Goal: Task Accomplishment & Management: Complete application form

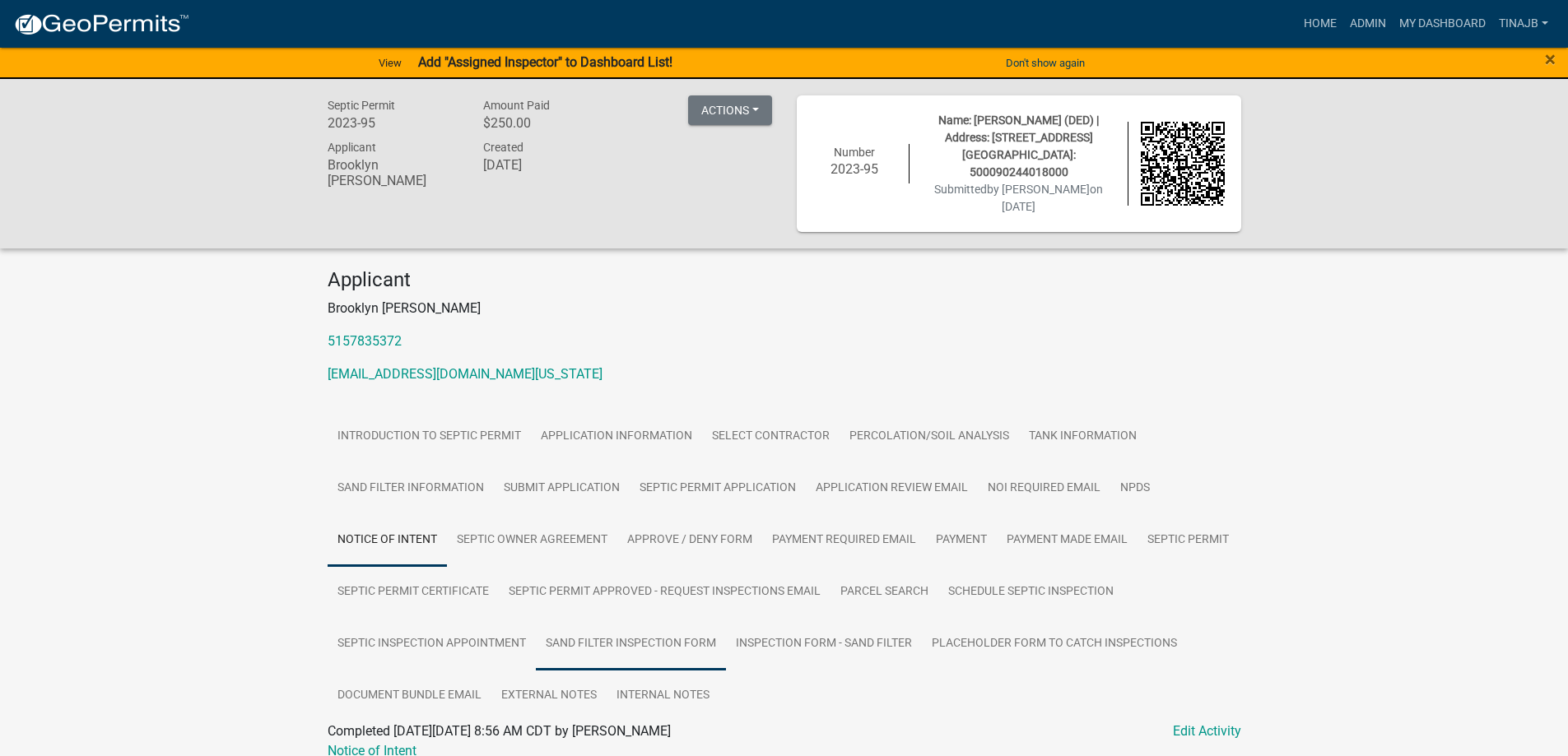
scroll to position [54, 0]
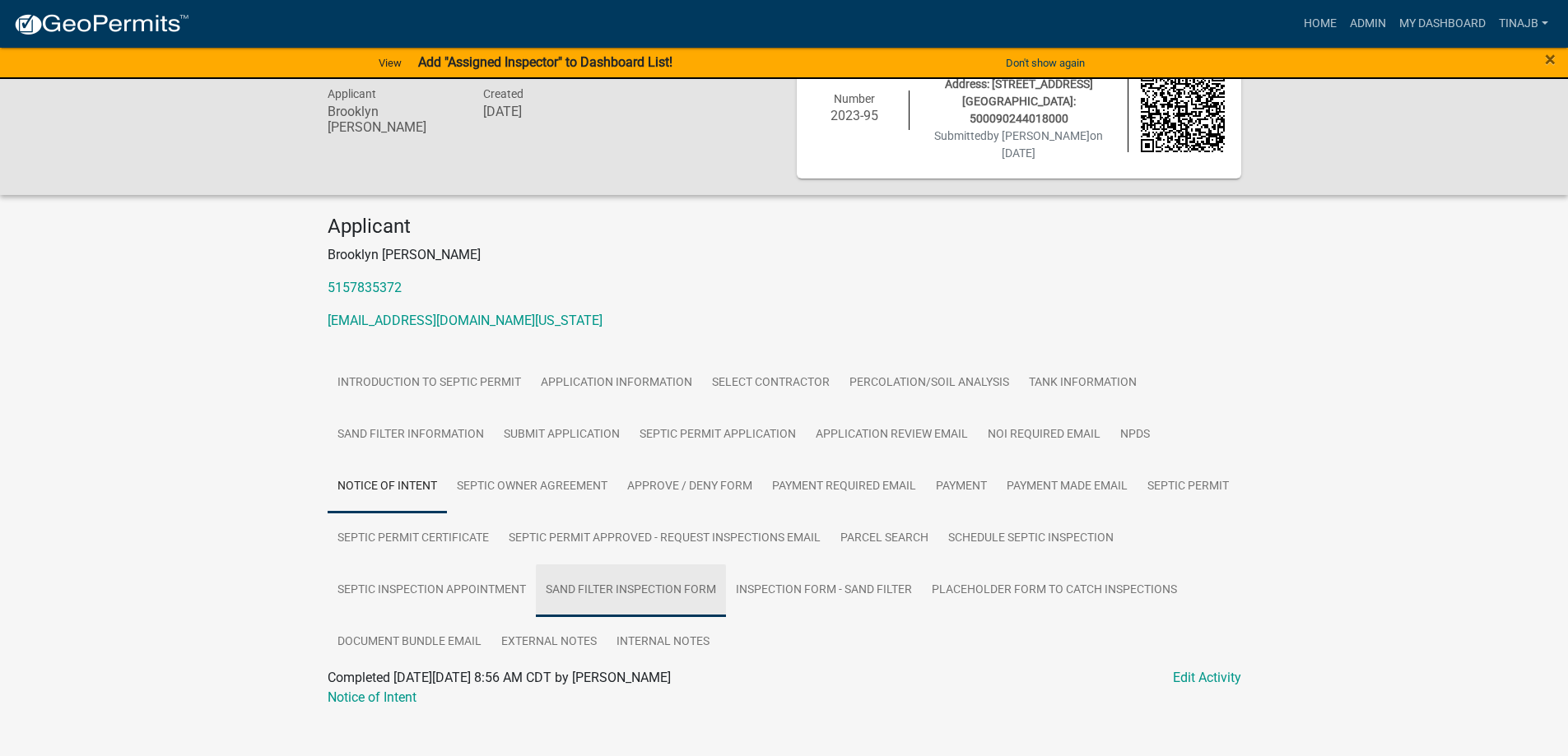
click at [631, 568] on link "Sand Filter Inspection Form" at bounding box center [631, 590] width 190 height 53
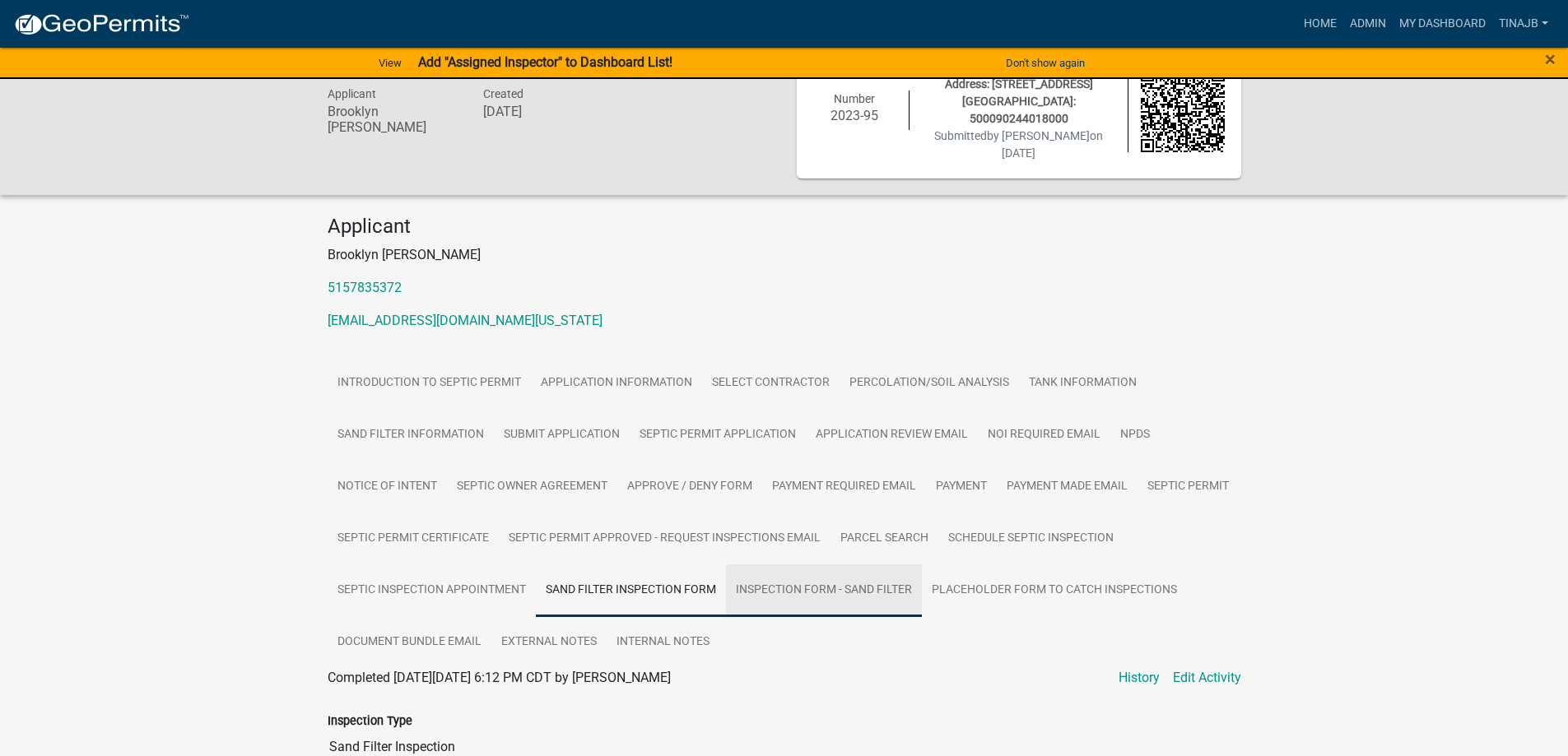
click at [798, 569] on link "Inspection Form - Sand Filter" at bounding box center [823, 590] width 196 height 53
click at [632, 565] on link "Sand Filter Inspection Form" at bounding box center [631, 590] width 190 height 53
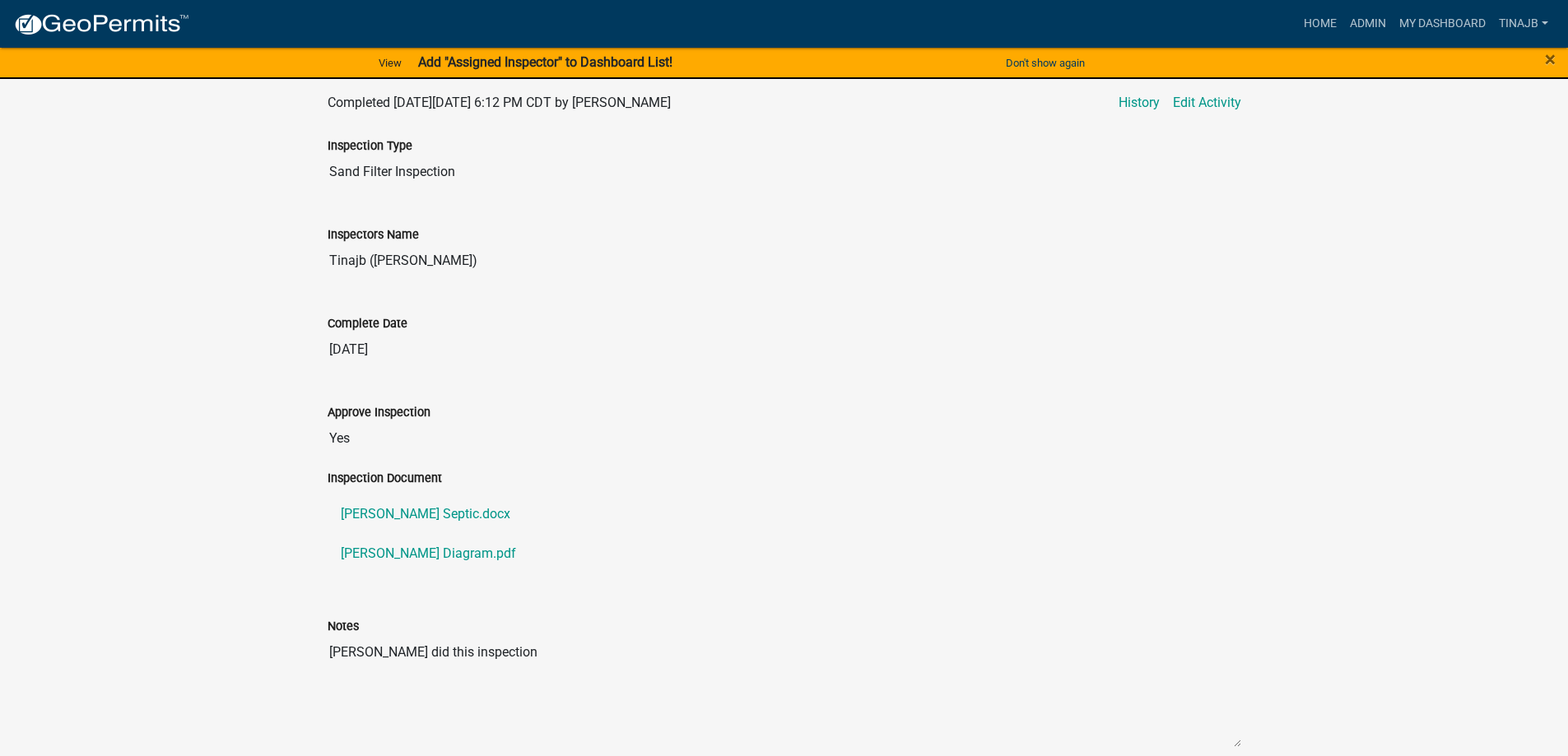
scroll to position [629, 0]
click at [427, 539] on link "[PERSON_NAME] Diagram.pdf" at bounding box center [784, 553] width 914 height 39
click at [405, 494] on link "[PERSON_NAME] Septic.docx" at bounding box center [784, 514] width 914 height 39
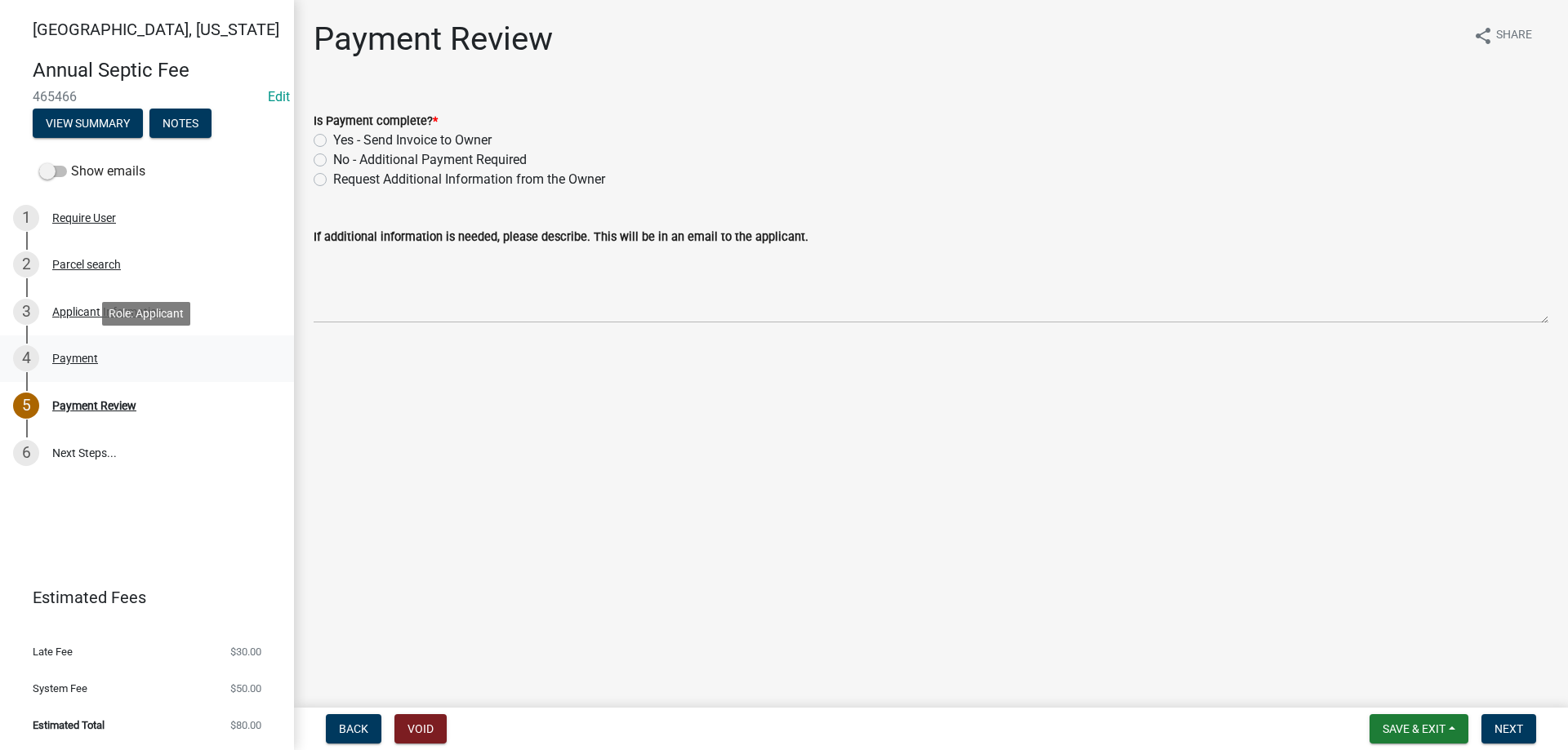
click at [75, 353] on div "Payment" at bounding box center [75, 358] width 45 height 12
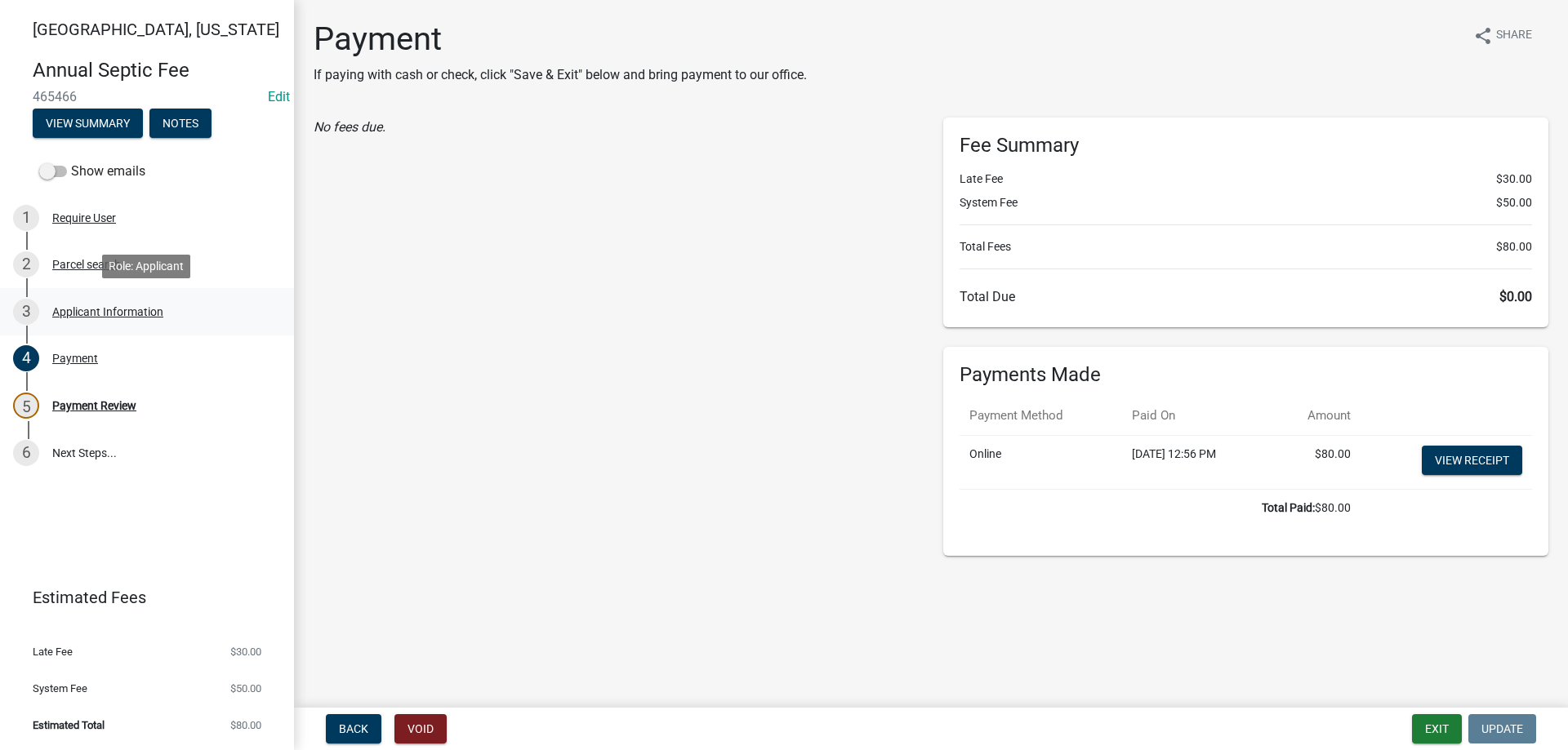
click at [86, 310] on div "Applicant Information" at bounding box center [107, 312] width 111 height 12
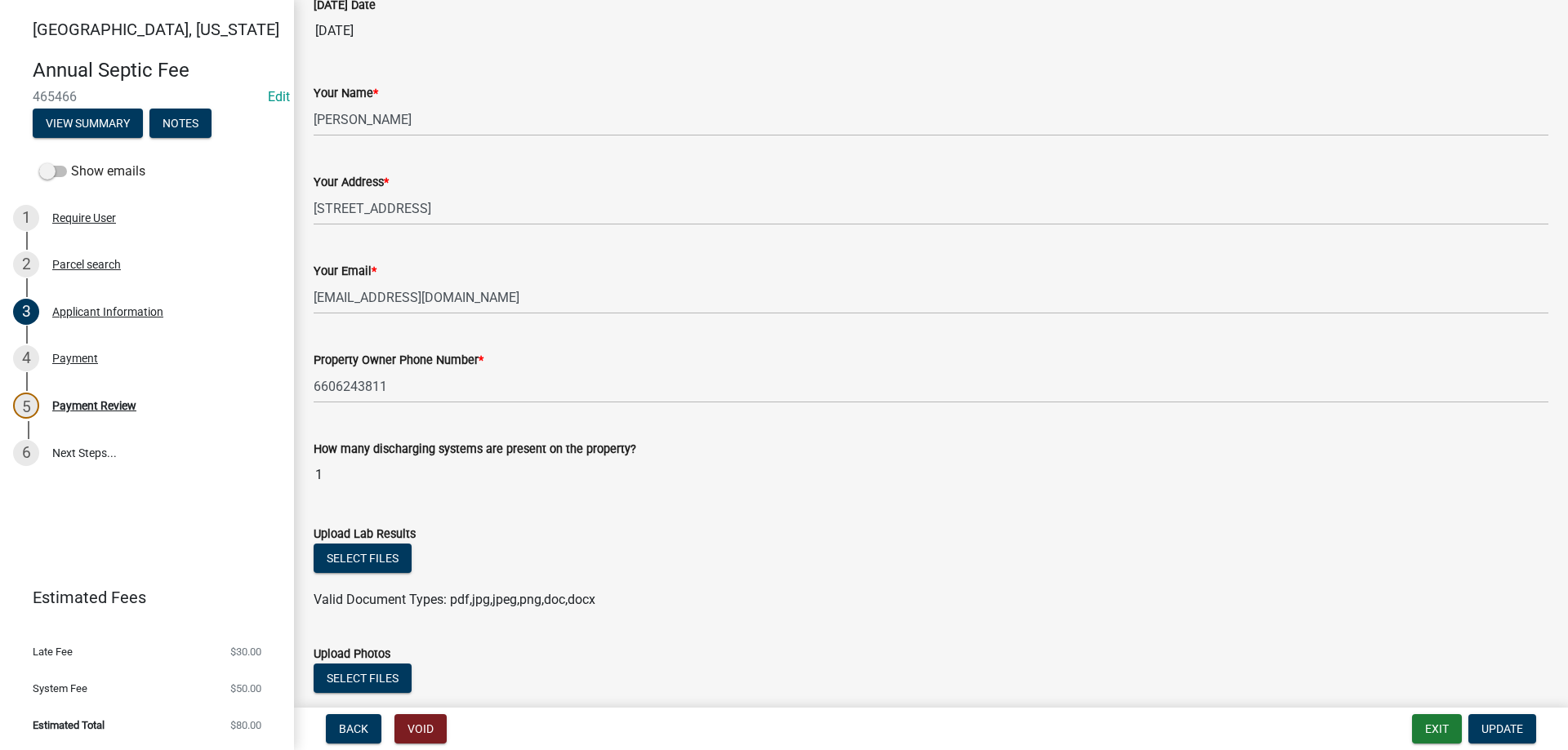
scroll to position [38, 0]
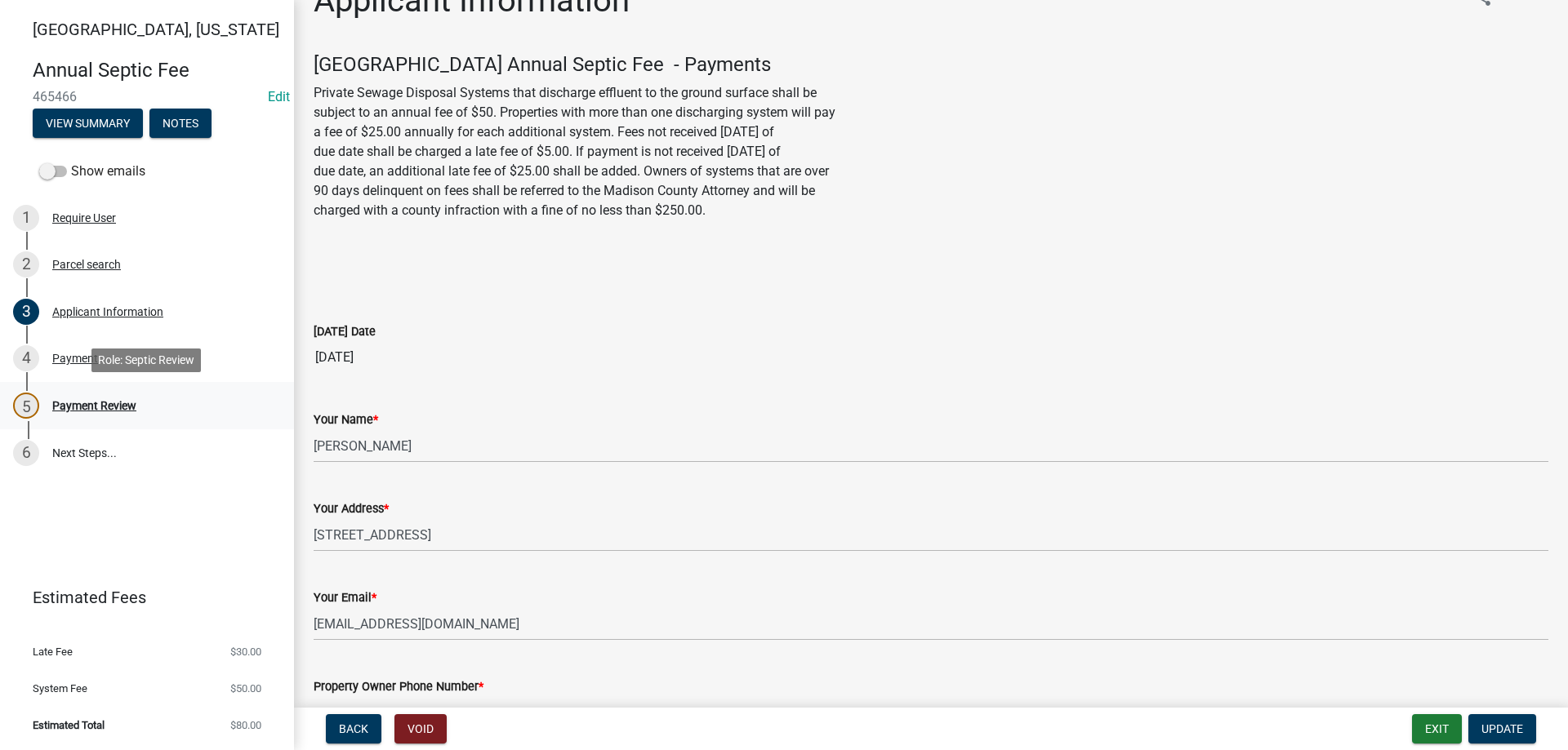
click at [92, 407] on div "Payment Review" at bounding box center [94, 406] width 84 height 12
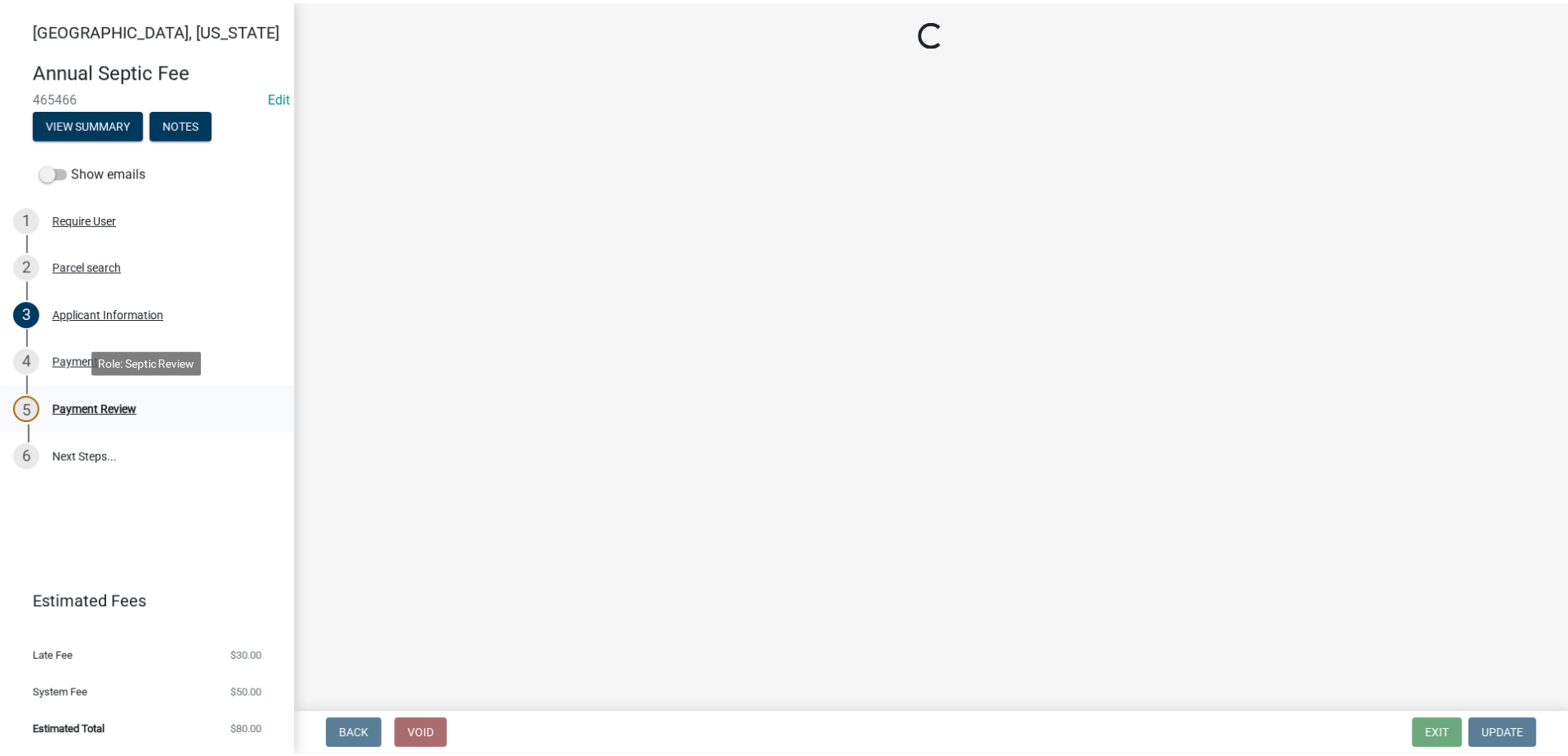
scroll to position [0, 0]
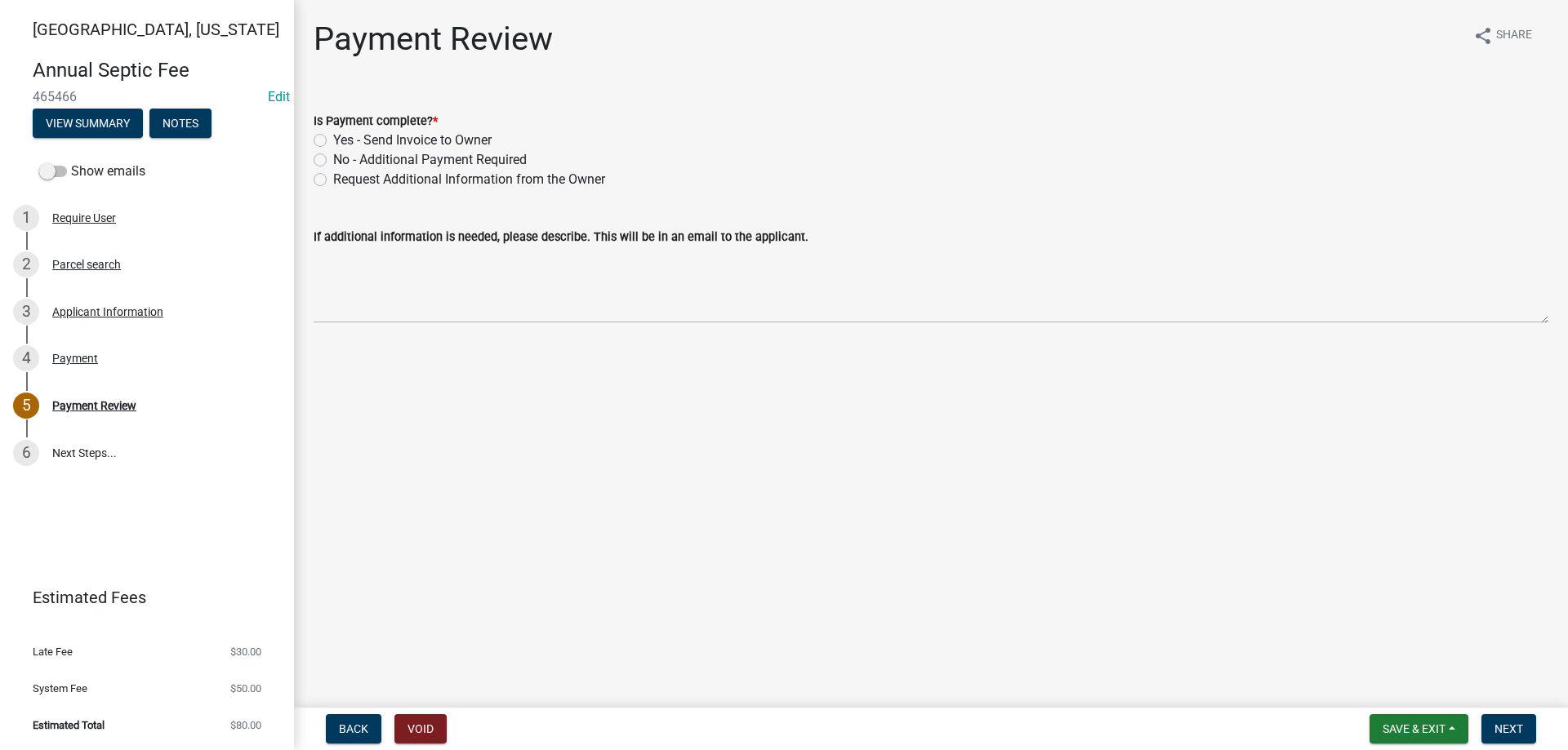
click at [333, 144] on label "Yes - Send Invoice to Owner" at bounding box center [412, 140] width 158 height 20
click at [333, 141] on input "Yes - Send Invoice to Owner" at bounding box center [338, 136] width 11 height 11
radio input "true"
click at [1506, 722] on span "Next" at bounding box center [1509, 729] width 28 height 13
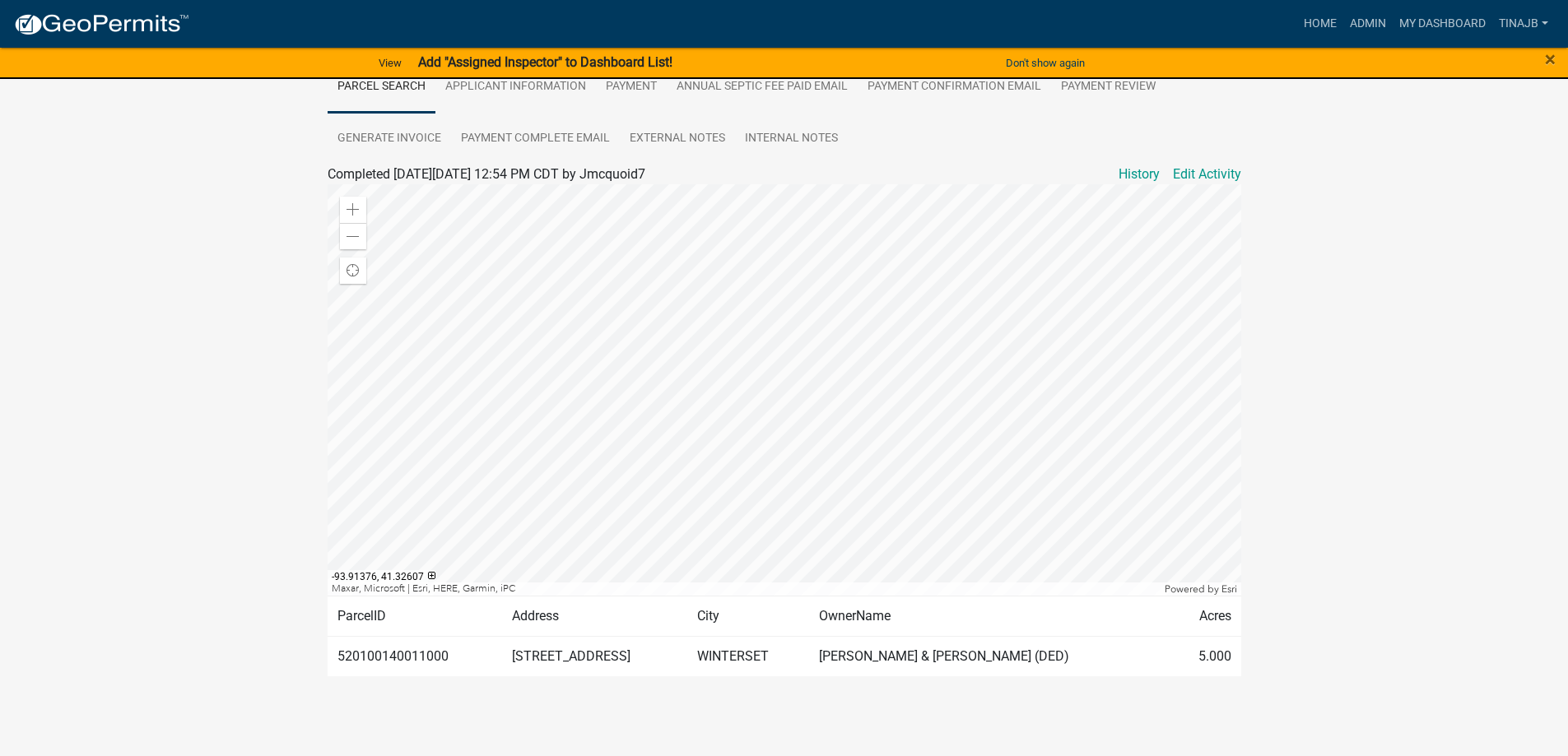
scroll to position [332, 0]
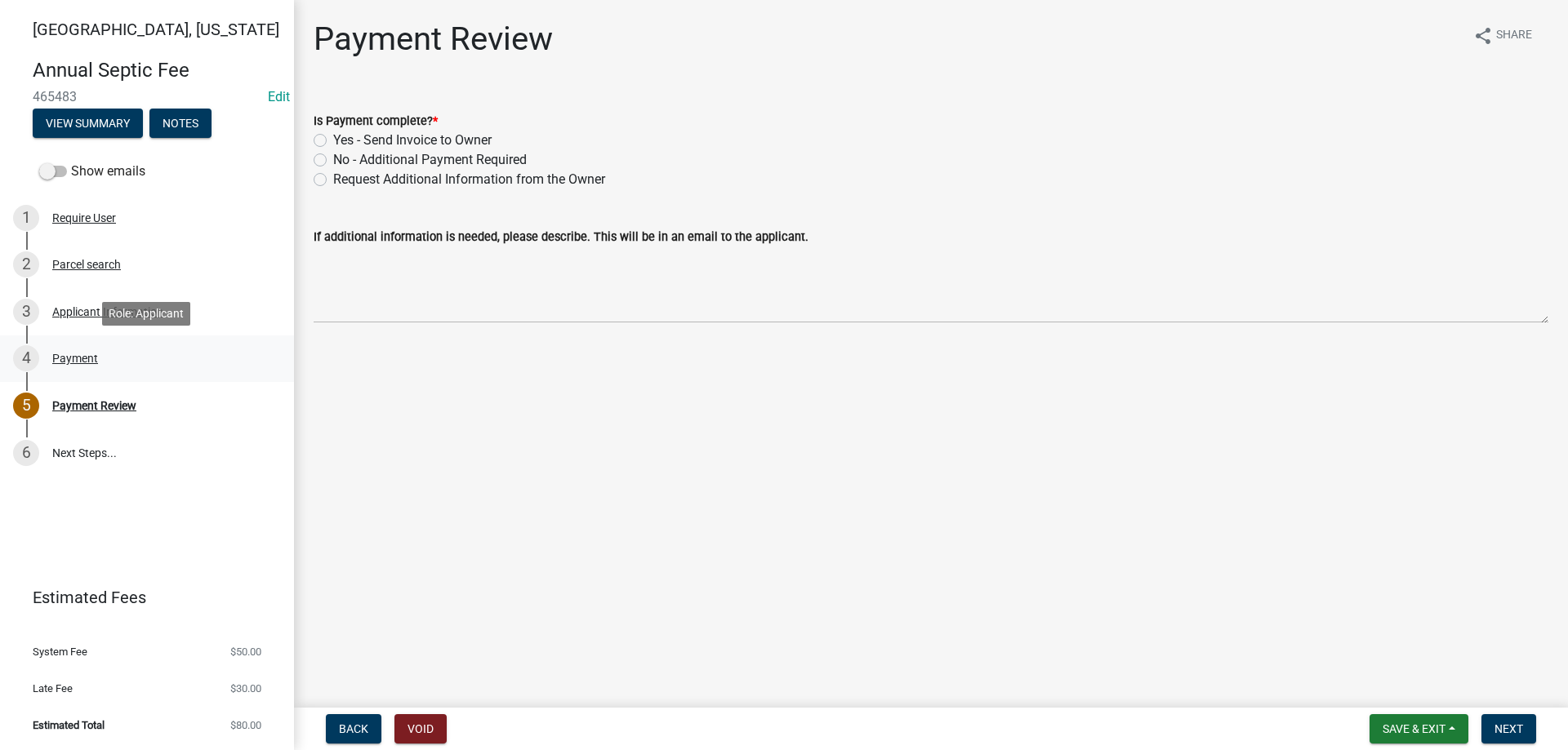
click at [96, 343] on link "4 Payment" at bounding box center [147, 359] width 294 height 47
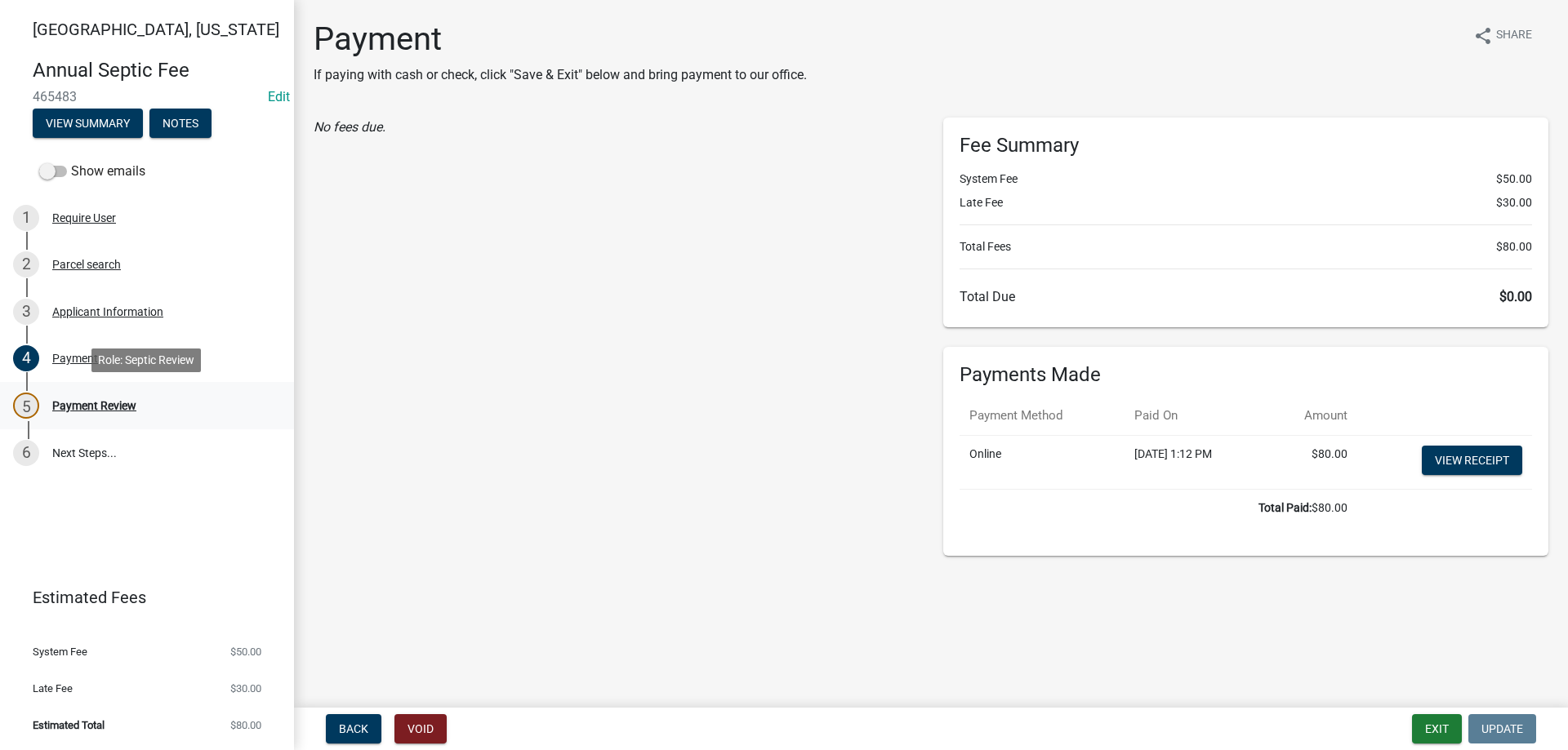
click at [80, 402] on div "Payment Review" at bounding box center [94, 406] width 84 height 12
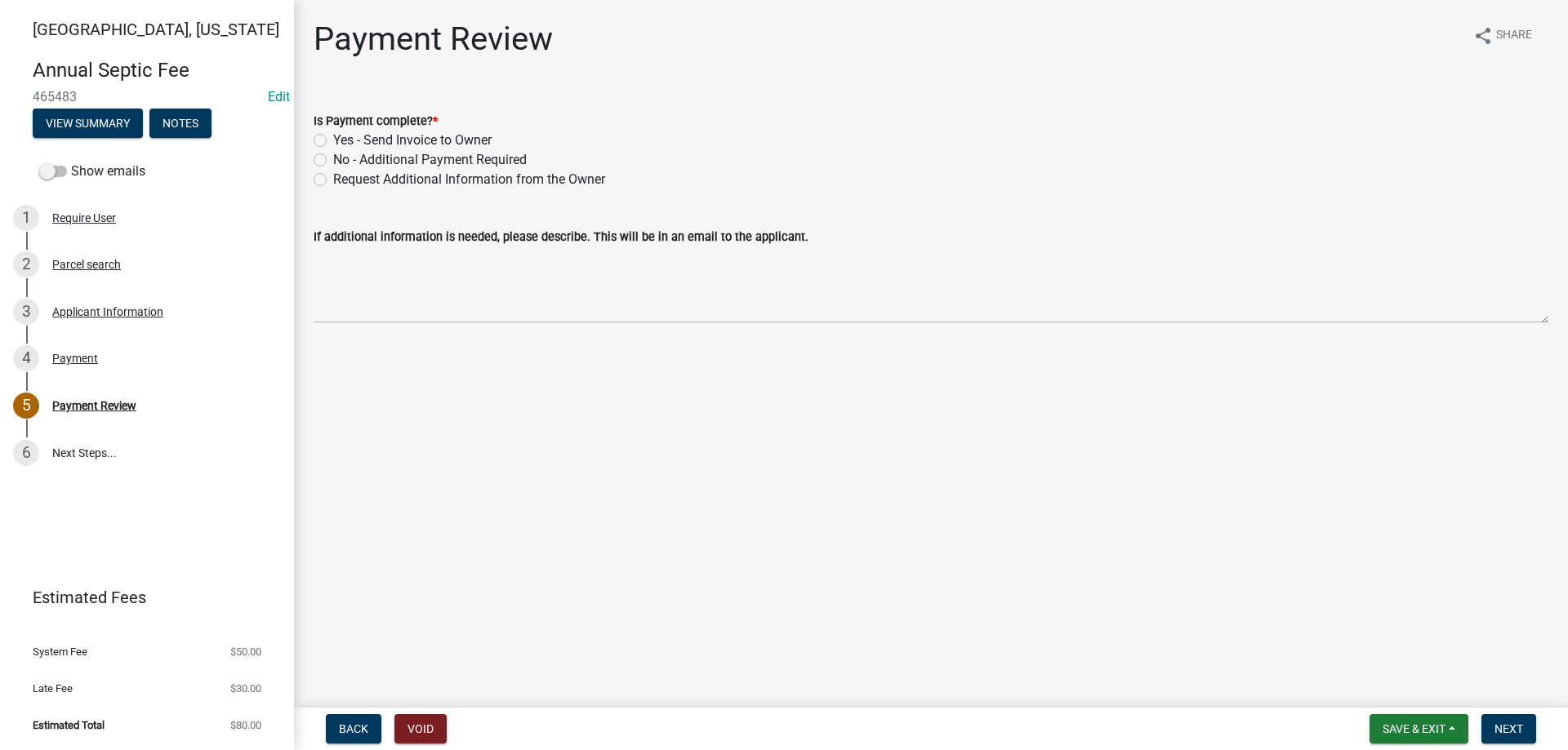
click at [318, 133] on div "Yes - Send Invoice to Owner" at bounding box center [931, 140] width 1234 height 20
click at [333, 139] on label "Yes - Send Invoice to Owner" at bounding box center [412, 140] width 158 height 20
click at [333, 139] on input "Yes - Send Invoice to Owner" at bounding box center [338, 136] width 11 height 11
radio input "true"
click at [1506, 722] on span "Next" at bounding box center [1509, 729] width 28 height 13
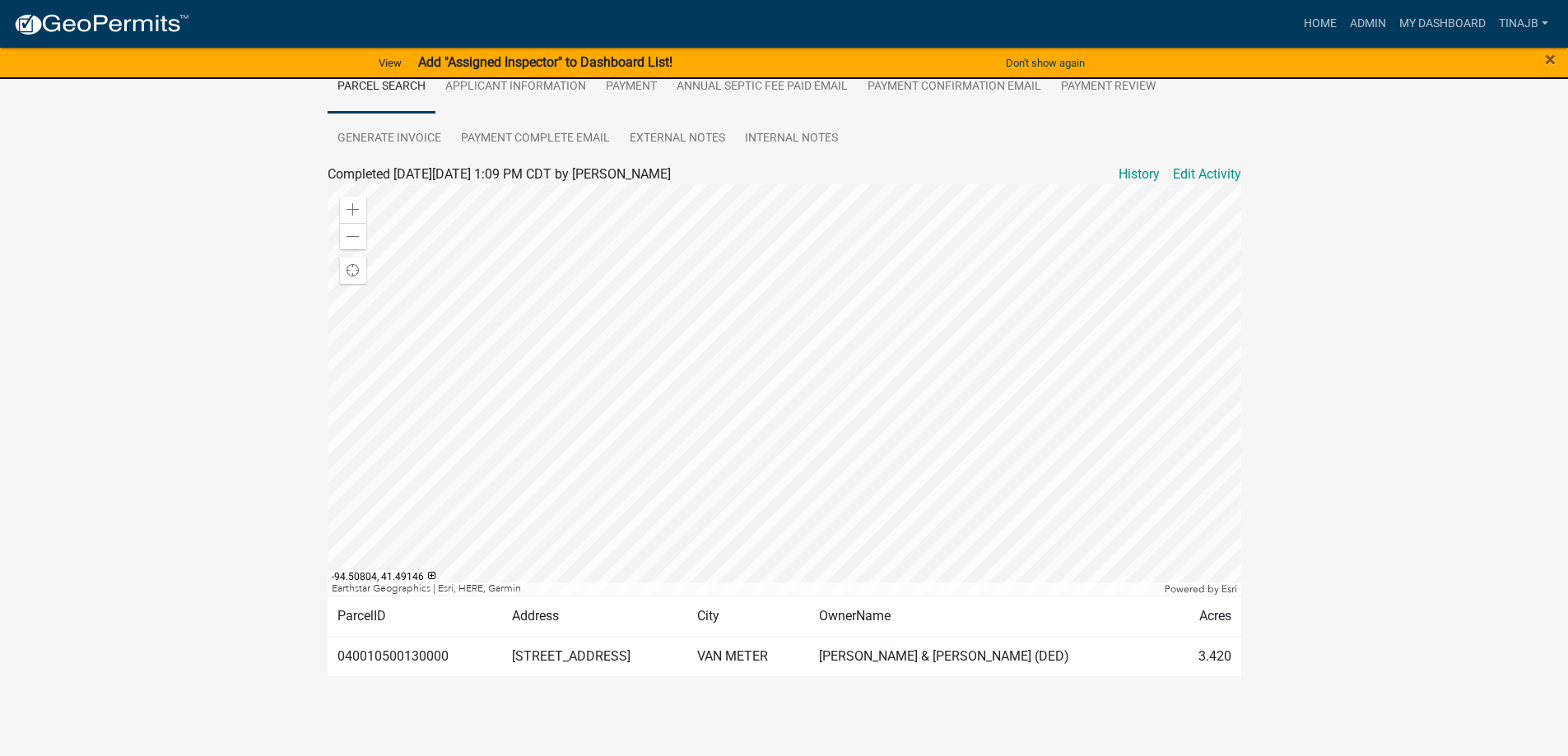
scroll to position [332, 0]
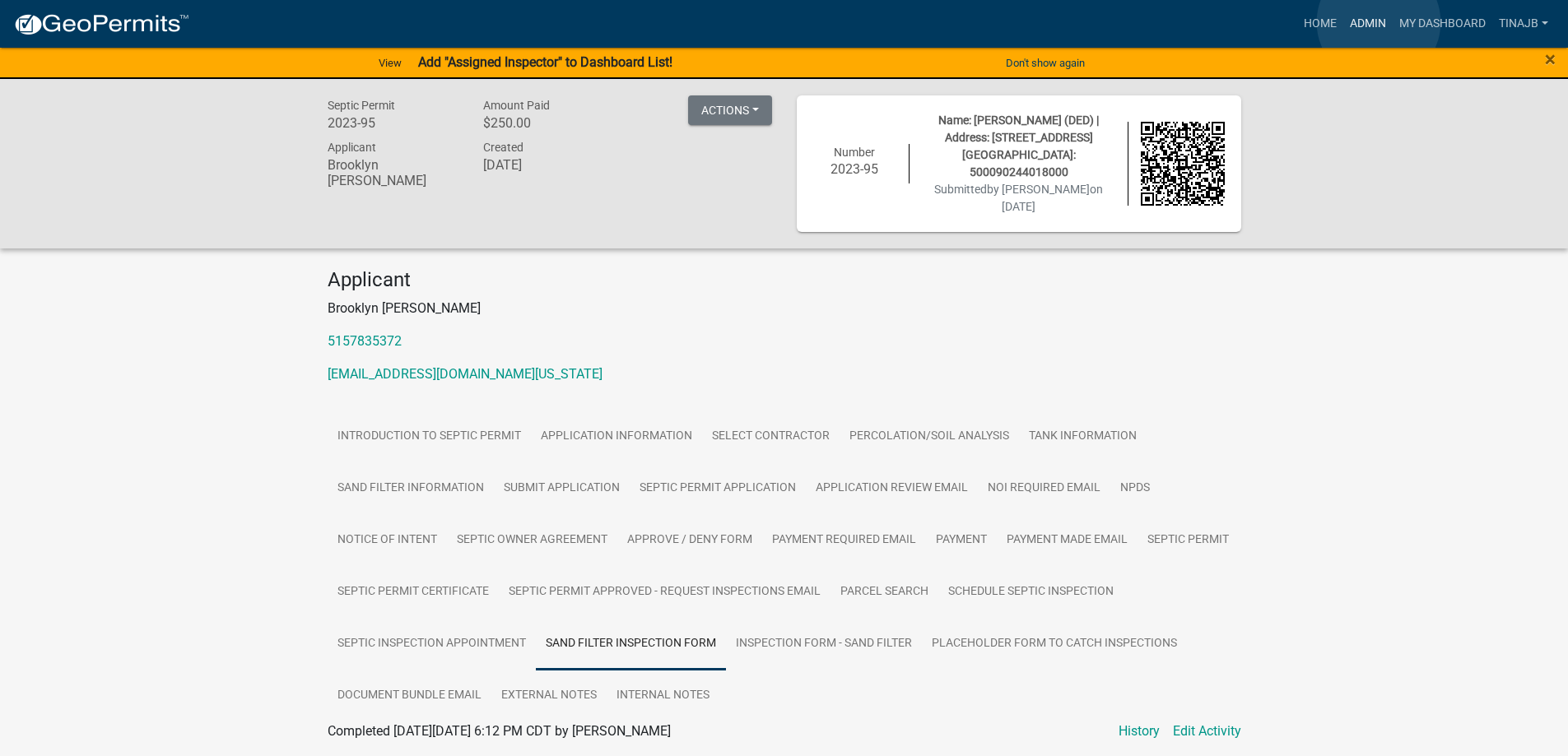
click at [1378, 22] on link "Admin" at bounding box center [1368, 23] width 49 height 31
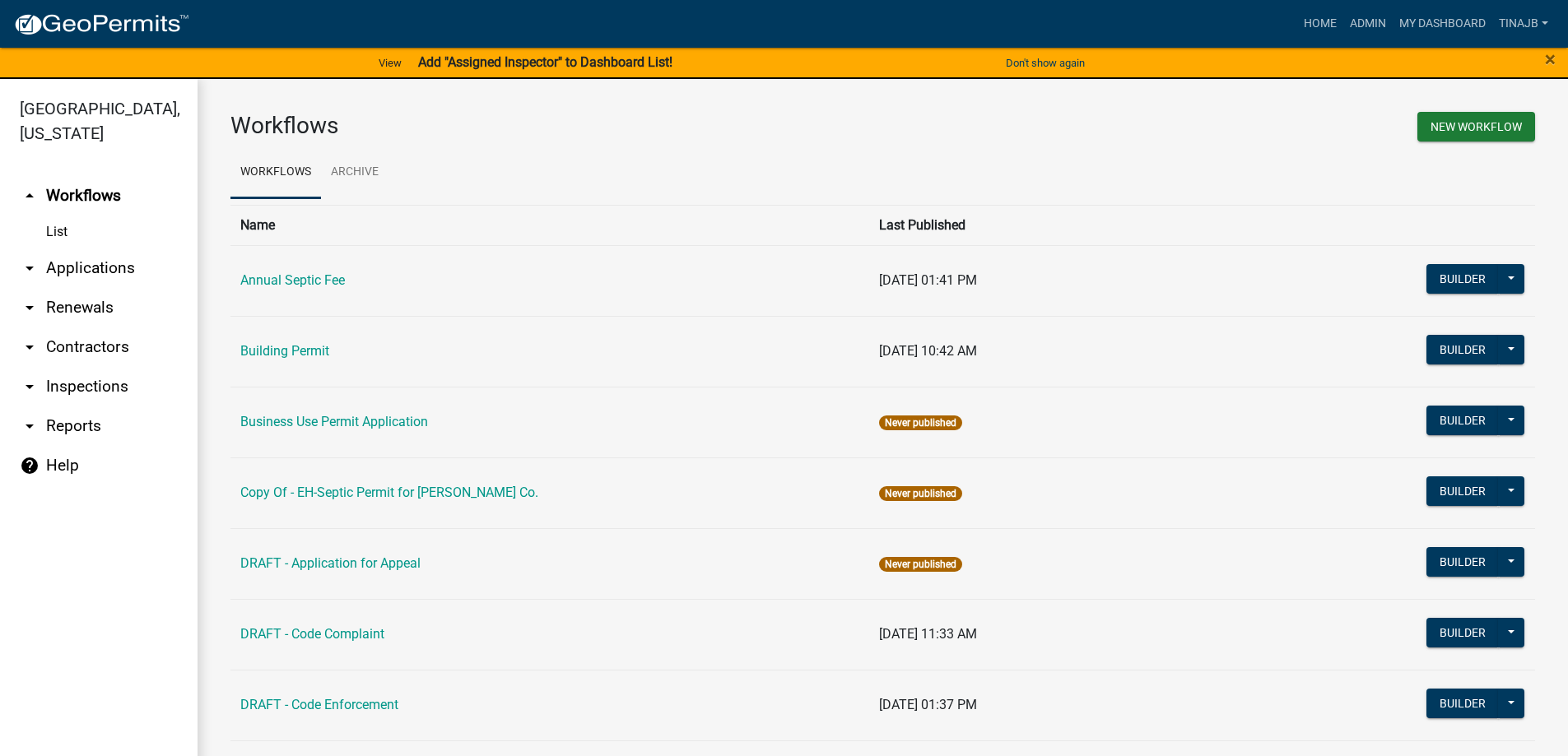
click at [85, 249] on link "arrow_drop_down Applications" at bounding box center [98, 268] width 198 height 39
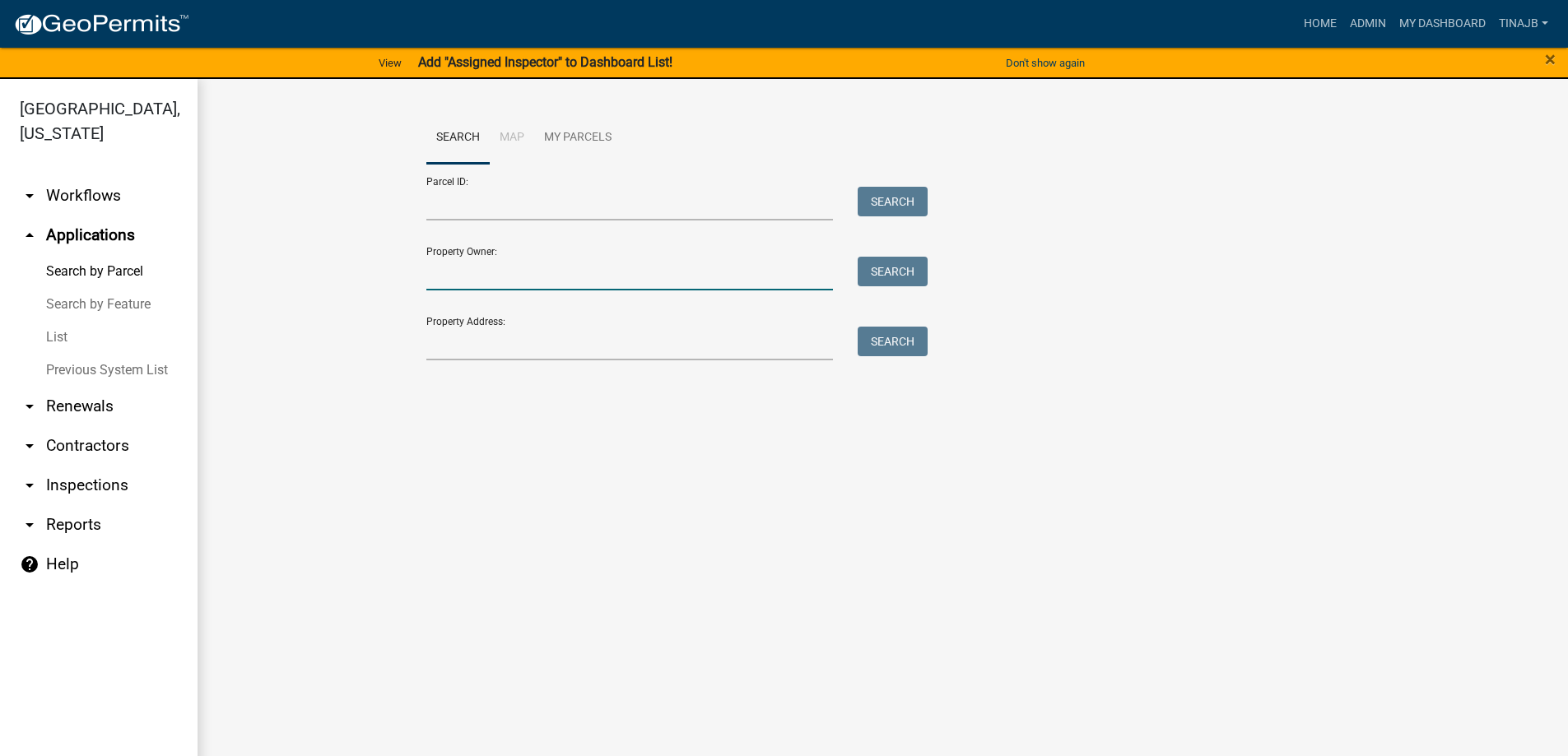
click at [514, 278] on input "Property Owner:" at bounding box center [629, 274] width 407 height 34
click at [485, 349] on input "Property Address:" at bounding box center [629, 344] width 407 height 34
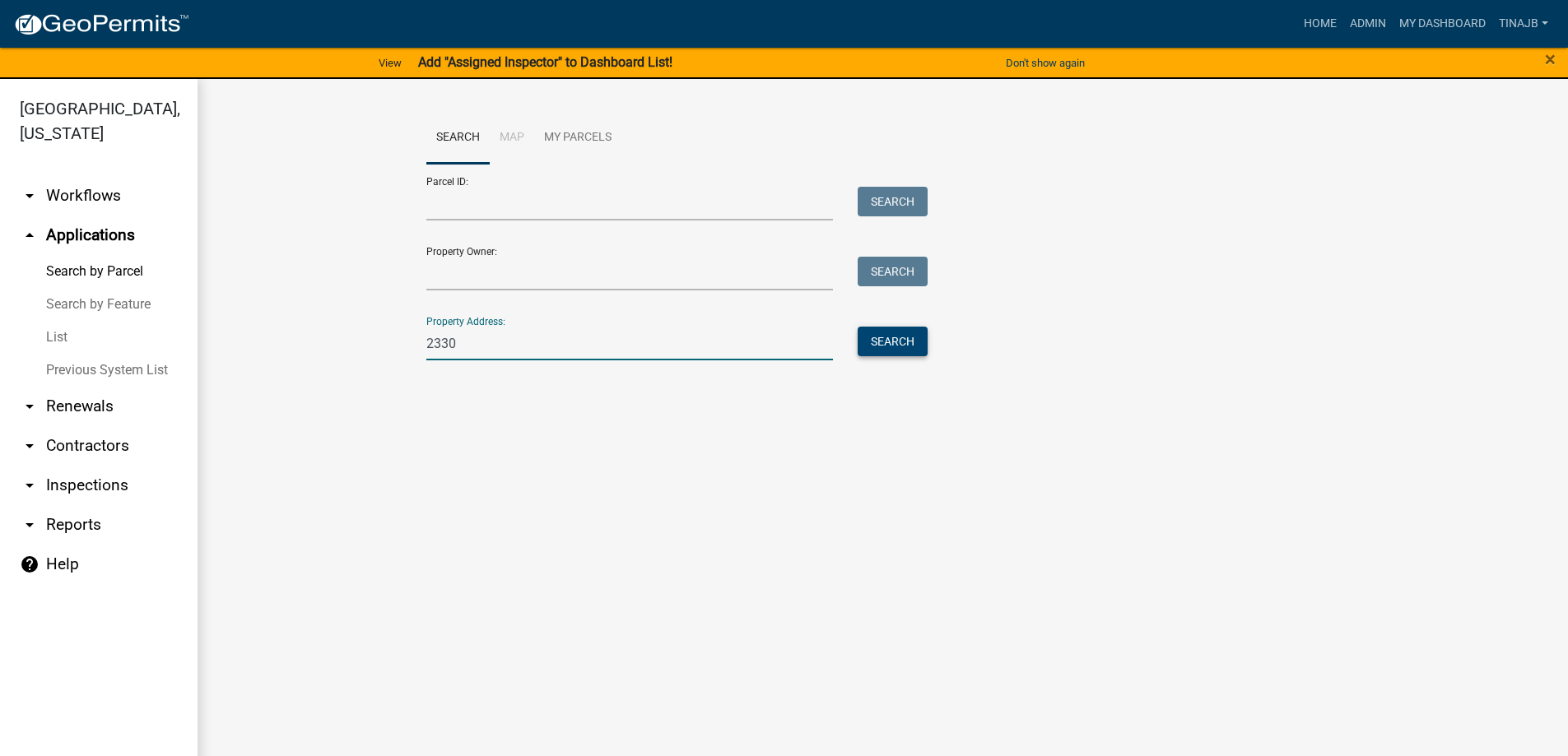
type input "2330"
click at [909, 343] on button "Search" at bounding box center [892, 341] width 70 height 30
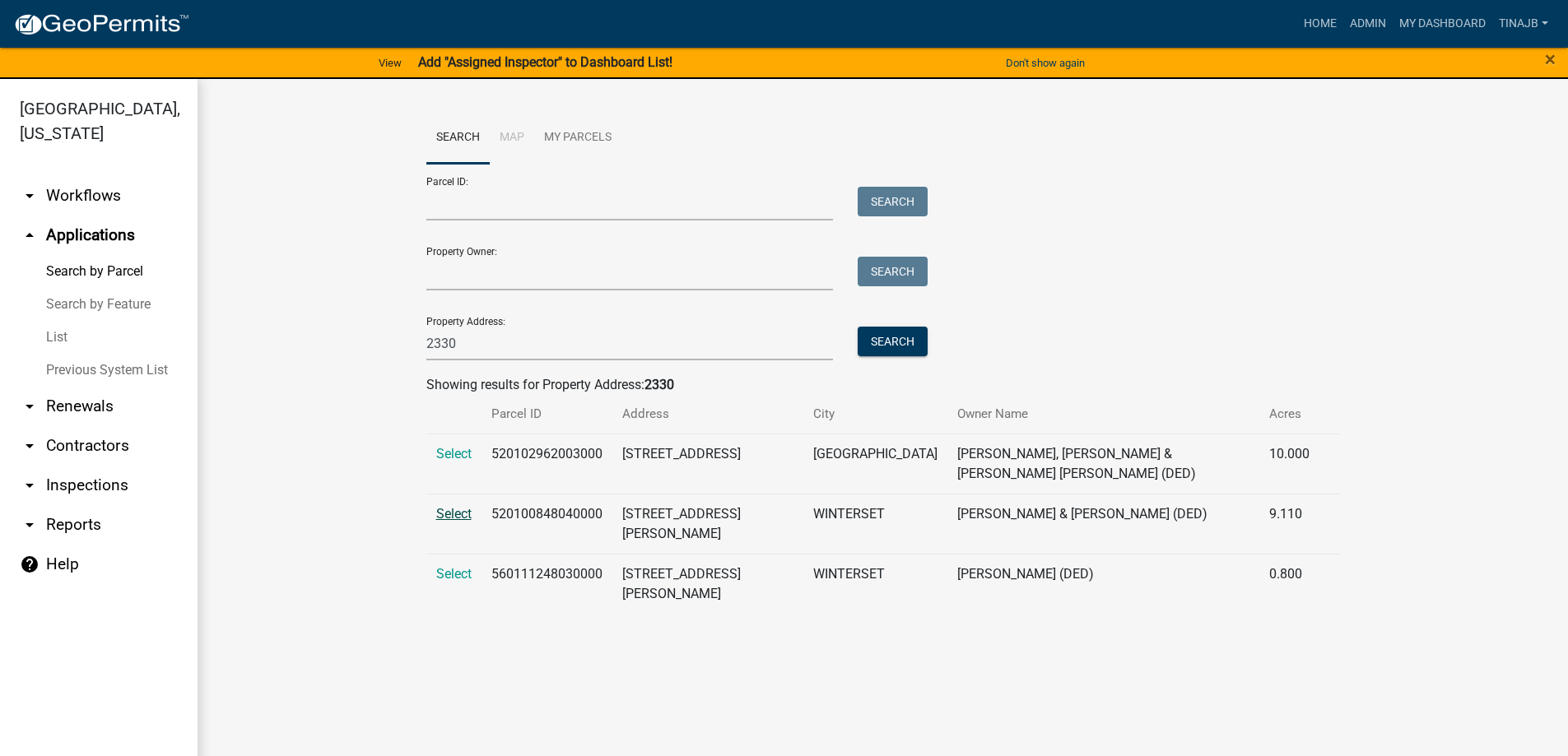
click at [442, 506] on span "Select" at bounding box center [454, 514] width 36 height 15
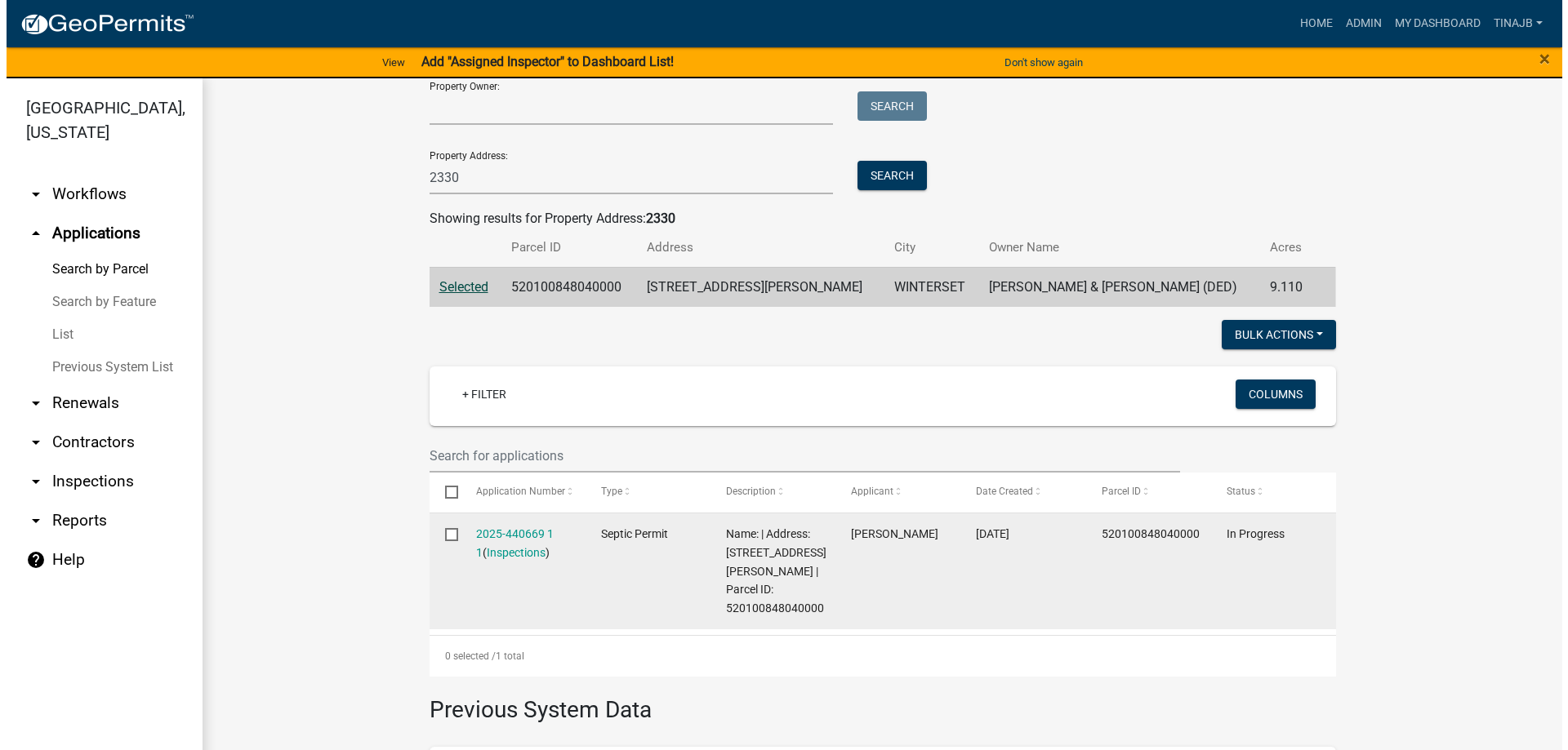
scroll to position [245, 0]
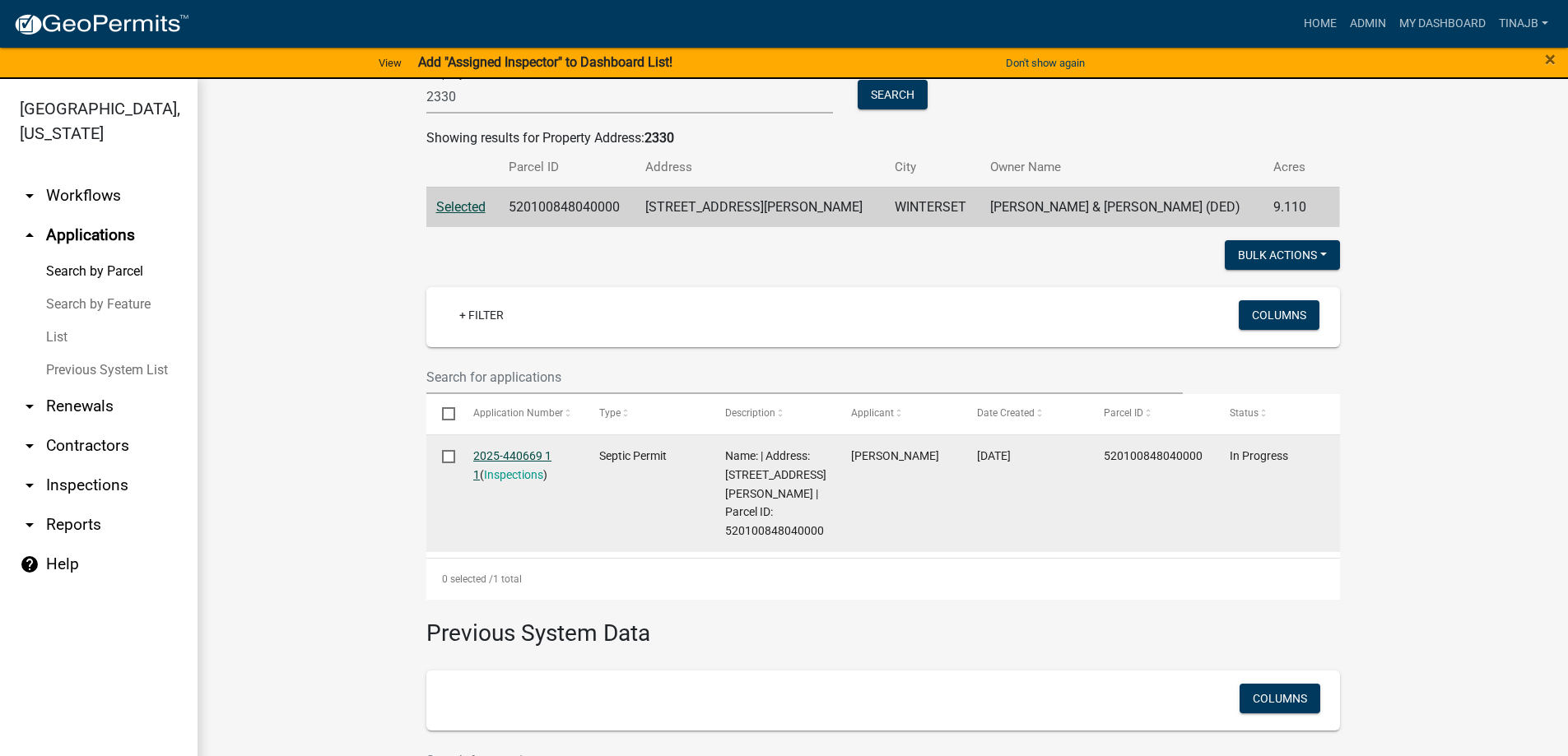
click at [513, 458] on link "2025-440669 1 1" at bounding box center [512, 465] width 78 height 32
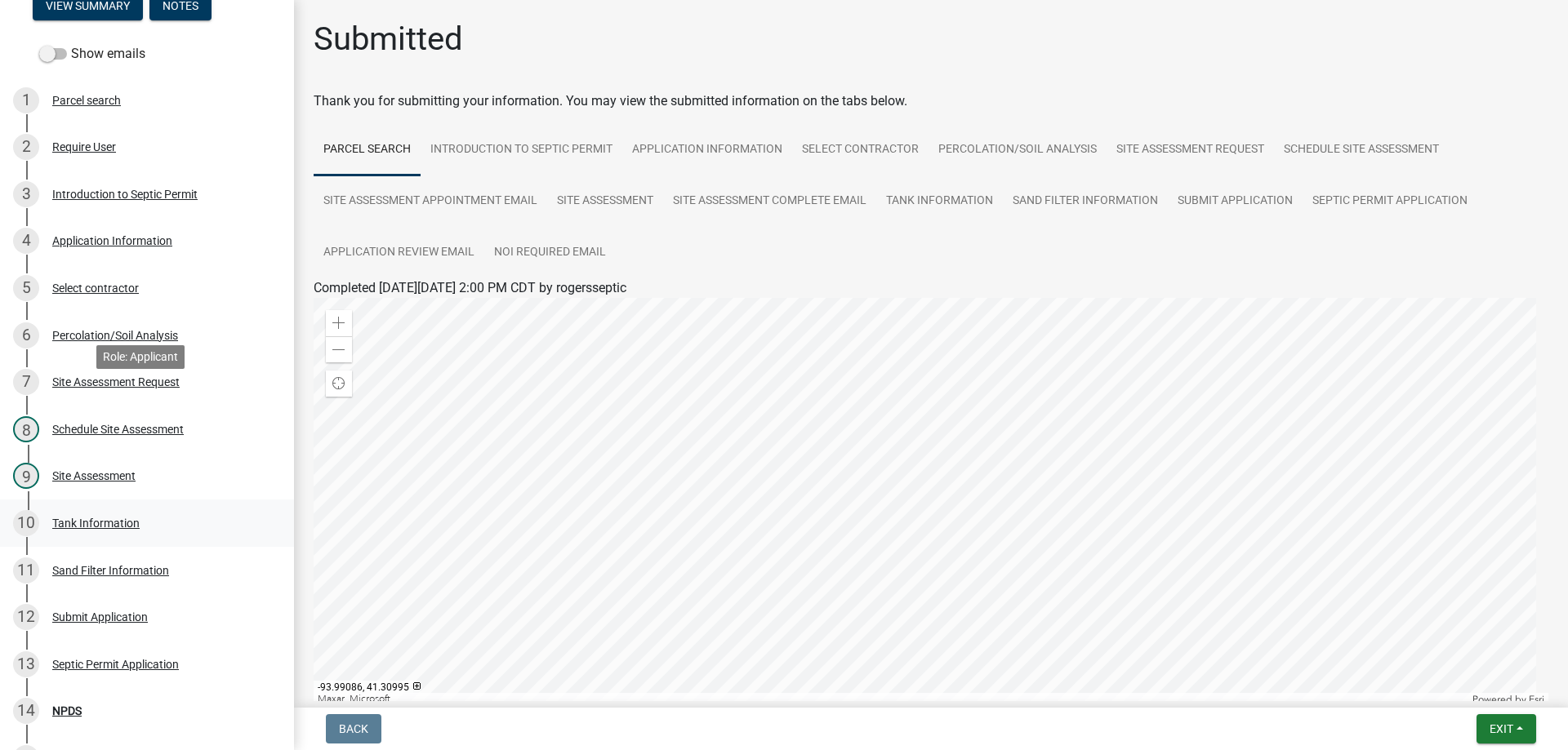
scroll to position [245, 0]
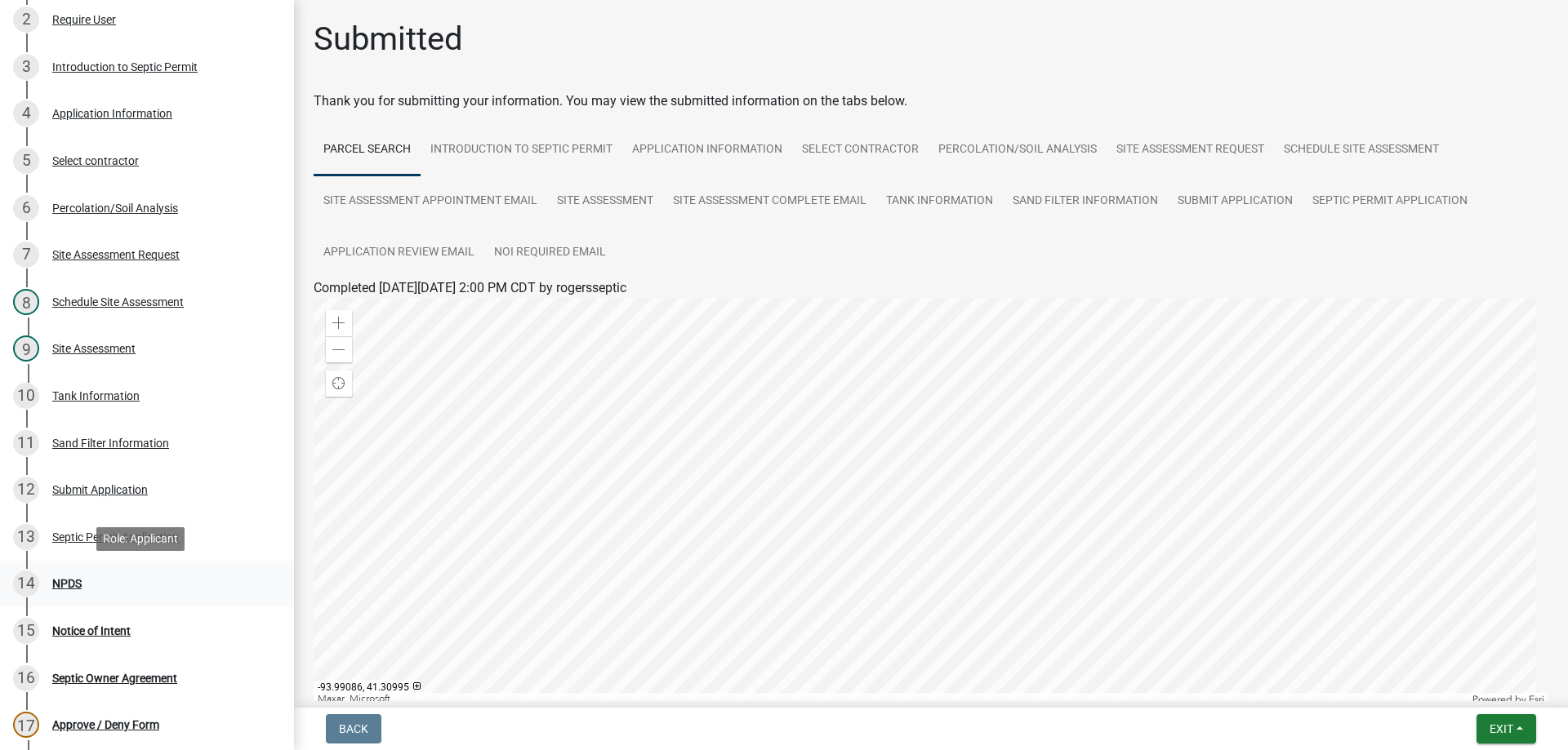
click at [75, 578] on div "NPDS" at bounding box center [67, 583] width 29 height 12
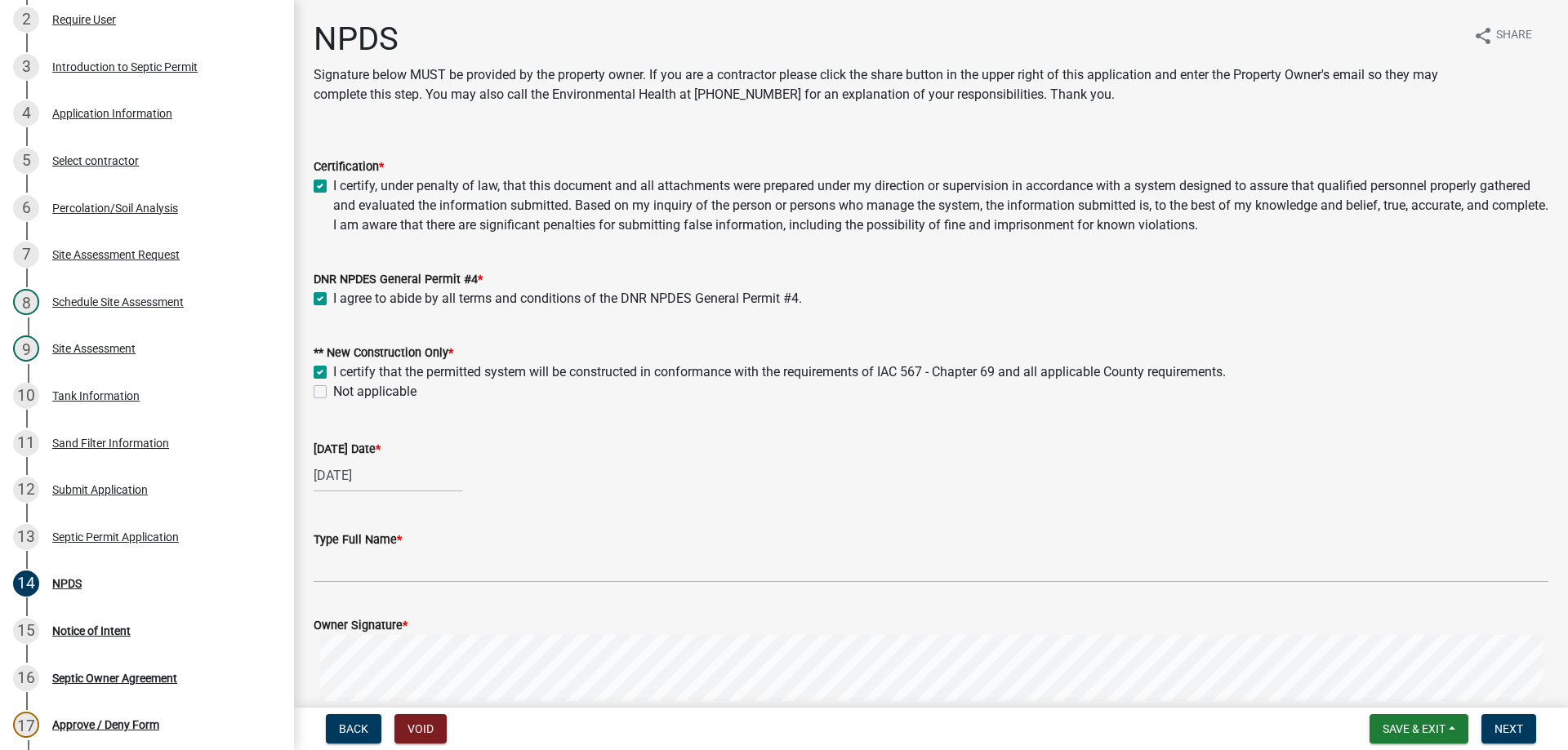
scroll to position [163, 0]
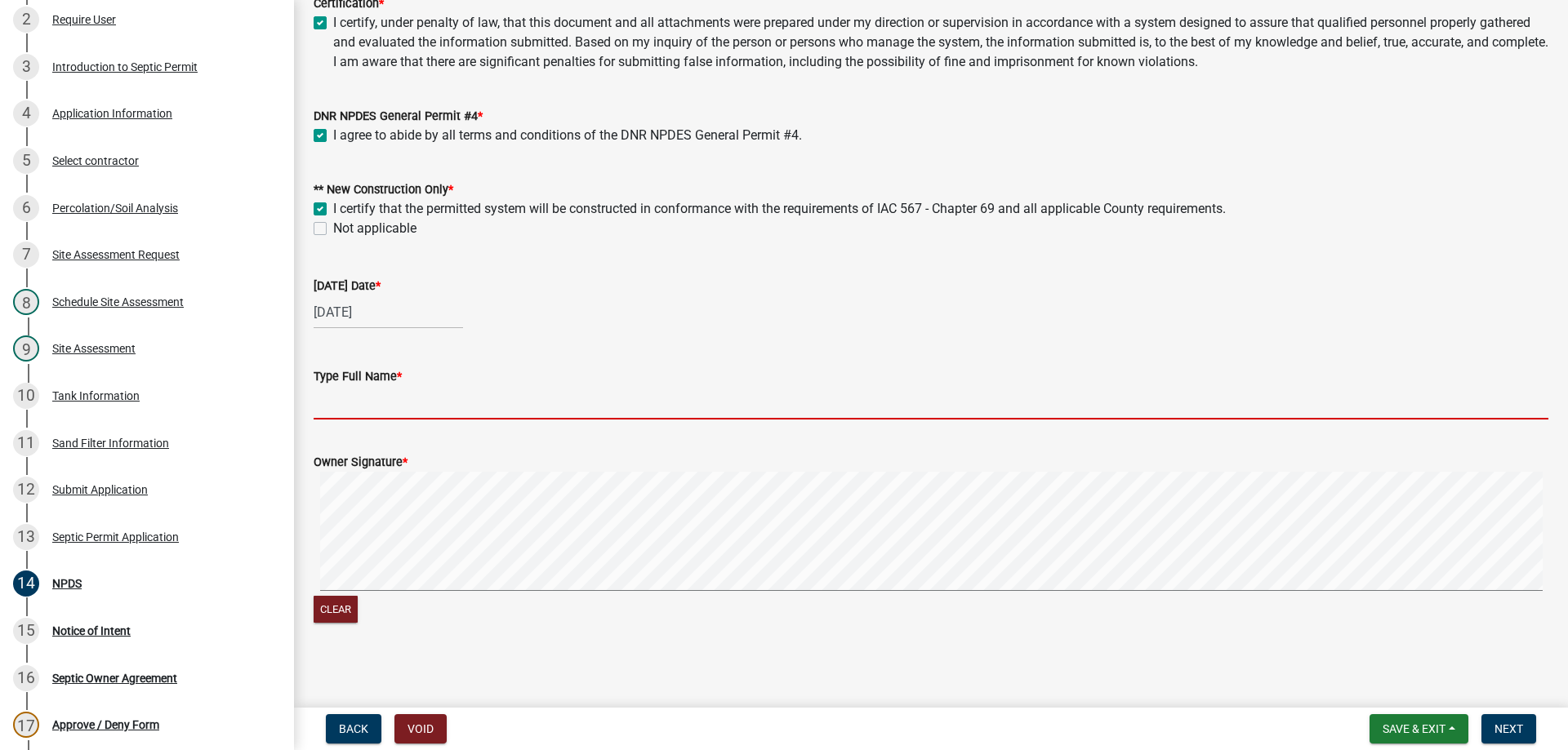
click at [392, 400] on input "Type Full Name *" at bounding box center [931, 403] width 1234 height 34
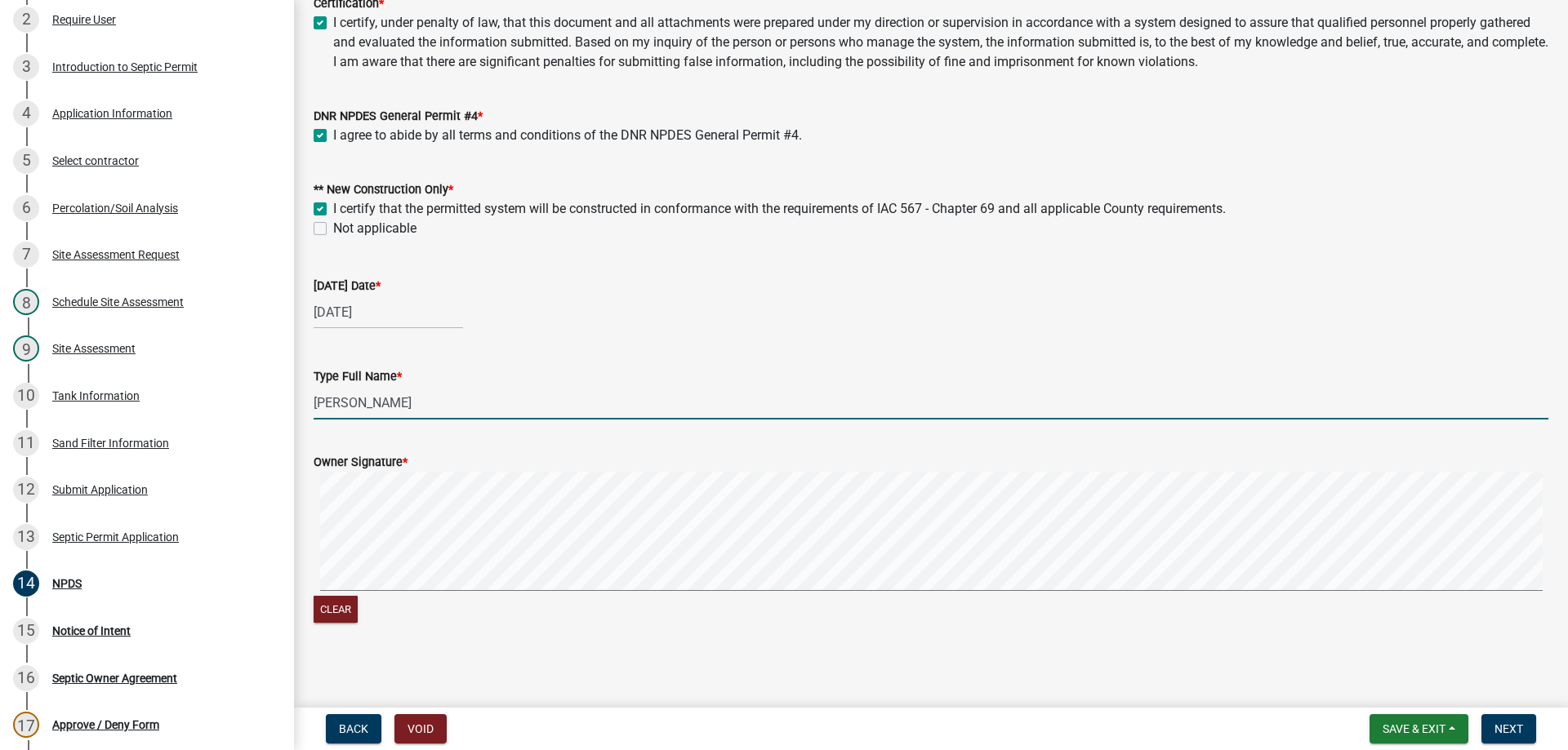
type input "[PERSON_NAME]"
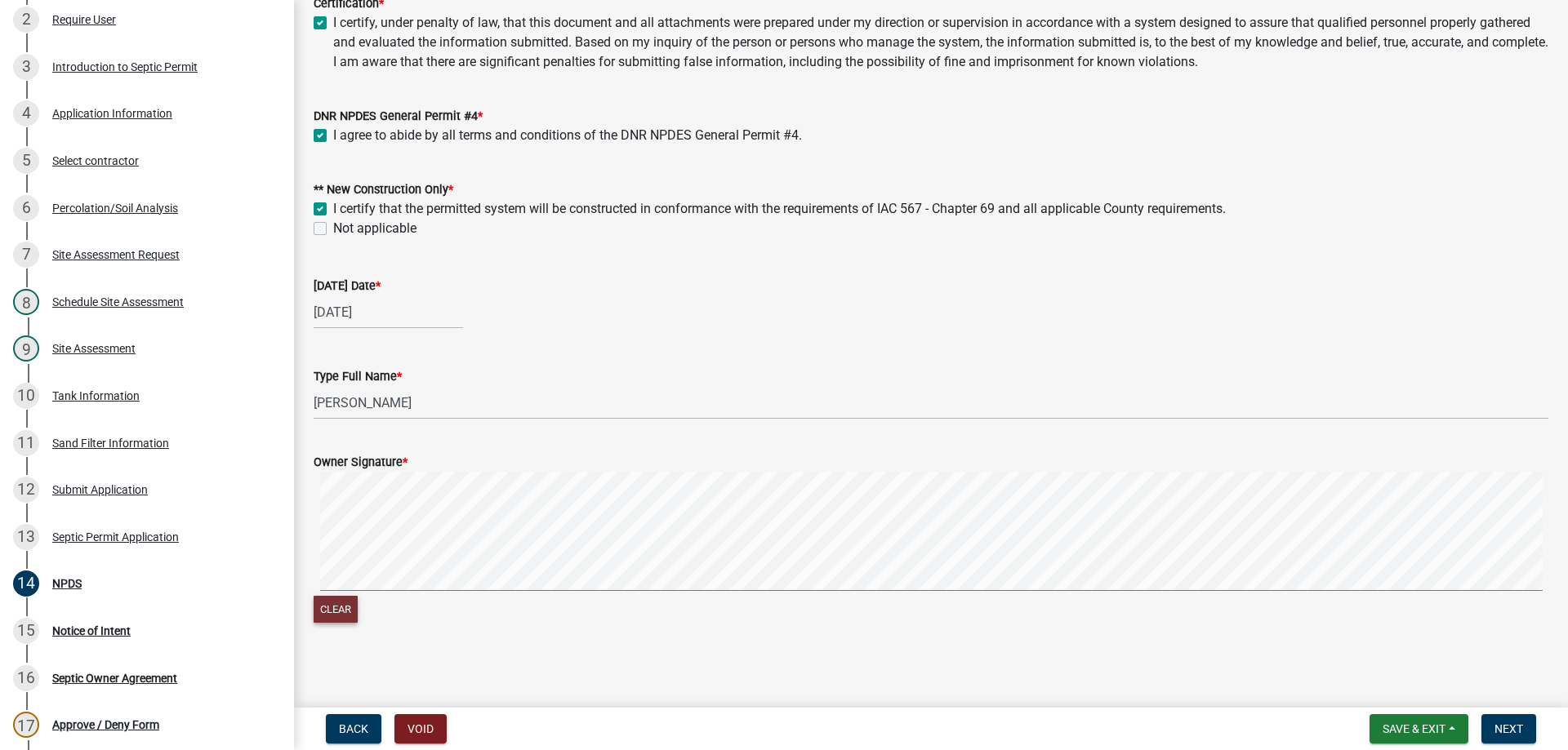
click at [348, 604] on button "Clear" at bounding box center [336, 609] width 44 height 27
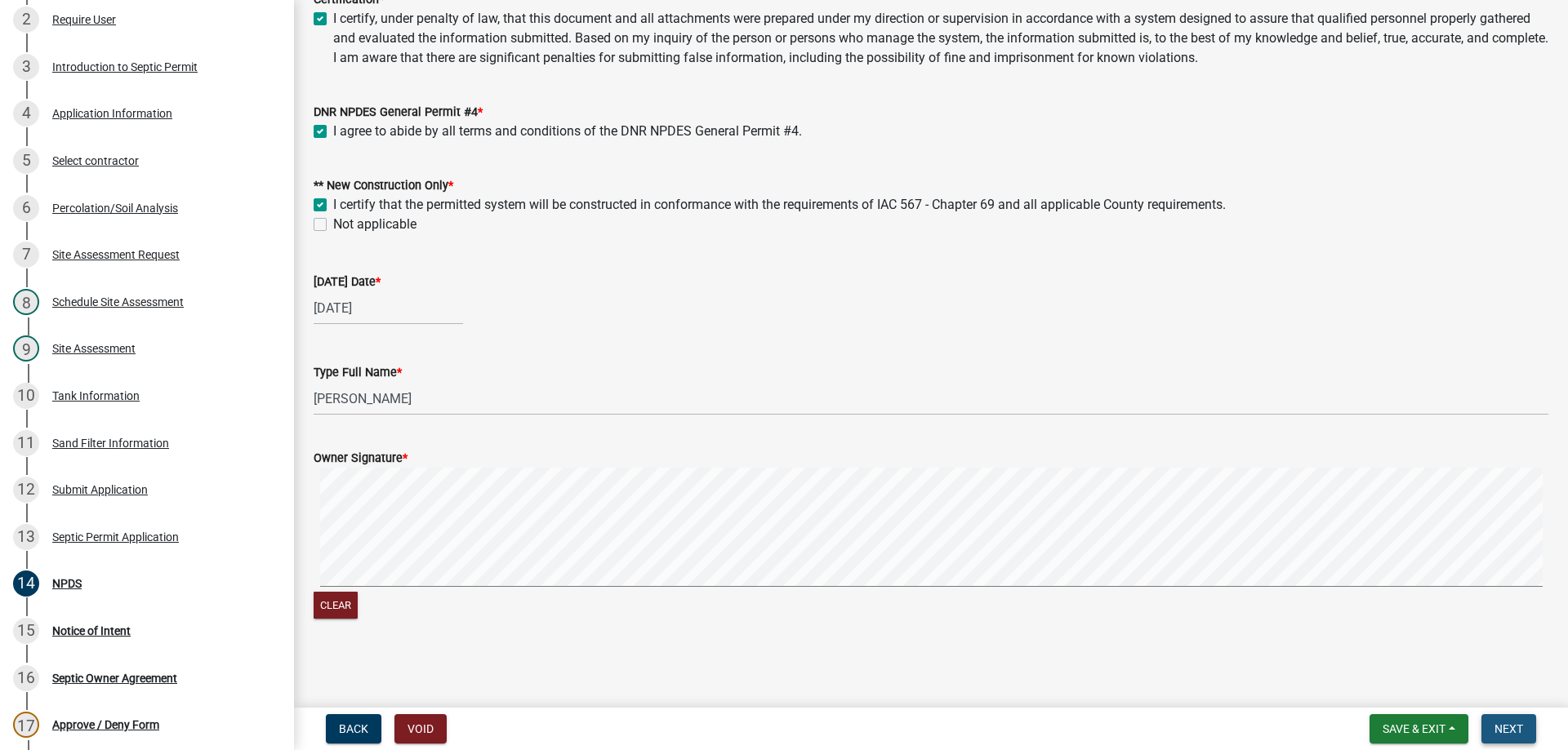
click at [1507, 739] on button "Next" at bounding box center [1509, 729] width 55 height 29
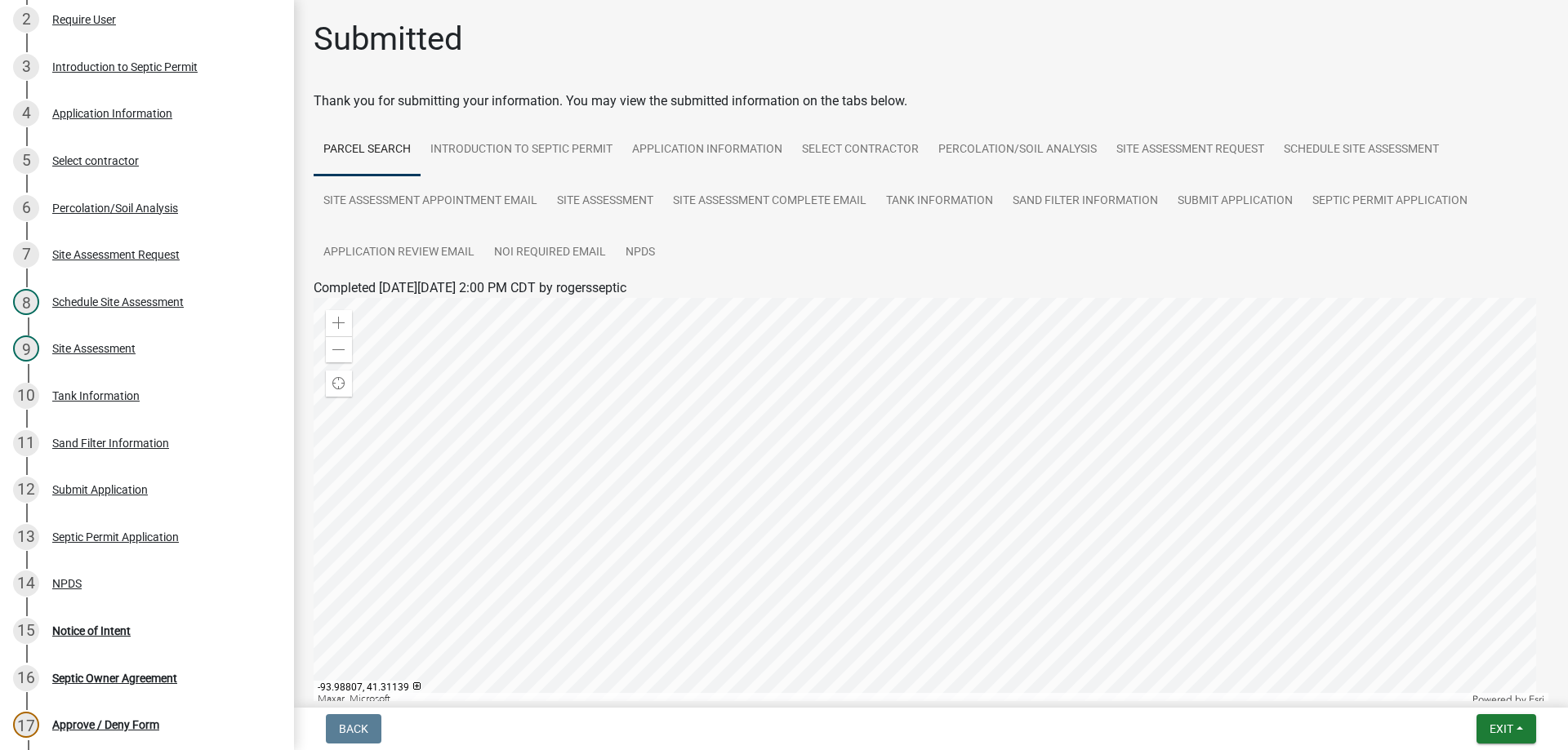
scroll to position [181, 0]
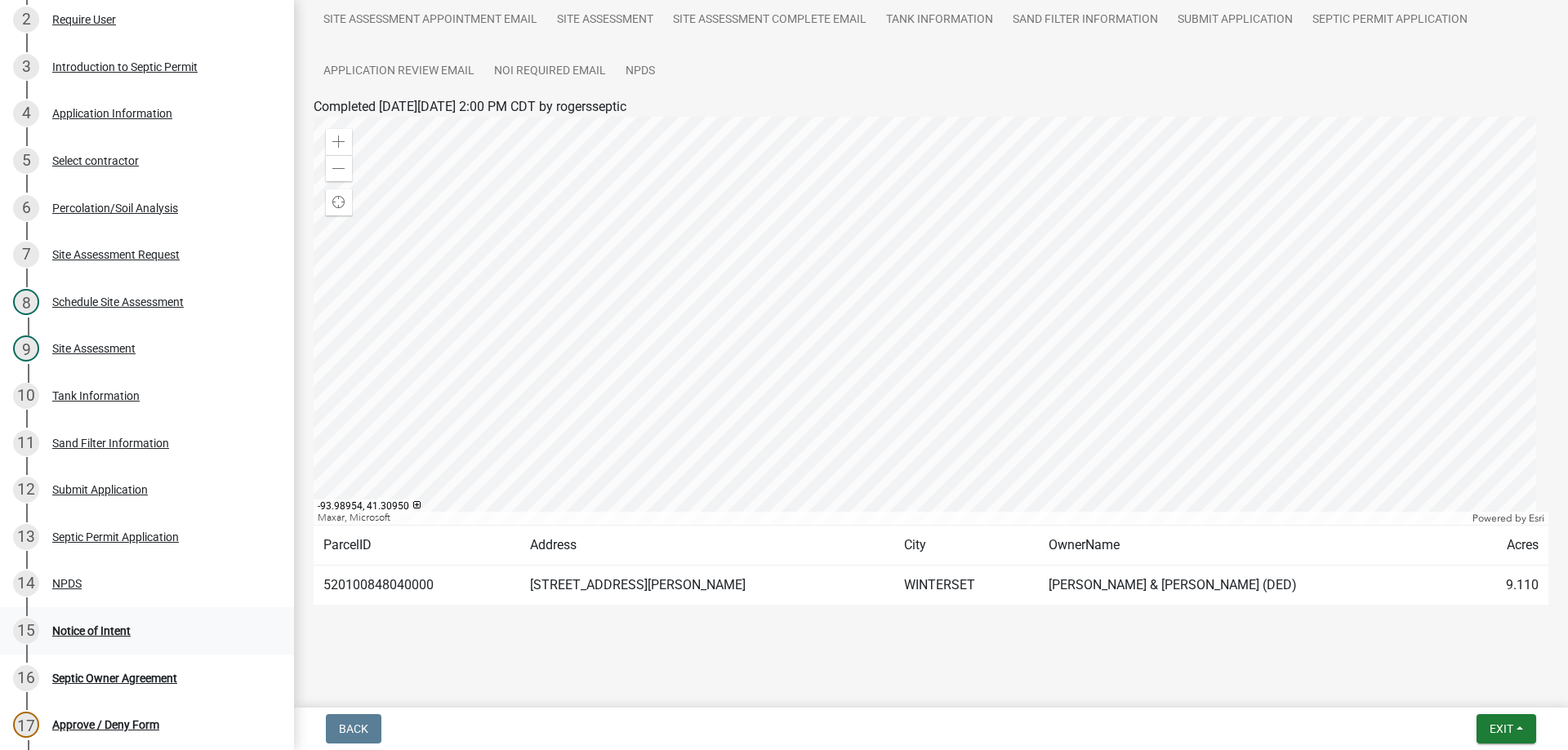
click at [95, 632] on div "Notice of Intent" at bounding box center [91, 630] width 78 height 12
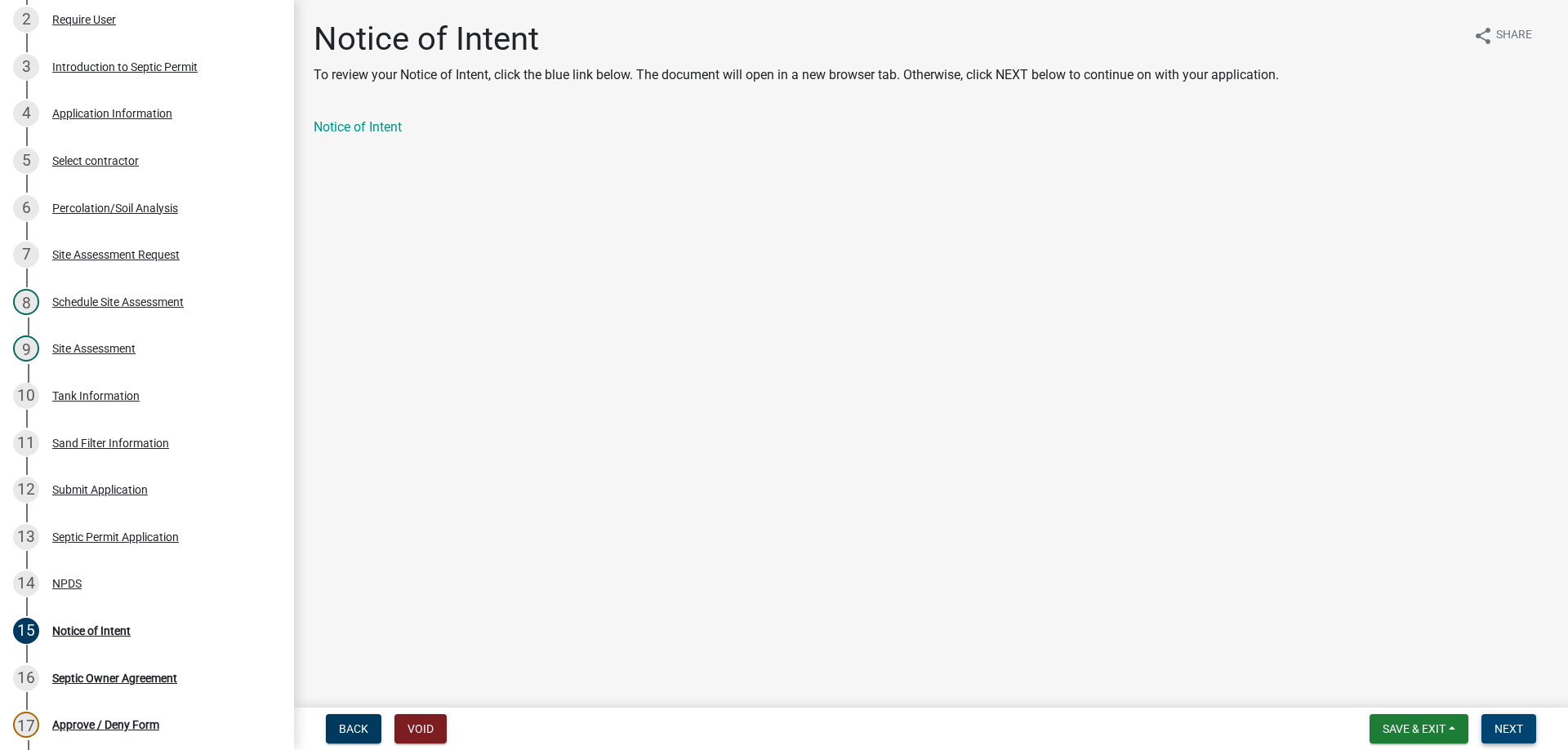
click at [1526, 730] on button "Next" at bounding box center [1509, 729] width 55 height 29
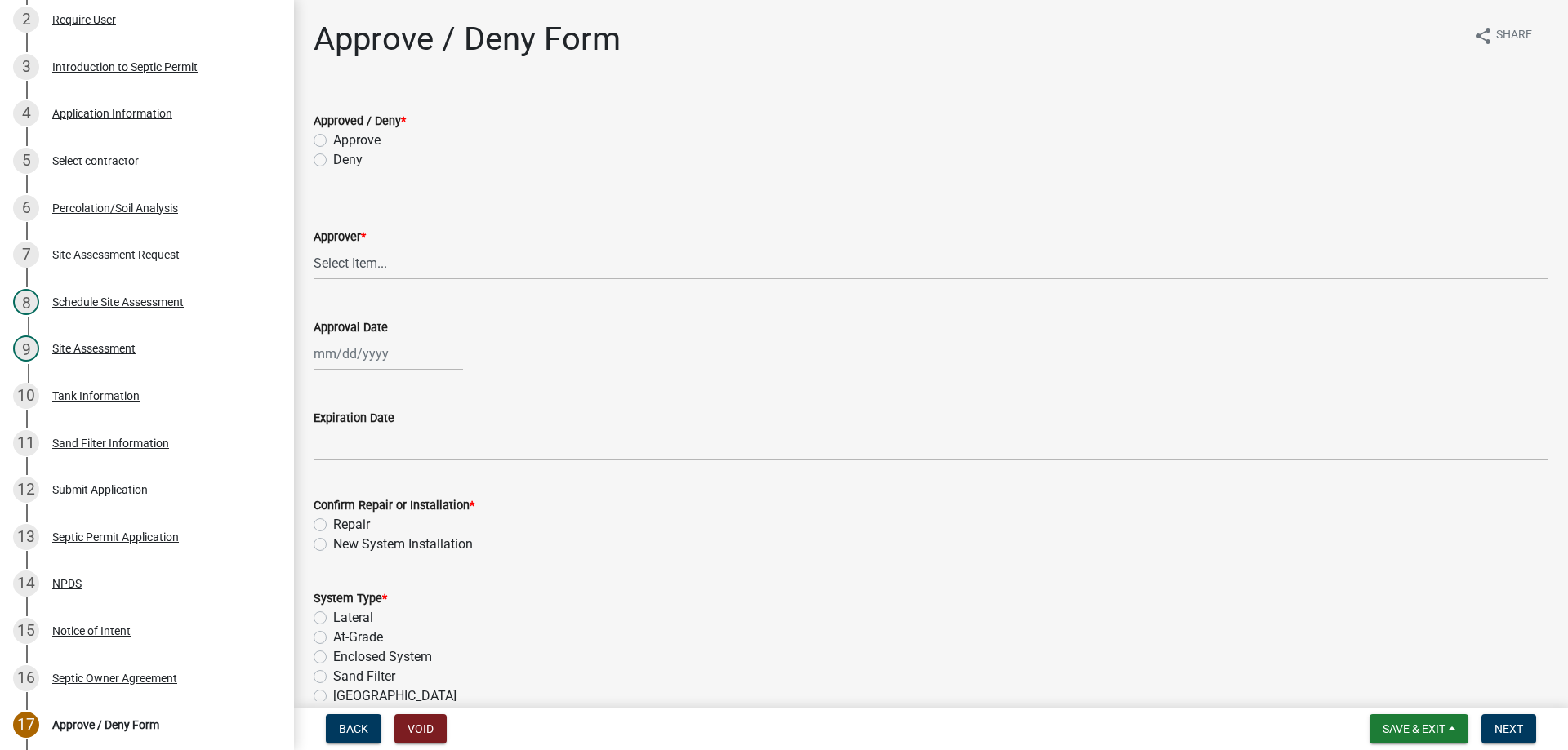
click at [333, 136] on label "Approve" at bounding box center [356, 140] width 47 height 20
click at [333, 136] on input "Approve" at bounding box center [338, 136] width 11 height 11
radio input "true"
click at [367, 264] on select "Select Item... [PERSON_NAME] [PERSON_NAME] [PERSON_NAME]" at bounding box center [931, 264] width 1234 height 34
click at [313, 247] on select "Select Item... [PERSON_NAME] [PERSON_NAME] [PERSON_NAME]" at bounding box center [931, 264] width 1234 height 34
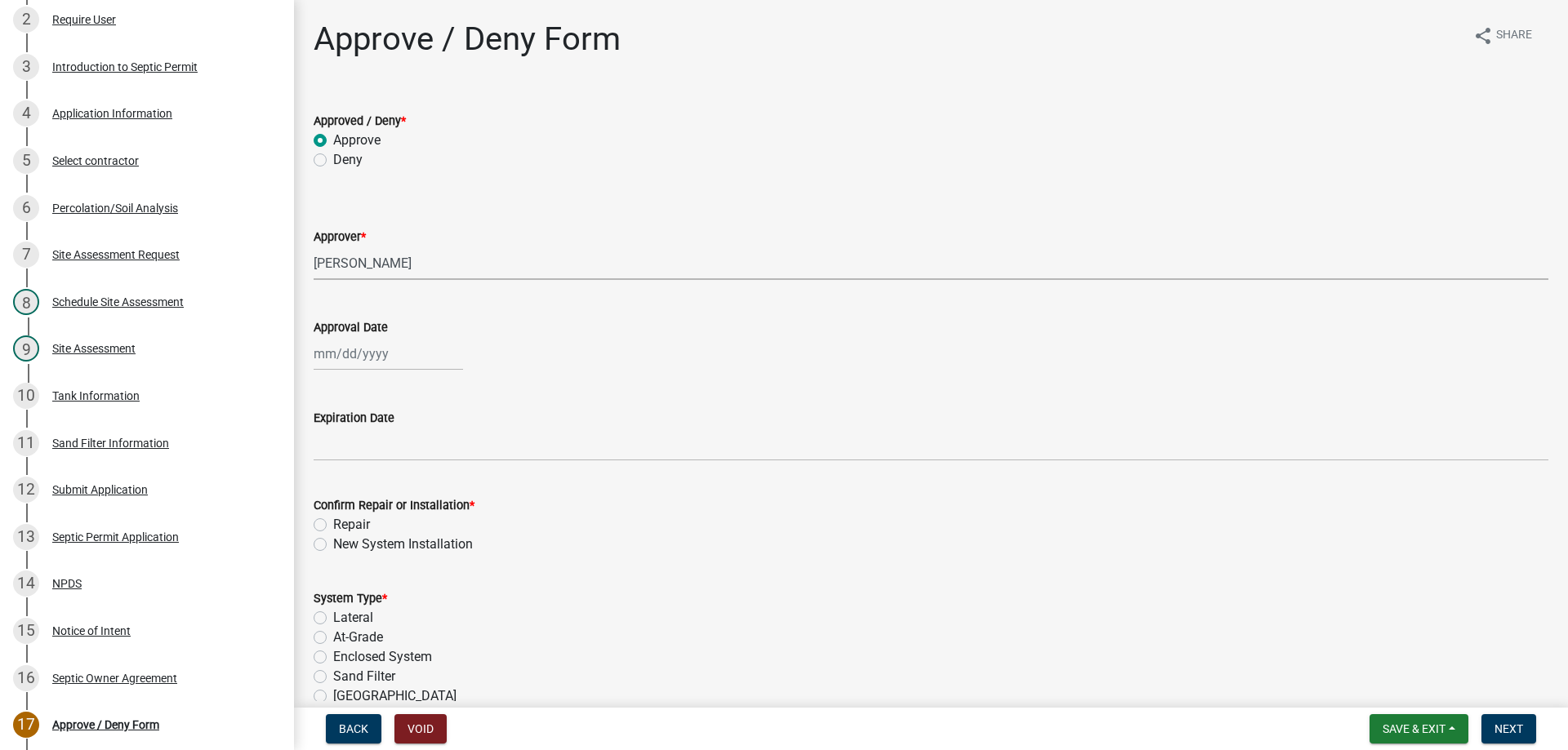
click at [357, 259] on select "Select Item... [PERSON_NAME] [PERSON_NAME] [PERSON_NAME]" at bounding box center [931, 264] width 1234 height 34
click at [313, 247] on select "Select Item... [PERSON_NAME] [PERSON_NAME] [PERSON_NAME]" at bounding box center [931, 264] width 1234 height 34
select select "2a766554-95f9-4f5e-8bc4-c4203ac60b7b"
select select "8"
select select "2025"
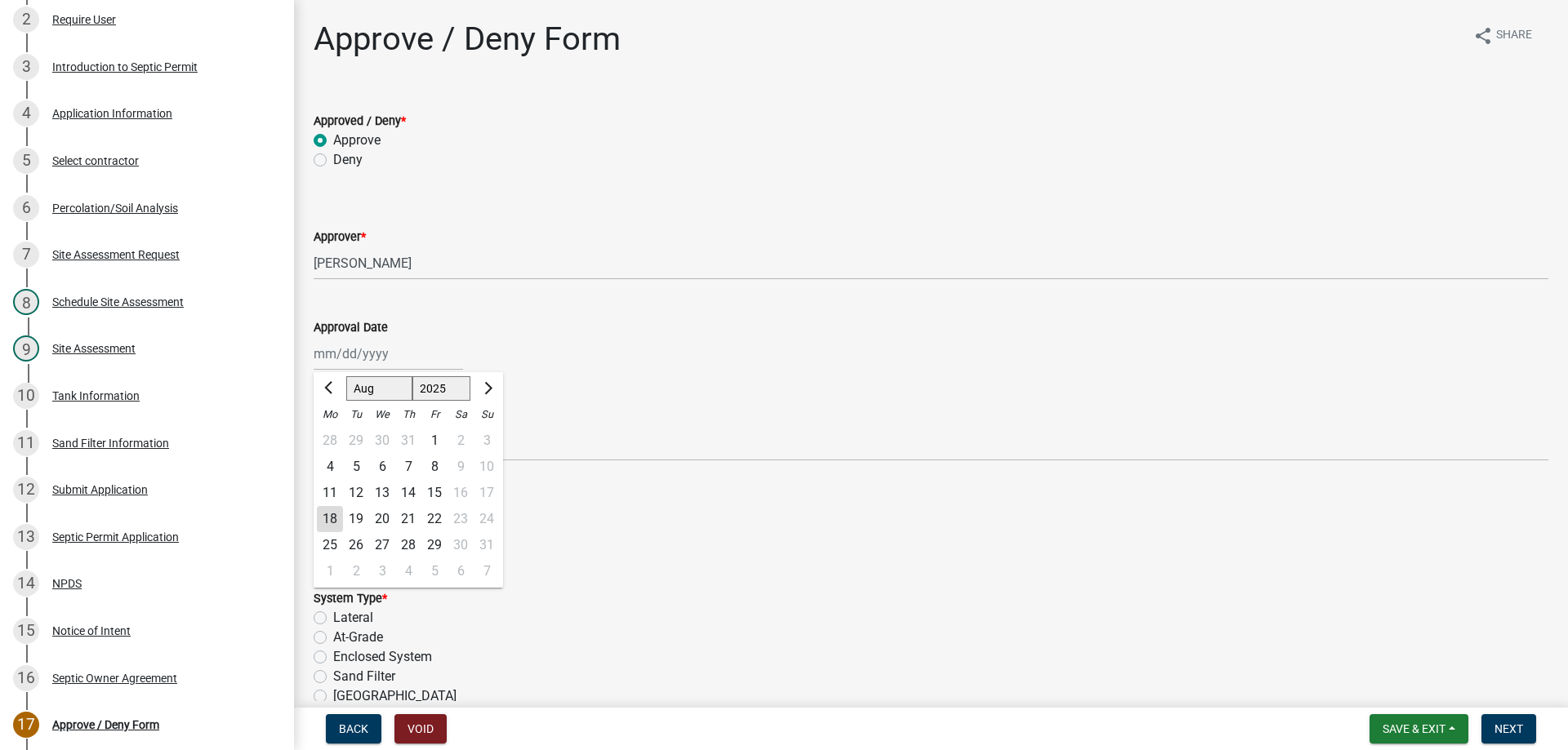
click at [368, 356] on div "[PERSON_NAME] Feb Mar Apr [PERSON_NAME][DATE] Oct Nov [DATE] 1526 1527 1528 152…" at bounding box center [388, 354] width 149 height 34
click at [328, 509] on div "18" at bounding box center [329, 518] width 26 height 26
type input "[DATE]"
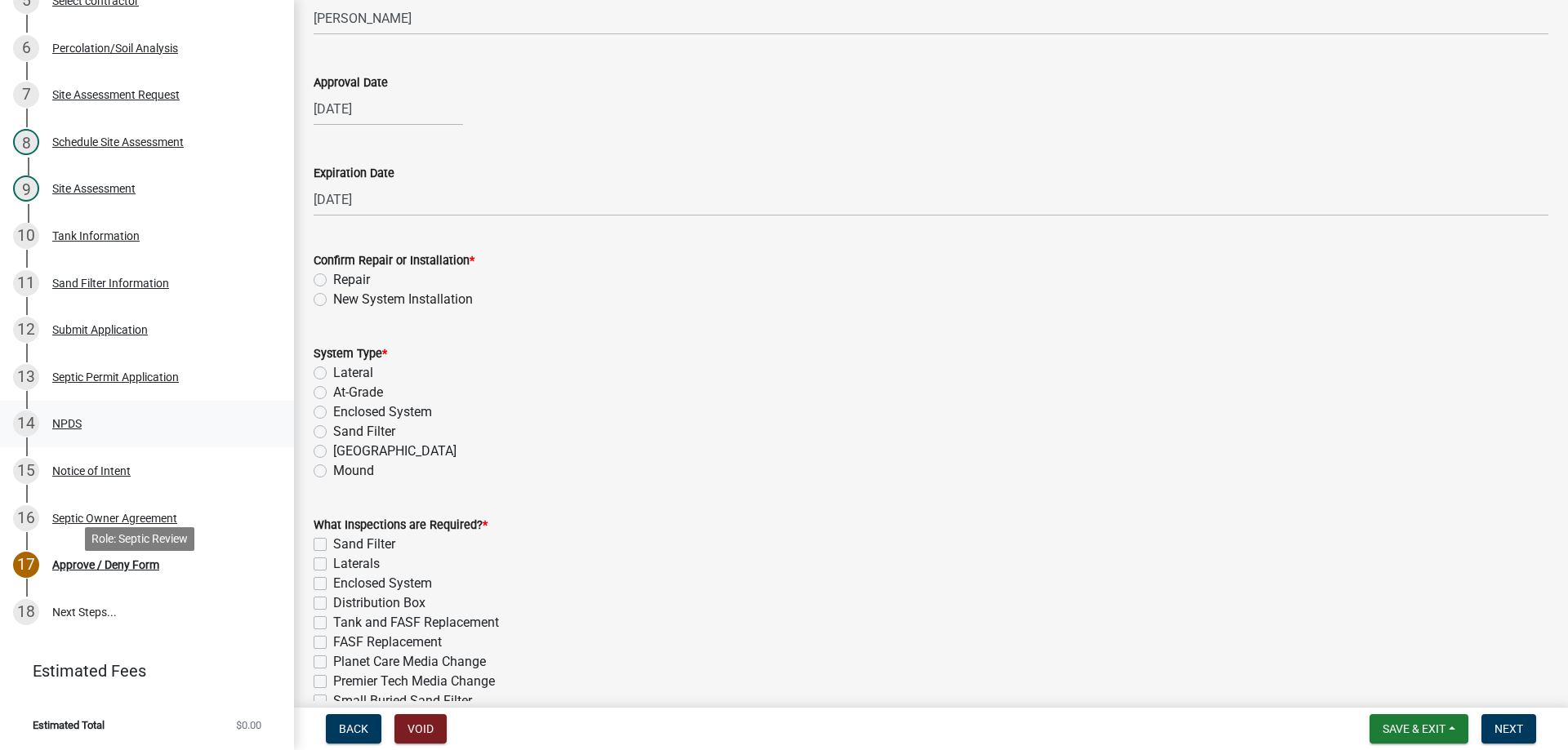
scroll to position [323, 0]
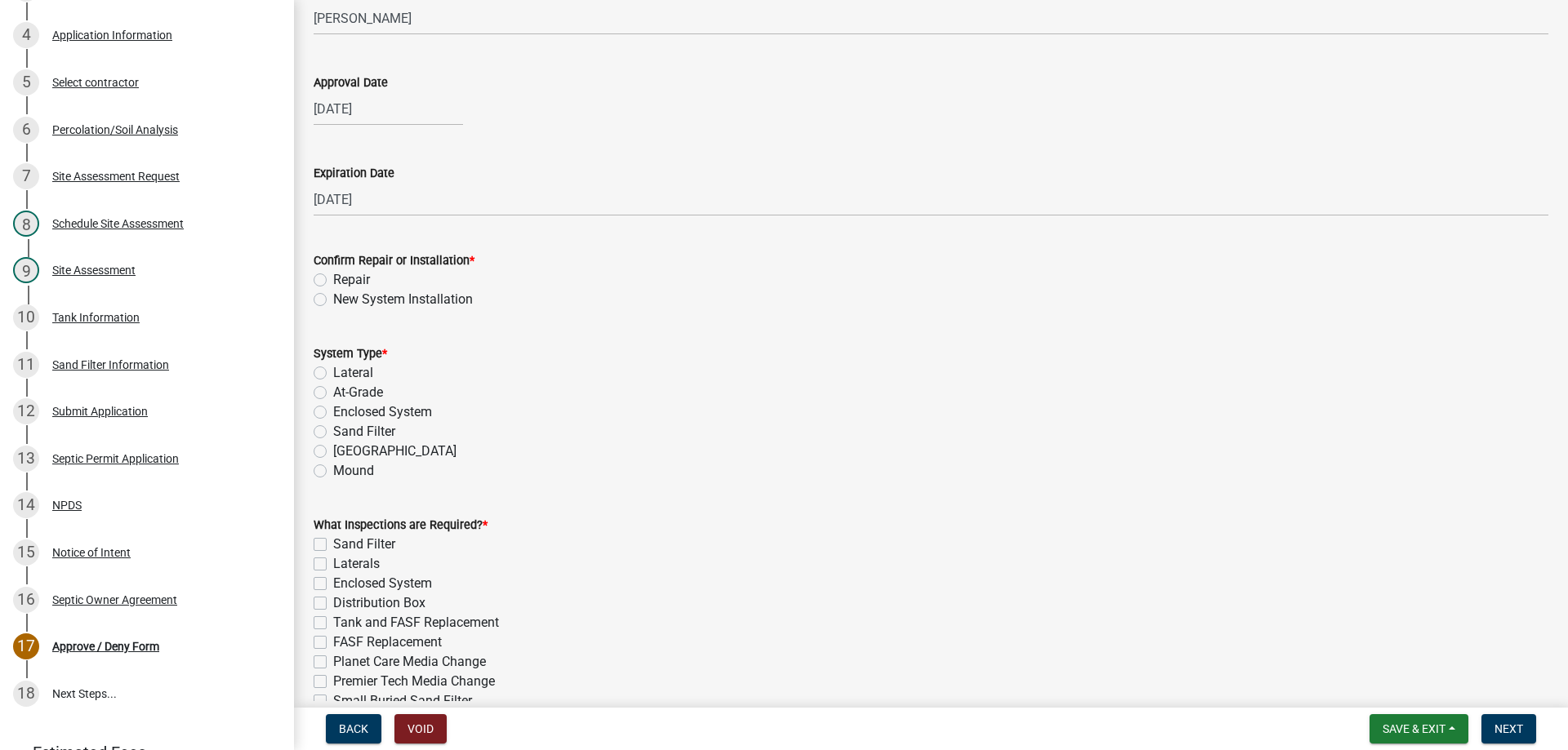
click at [333, 301] on label "New System Installation" at bounding box center [402, 299] width 139 height 20
click at [333, 300] on input "New System Installation" at bounding box center [338, 295] width 11 height 11
radio input "true"
click at [333, 431] on label "Sand Filter" at bounding box center [364, 431] width 62 height 20
click at [333, 431] on input "Sand Filter" at bounding box center [338, 427] width 11 height 11
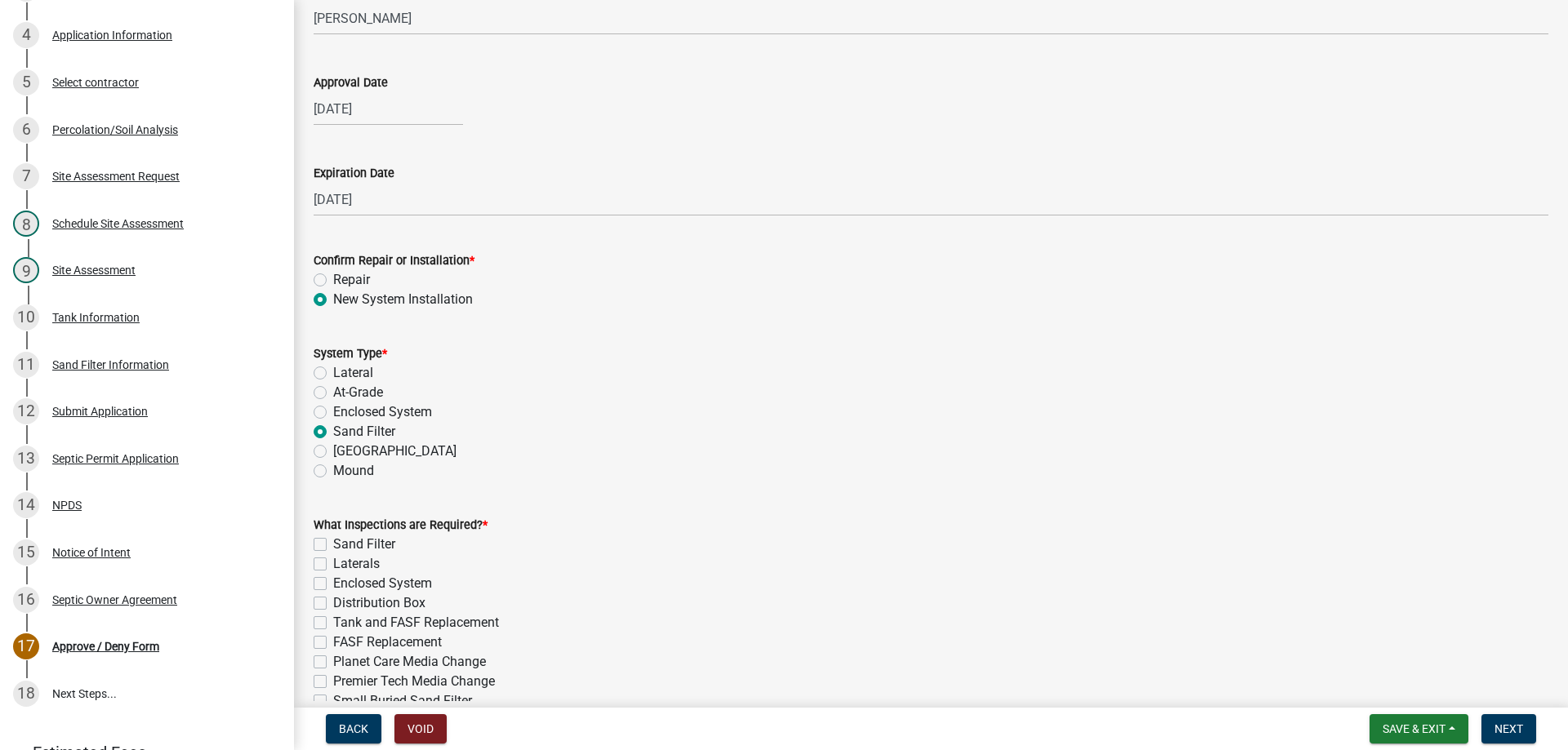
radio input "true"
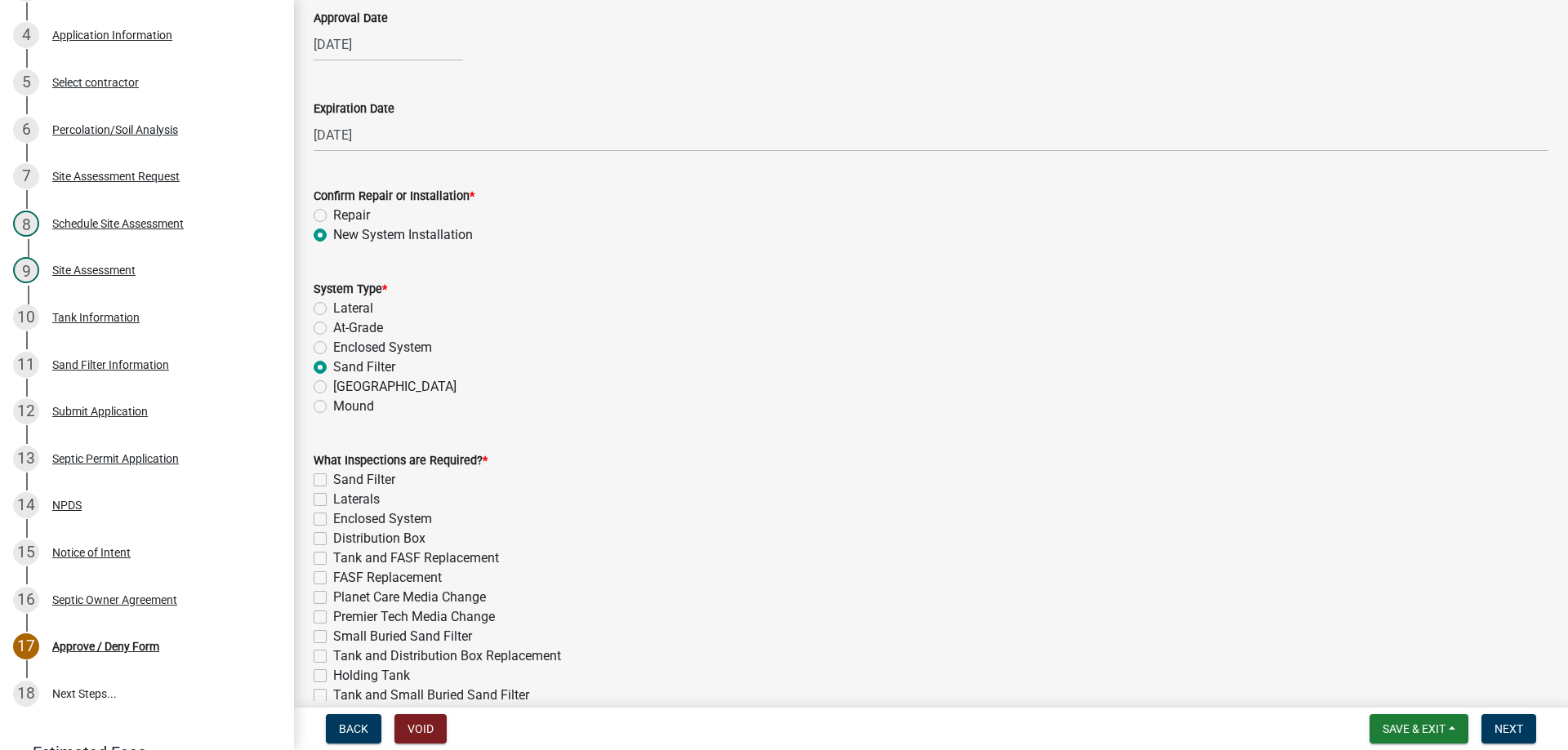
scroll to position [408, 0]
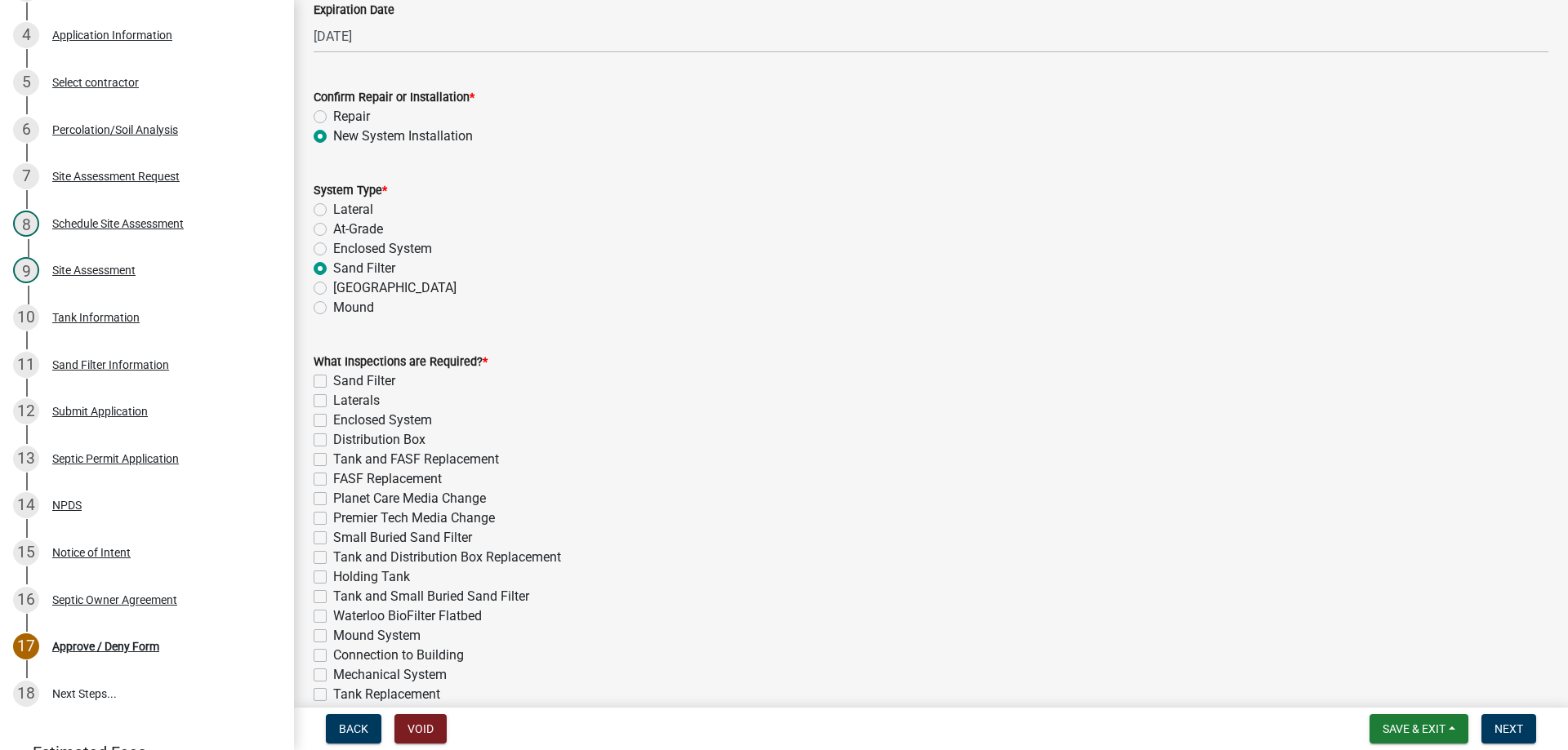
click at [333, 381] on label "Sand Filter" at bounding box center [364, 381] width 62 height 20
click at [333, 381] on input "Sand Filter" at bounding box center [338, 376] width 11 height 11
checkbox input "true"
checkbox input "false"
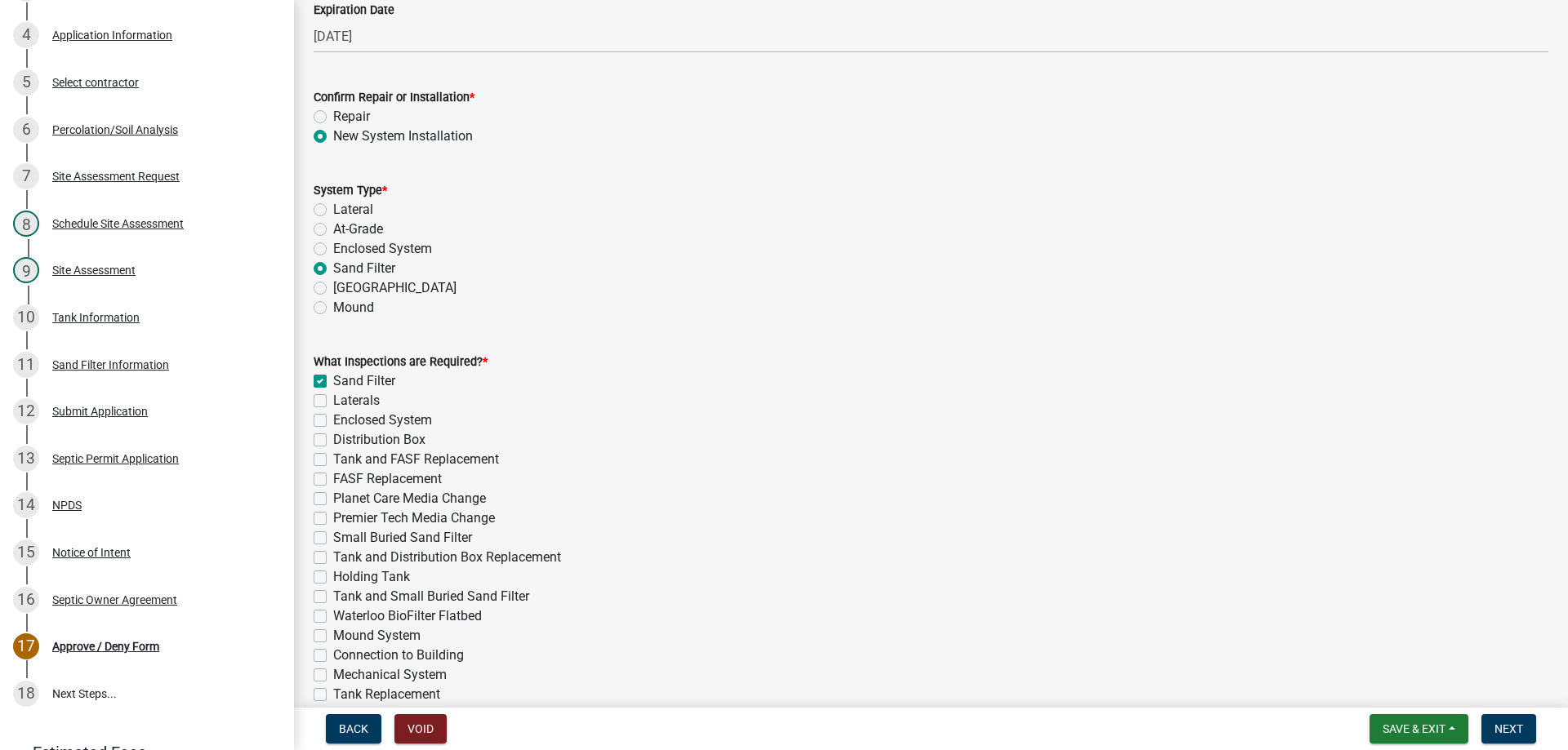
checkbox input "false"
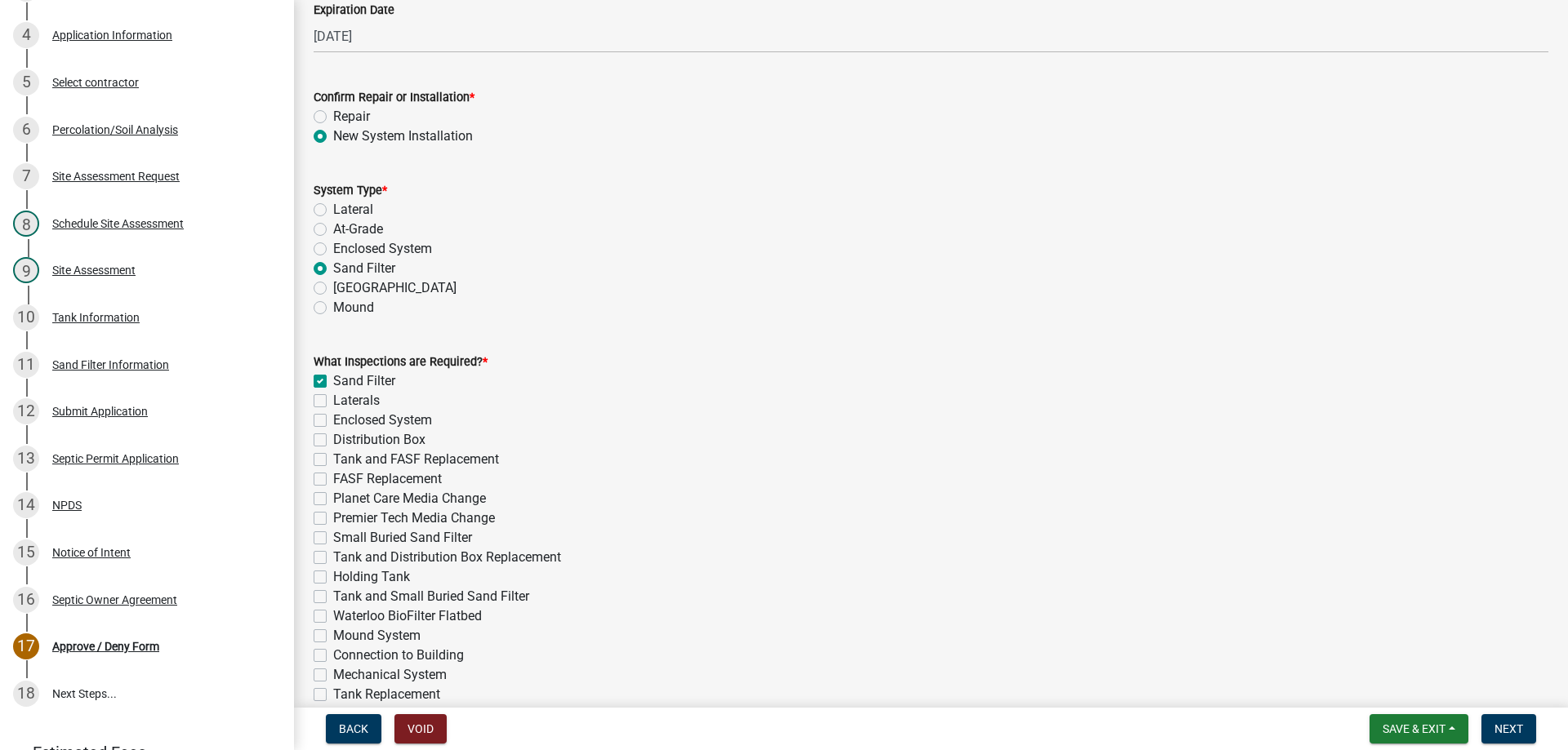
checkbox input "false"
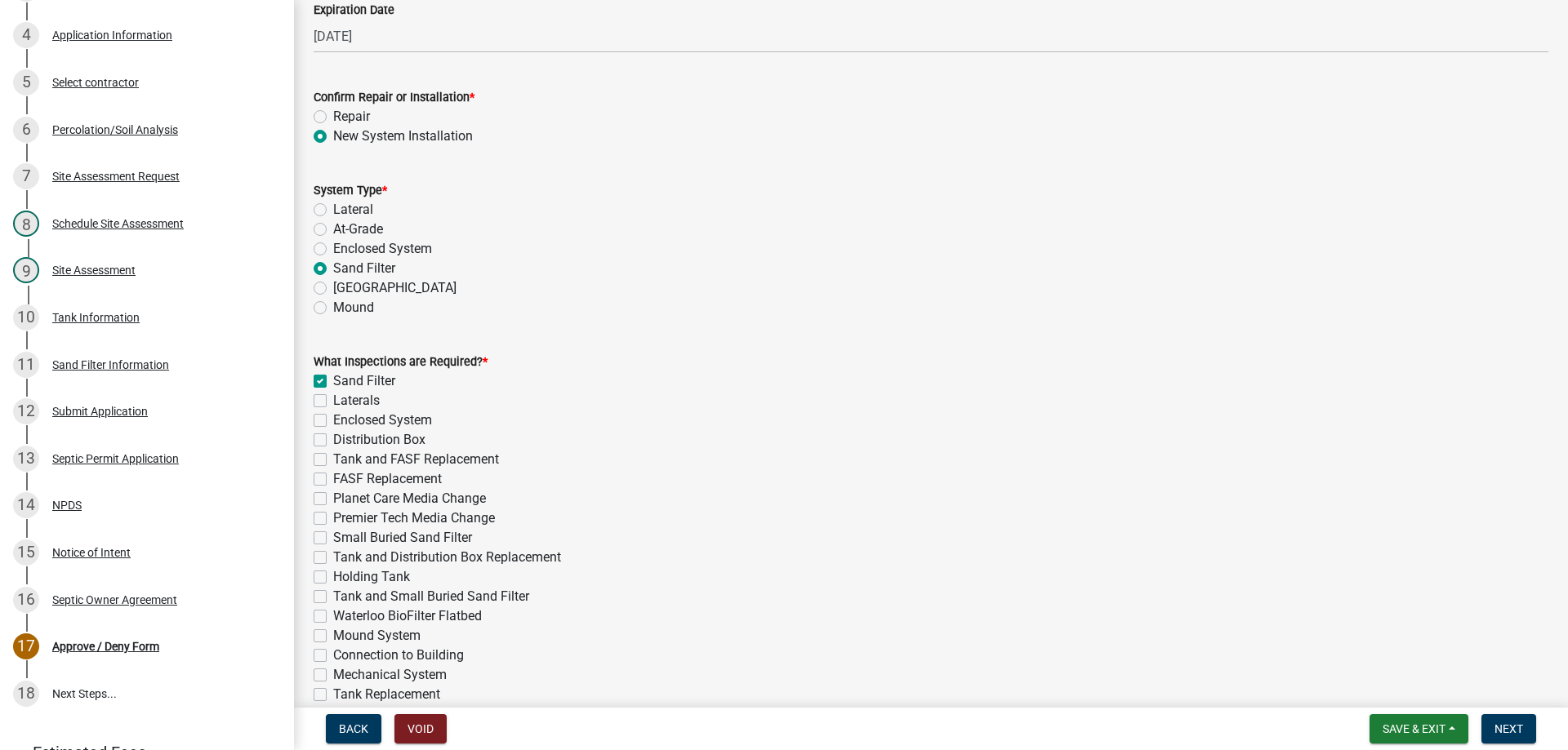
checkbox input "false"
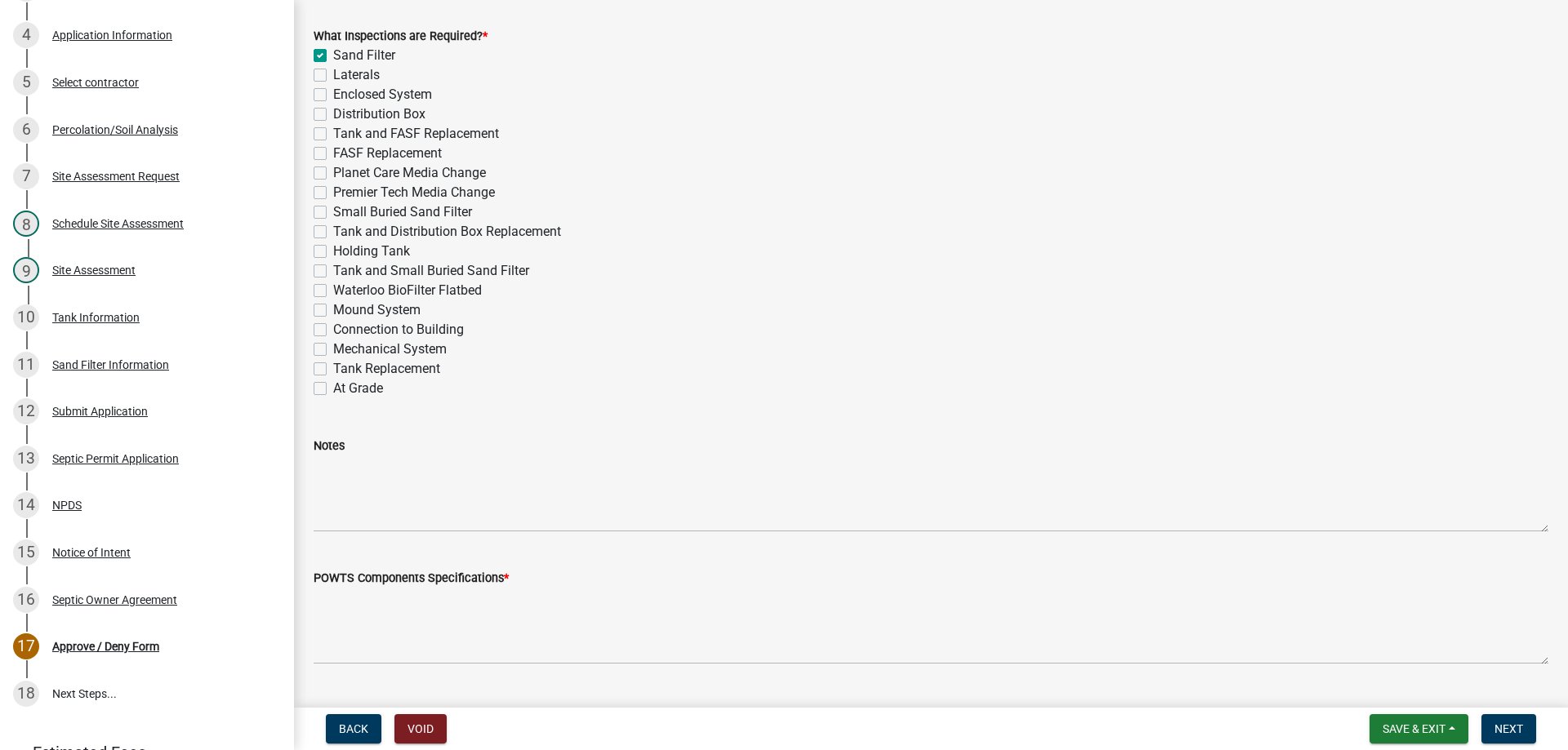
scroll to position [735, 0]
click at [1412, 728] on span "Save & Exit" at bounding box center [1414, 729] width 63 height 13
click at [1393, 686] on button "Save & Exit" at bounding box center [1402, 686] width 131 height 39
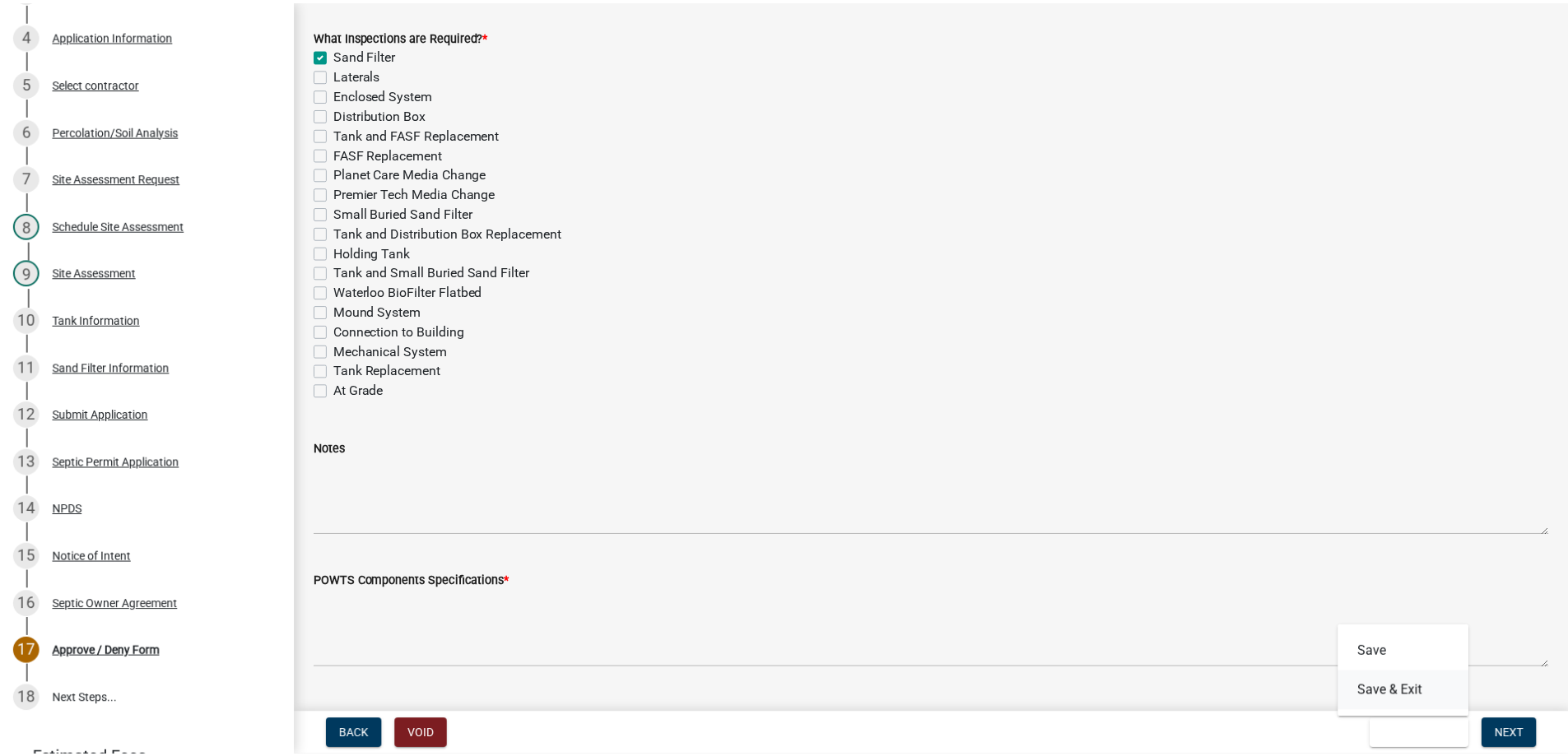
scroll to position [0, 0]
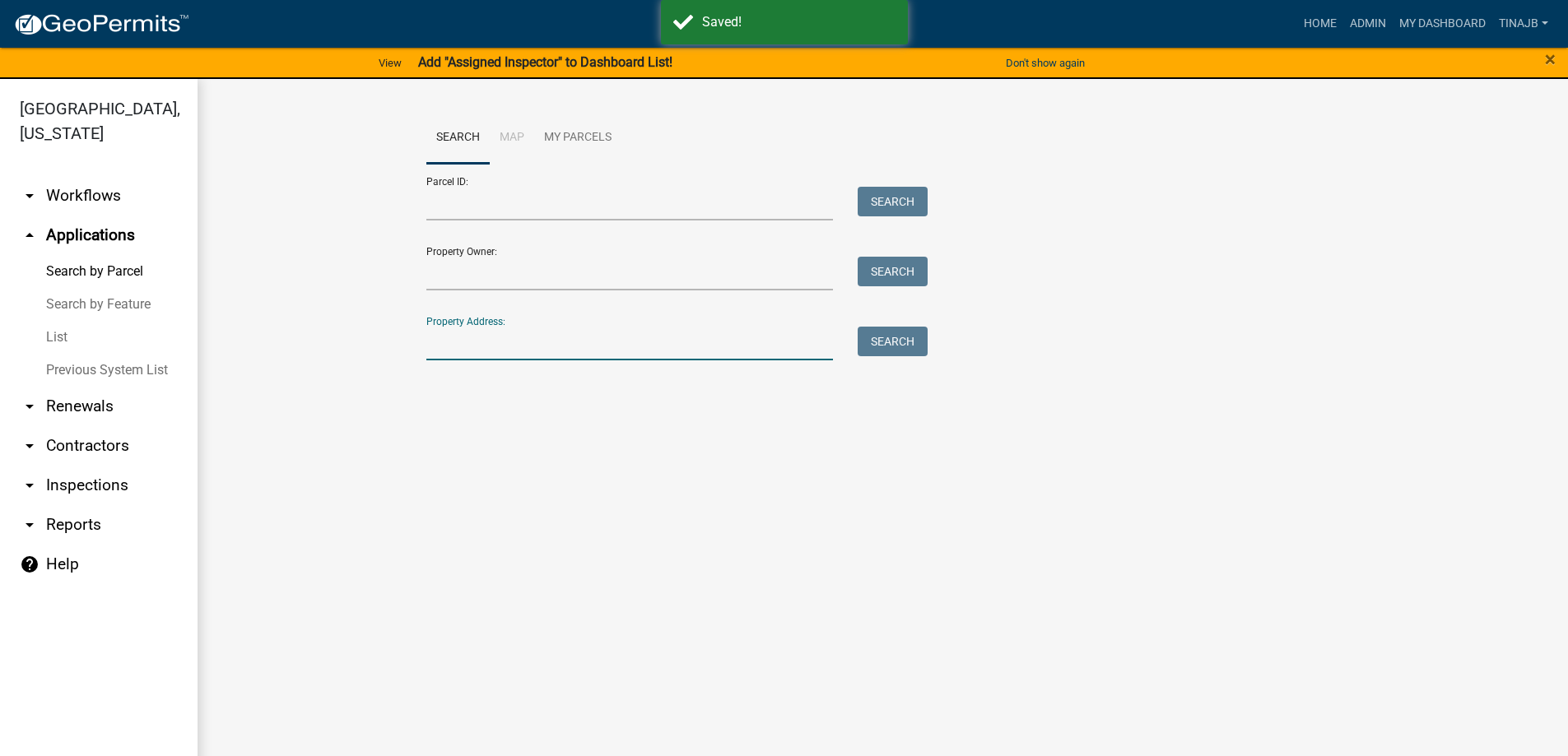
click at [556, 346] on input "Property Address:" at bounding box center [629, 344] width 407 height 34
type input "2330"
click at [873, 350] on button "Search" at bounding box center [892, 341] width 70 height 30
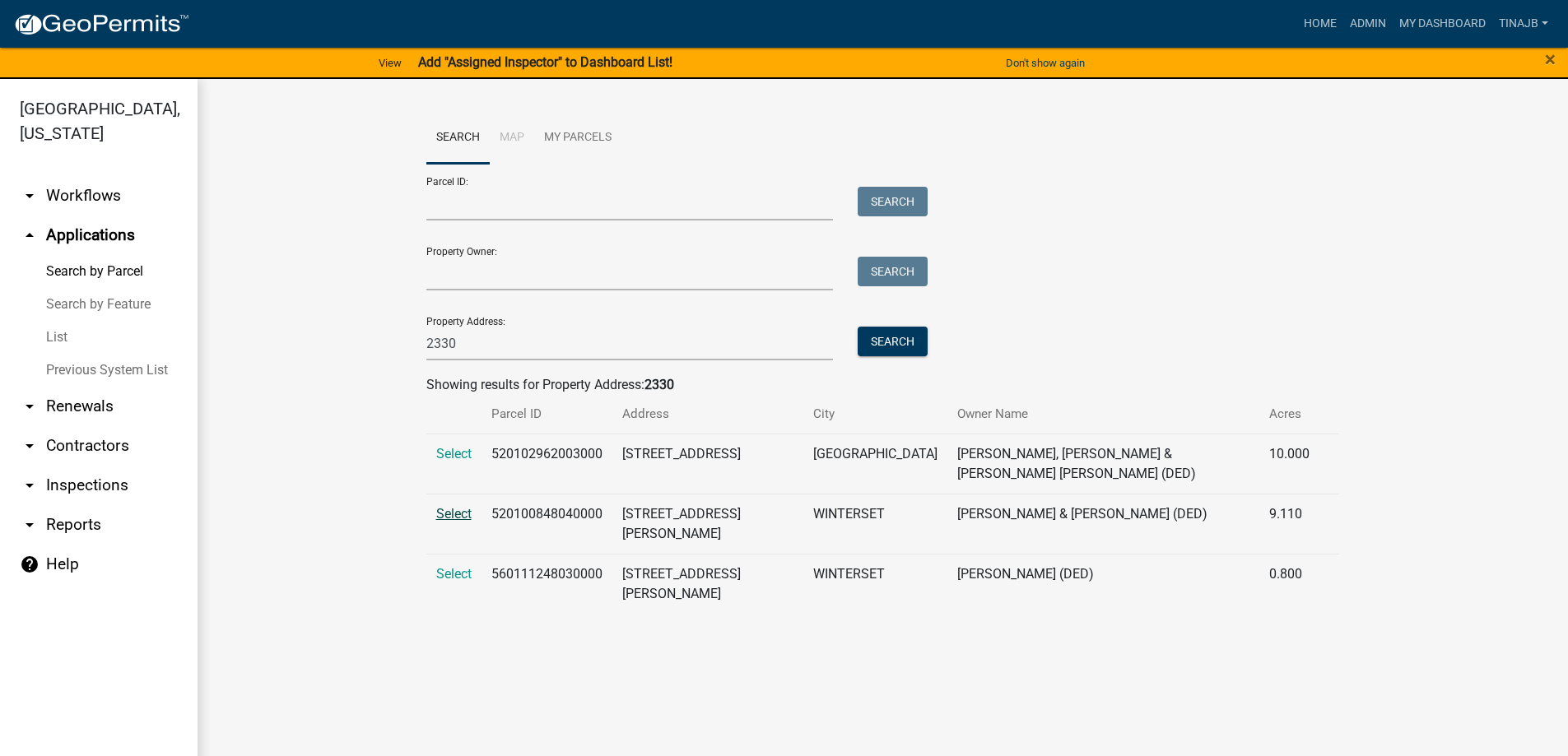
click at [441, 506] on span "Select" at bounding box center [454, 514] width 36 height 15
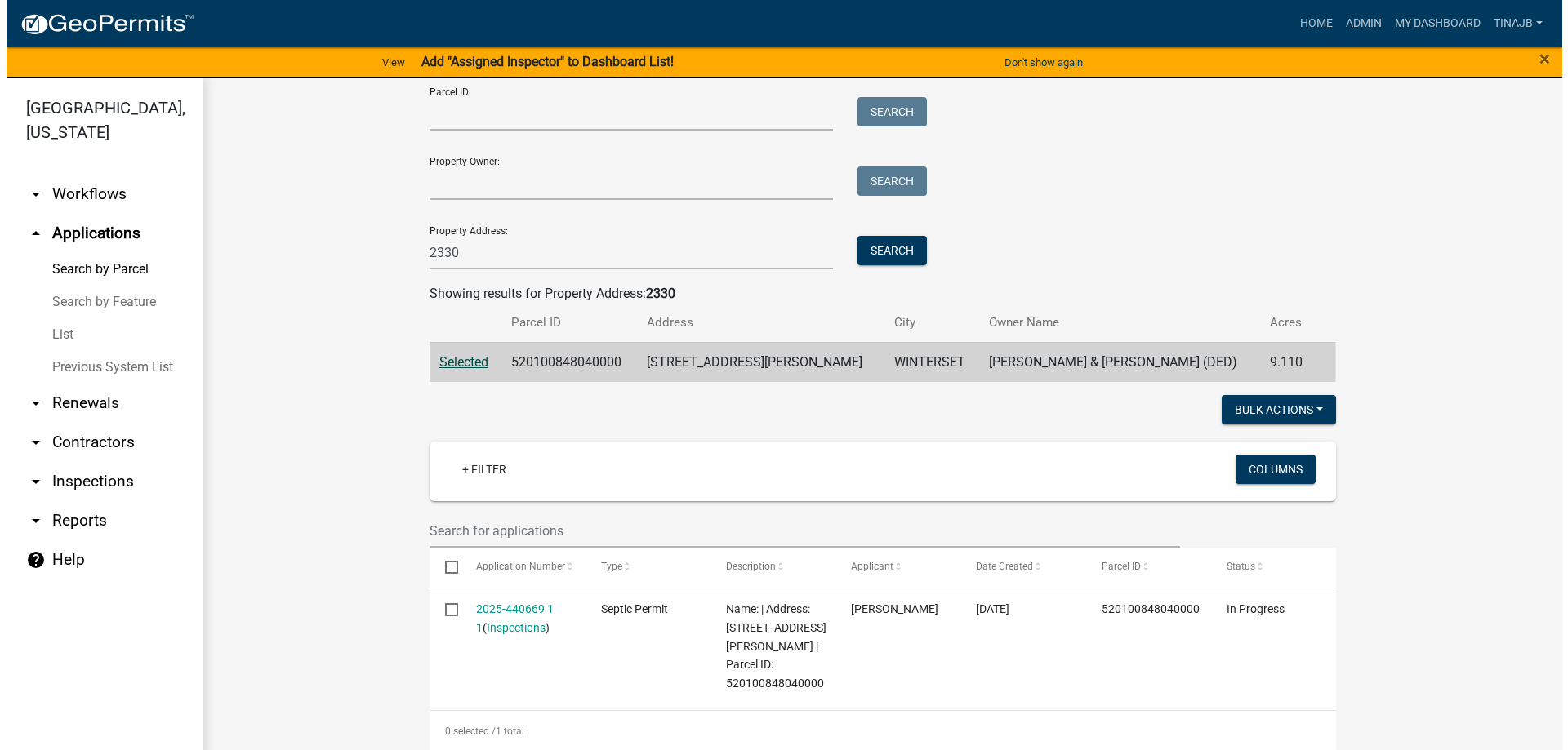
scroll to position [163, 0]
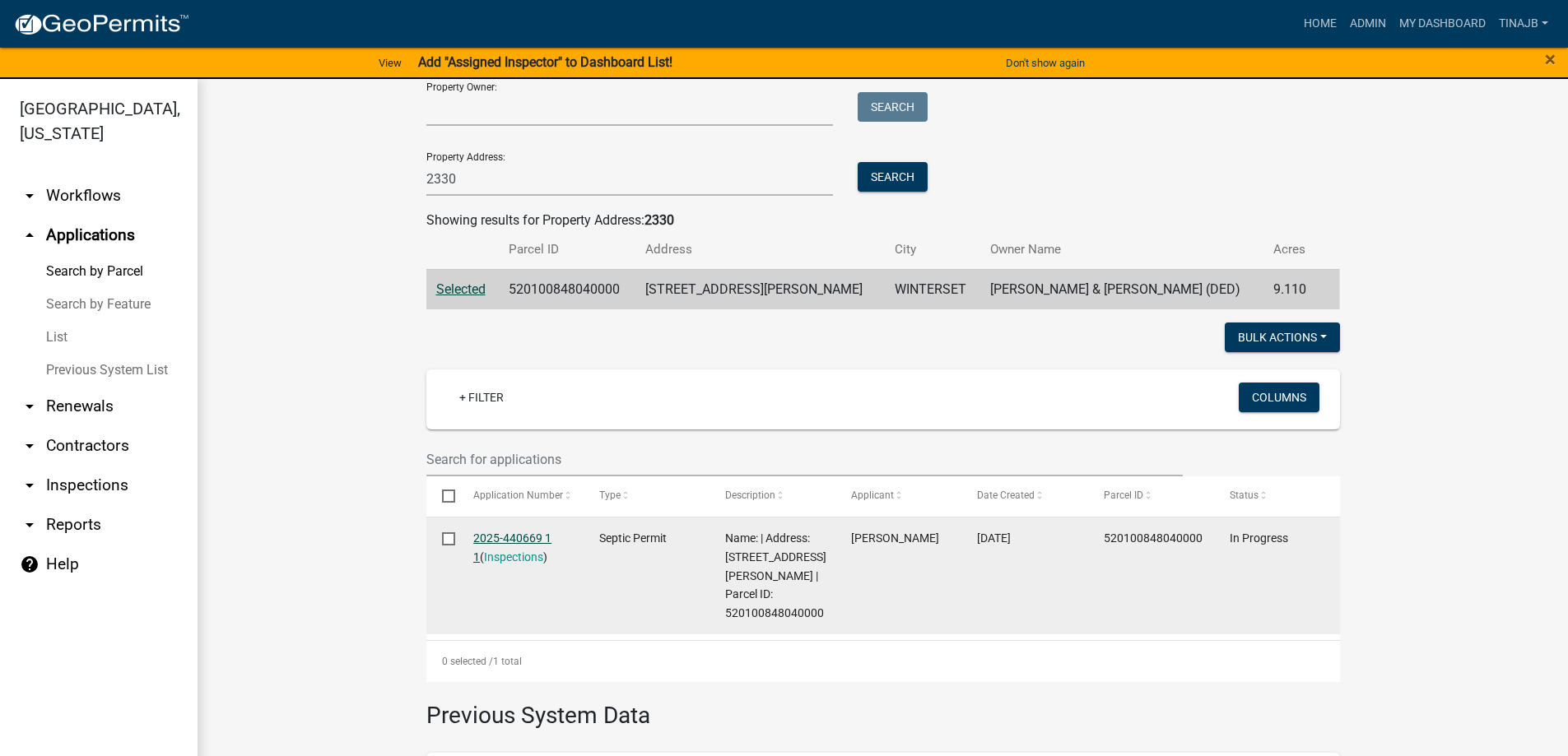
click at [500, 534] on link "2025-440669 1 1" at bounding box center [512, 548] width 78 height 32
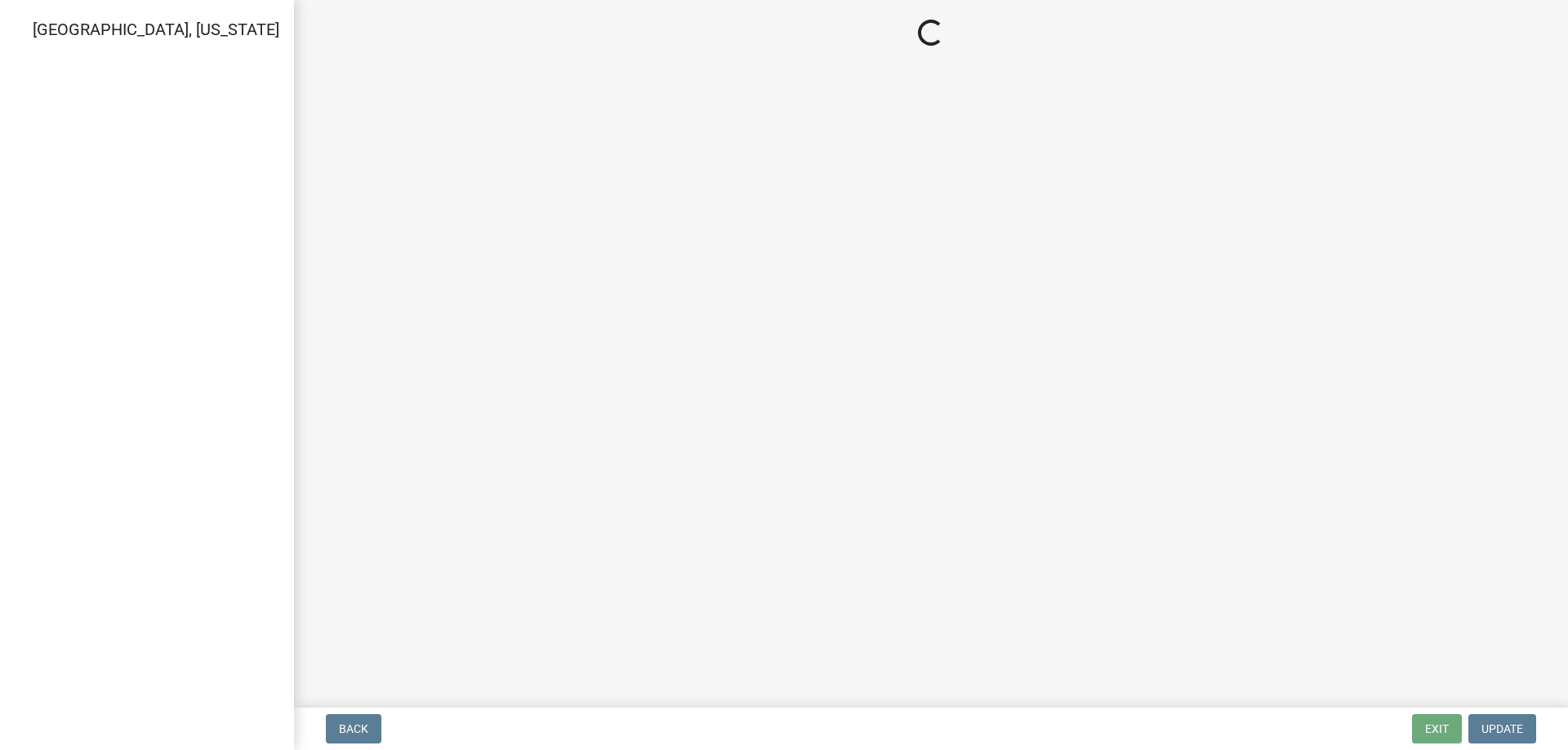
select select "2a766554-95f9-4f5e-8bc4-c4203ac60b7b"
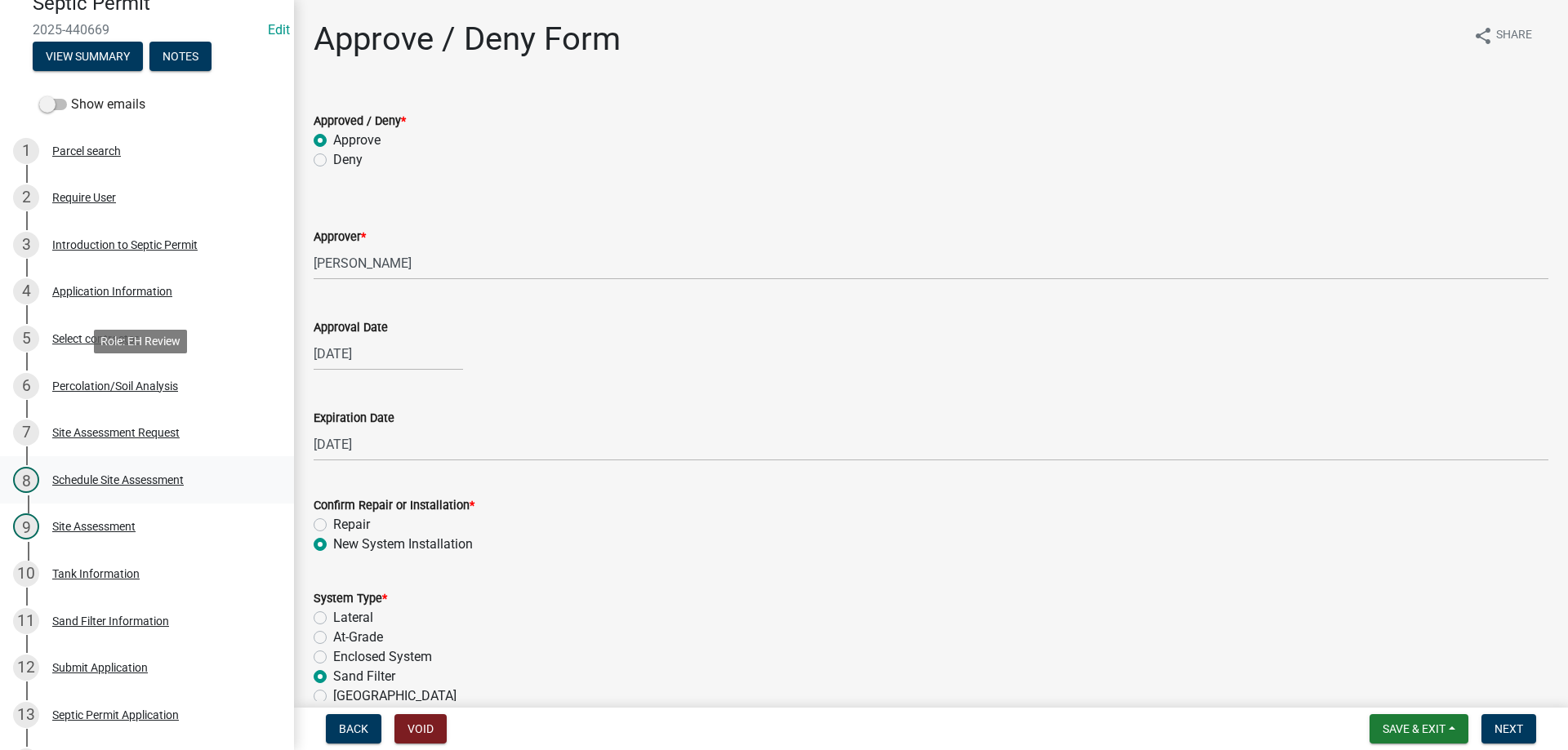
scroll to position [163, 0]
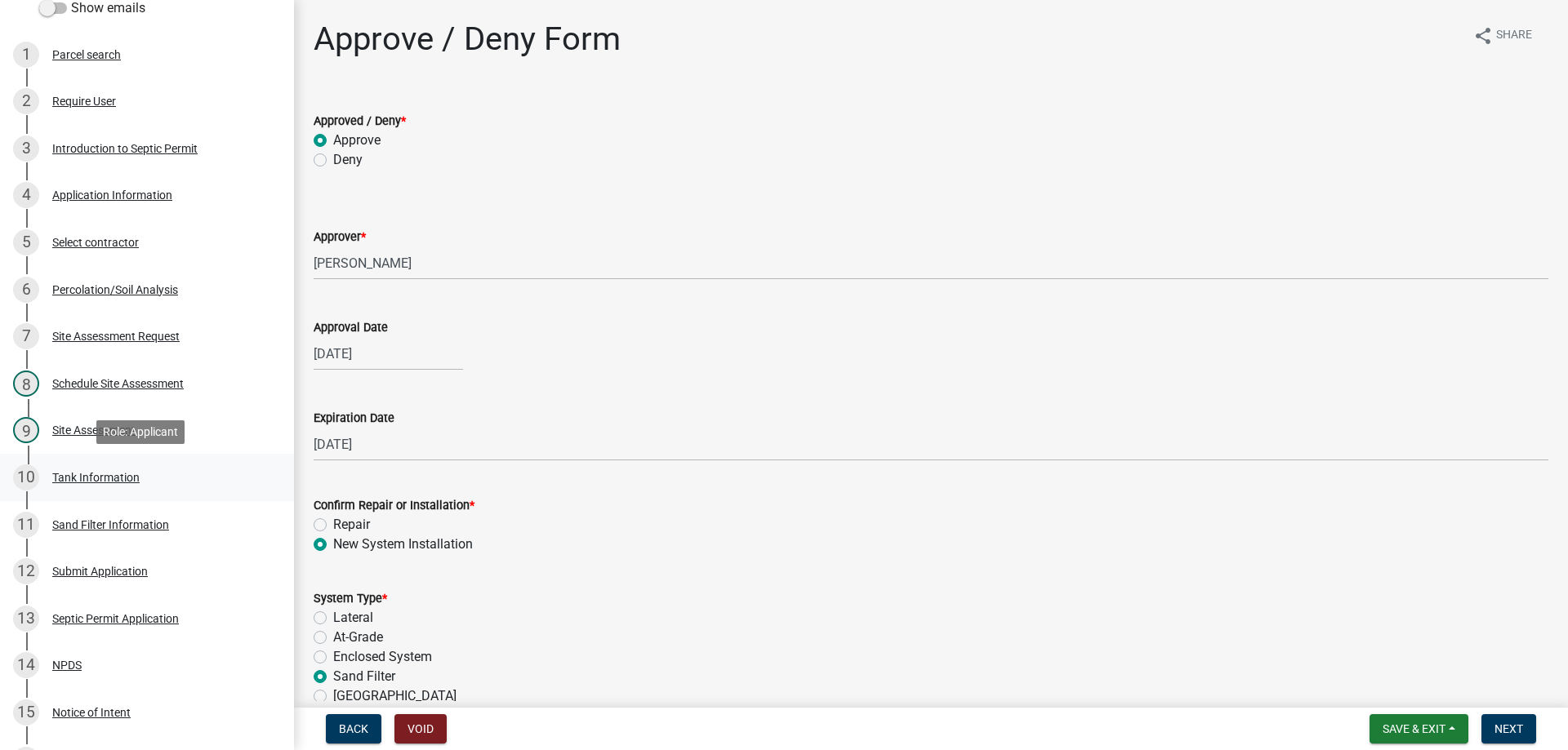
click at [124, 473] on div "Tank Information" at bounding box center [96, 477] width 87 height 12
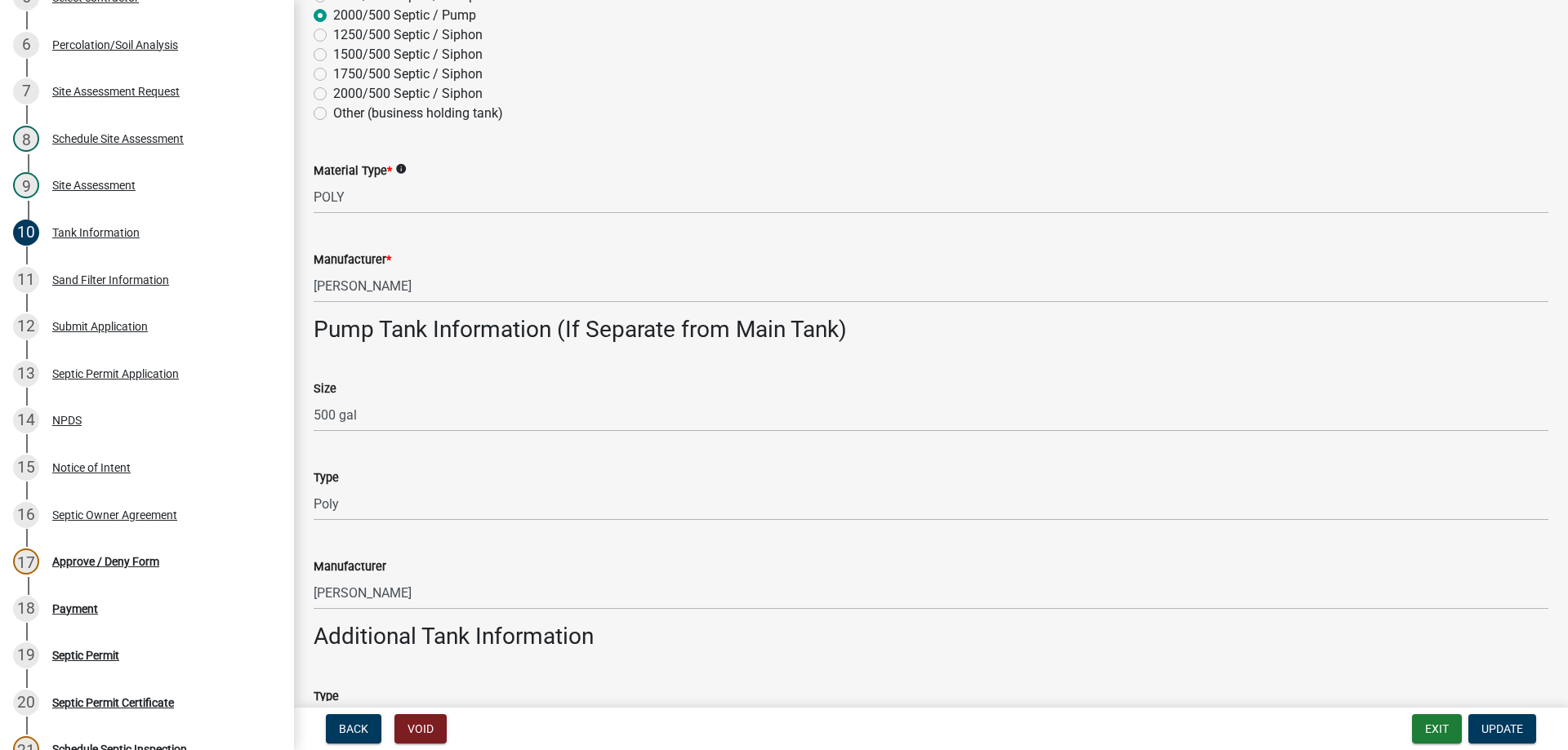
scroll to position [572, 0]
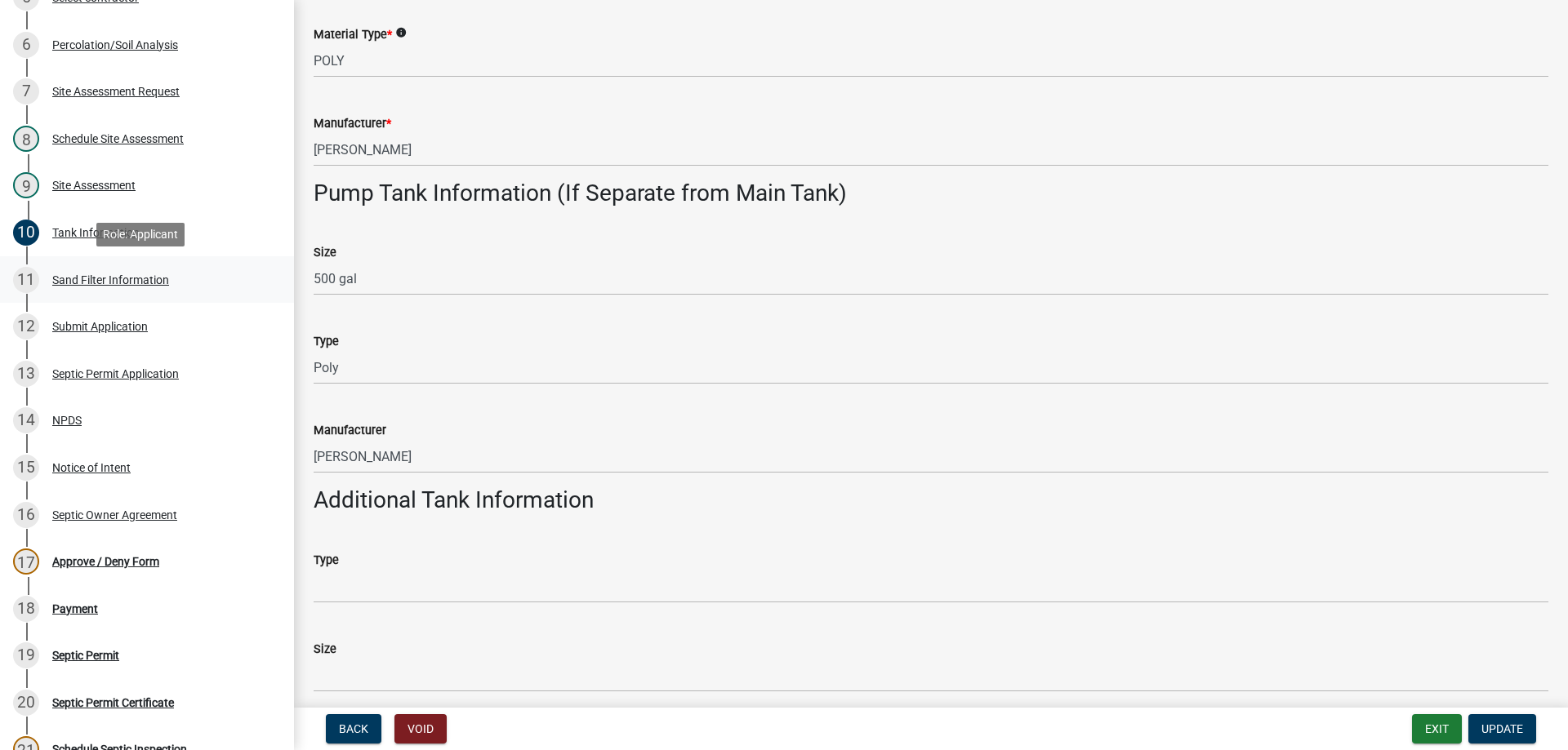
click at [93, 274] on div "Sand Filter Information" at bounding box center [110, 280] width 116 height 12
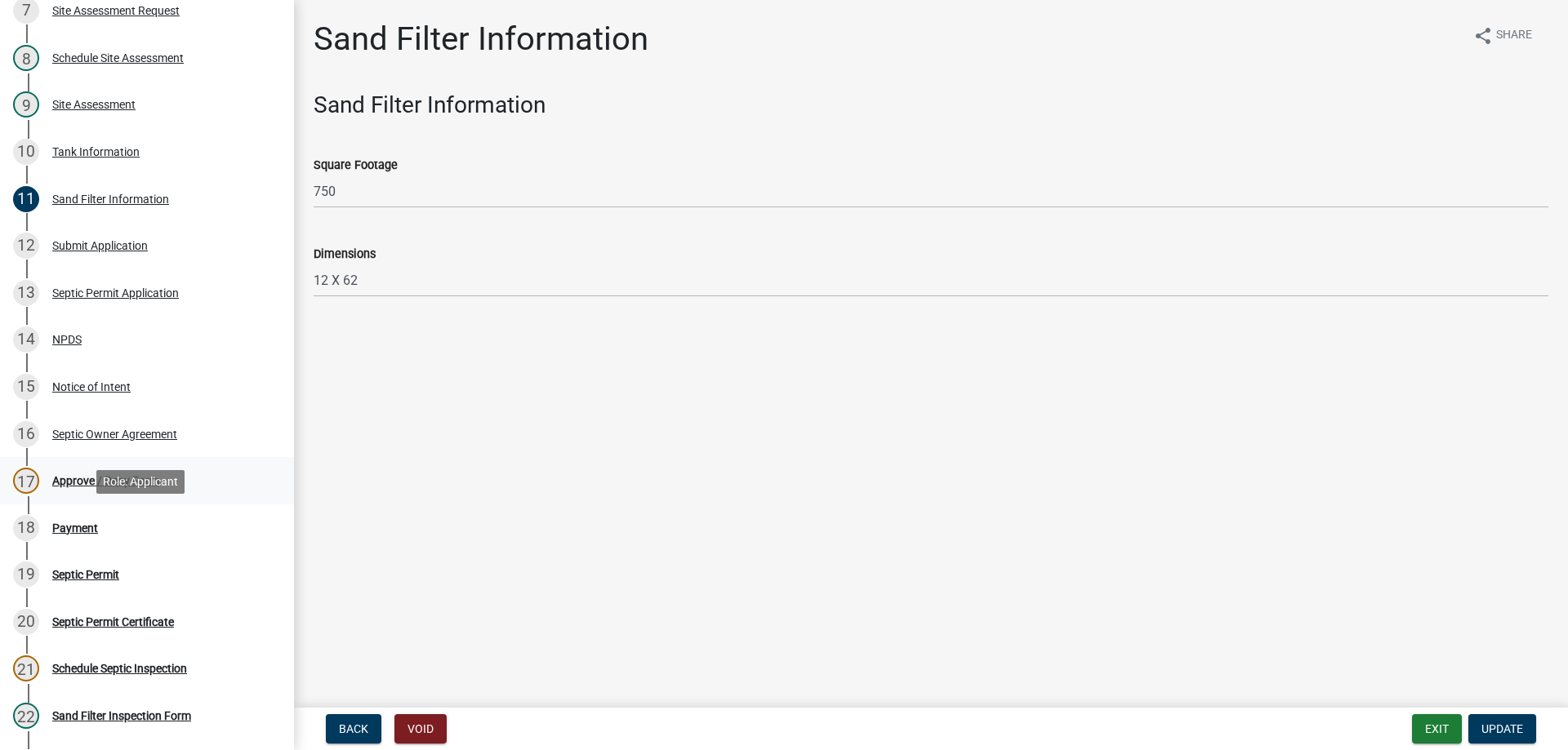
scroll to position [490, 0]
click at [107, 474] on div "Approve / Deny Form" at bounding box center [106, 479] width 107 height 12
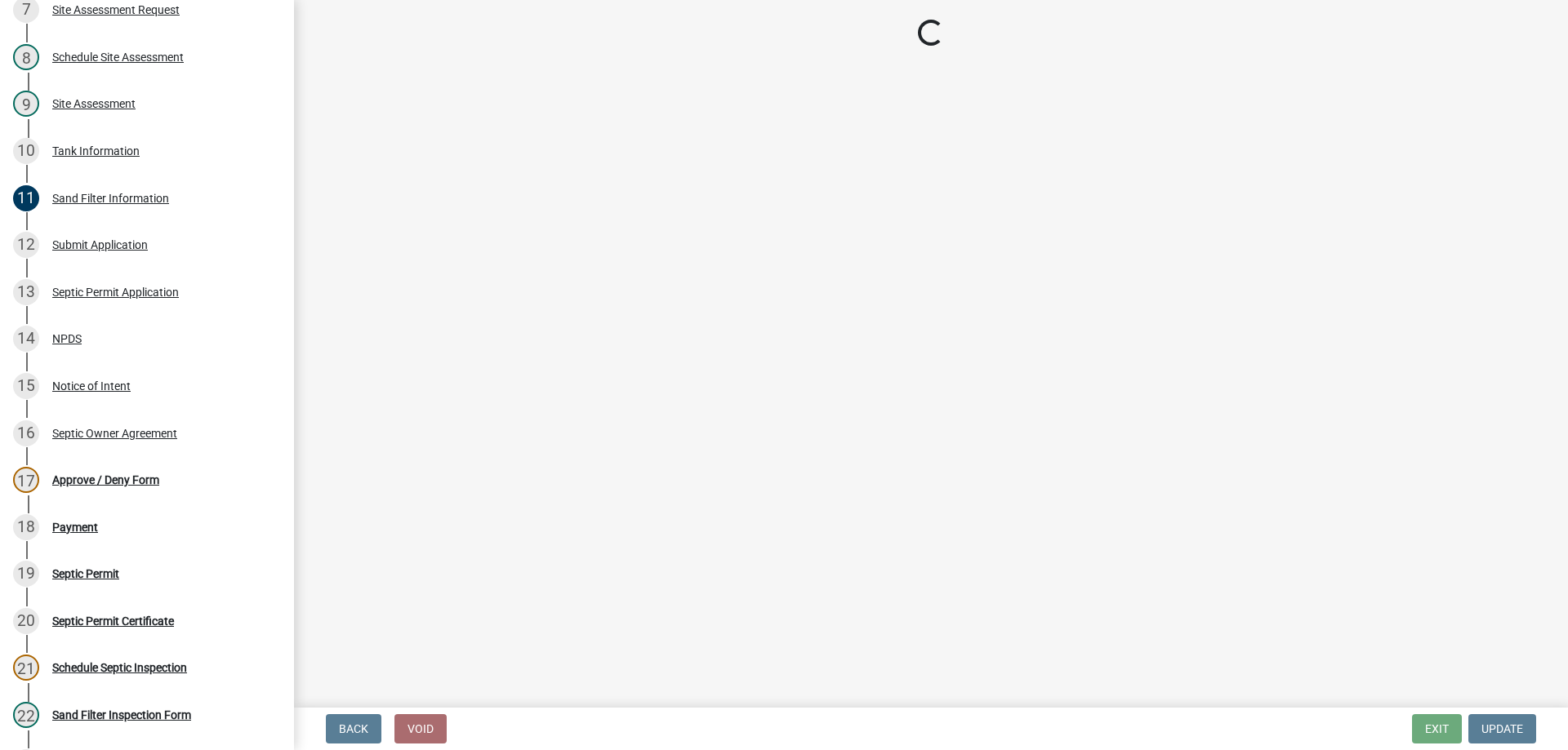
select select "2a766554-95f9-4f5e-8bc4-c4203ac60b7b"
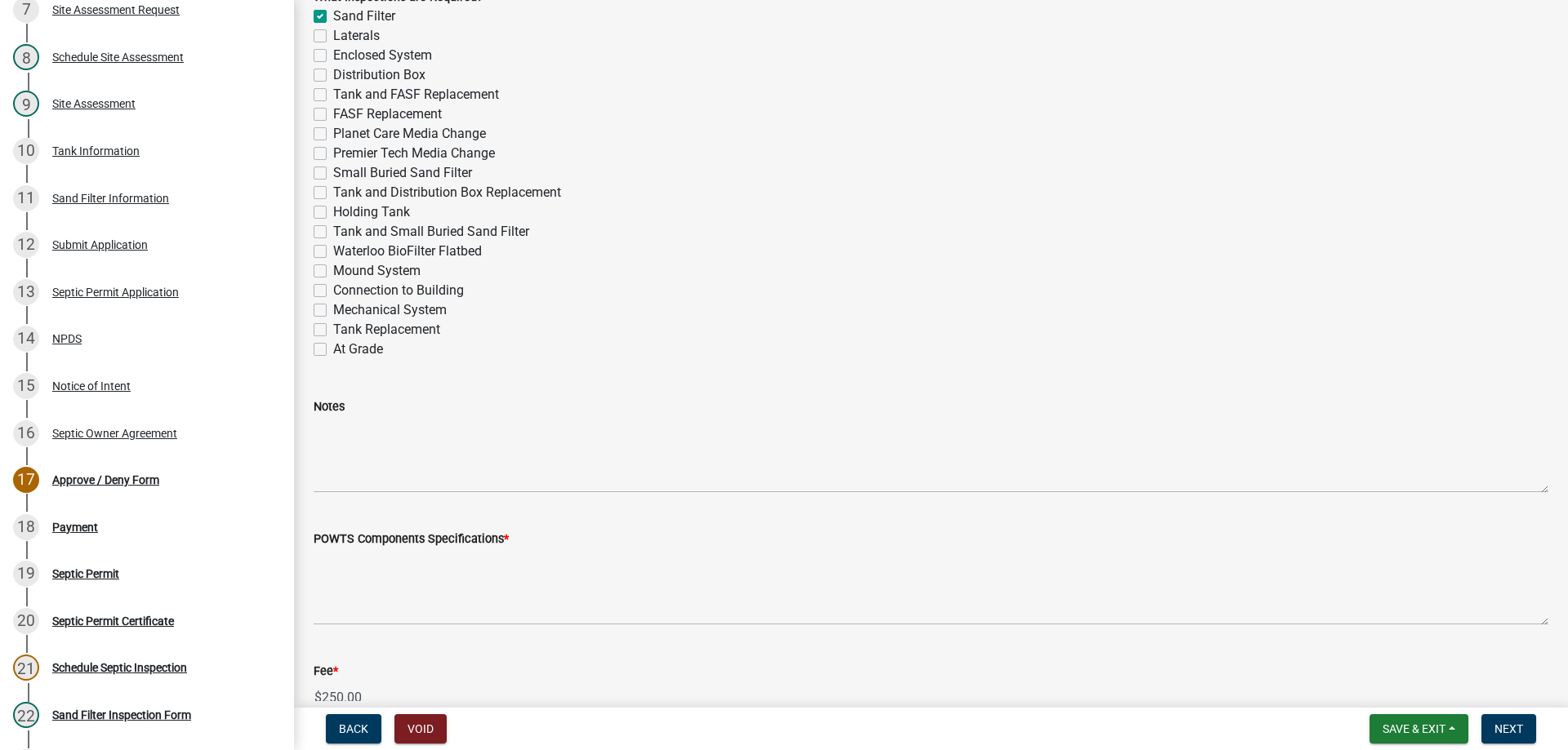
scroll to position [817, 0]
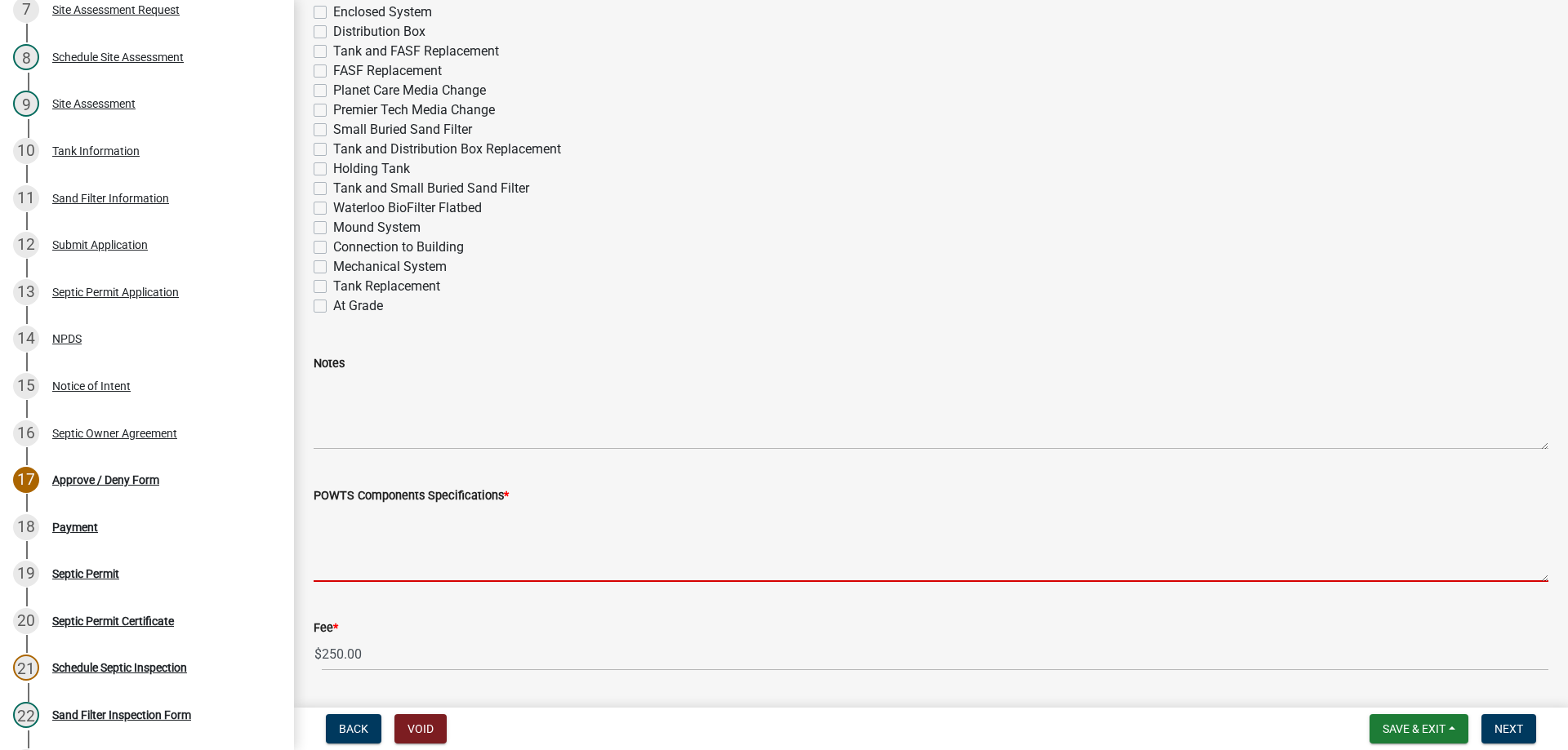
click at [364, 538] on textarea "POWTS Components Specifications *" at bounding box center [931, 543] width 1234 height 76
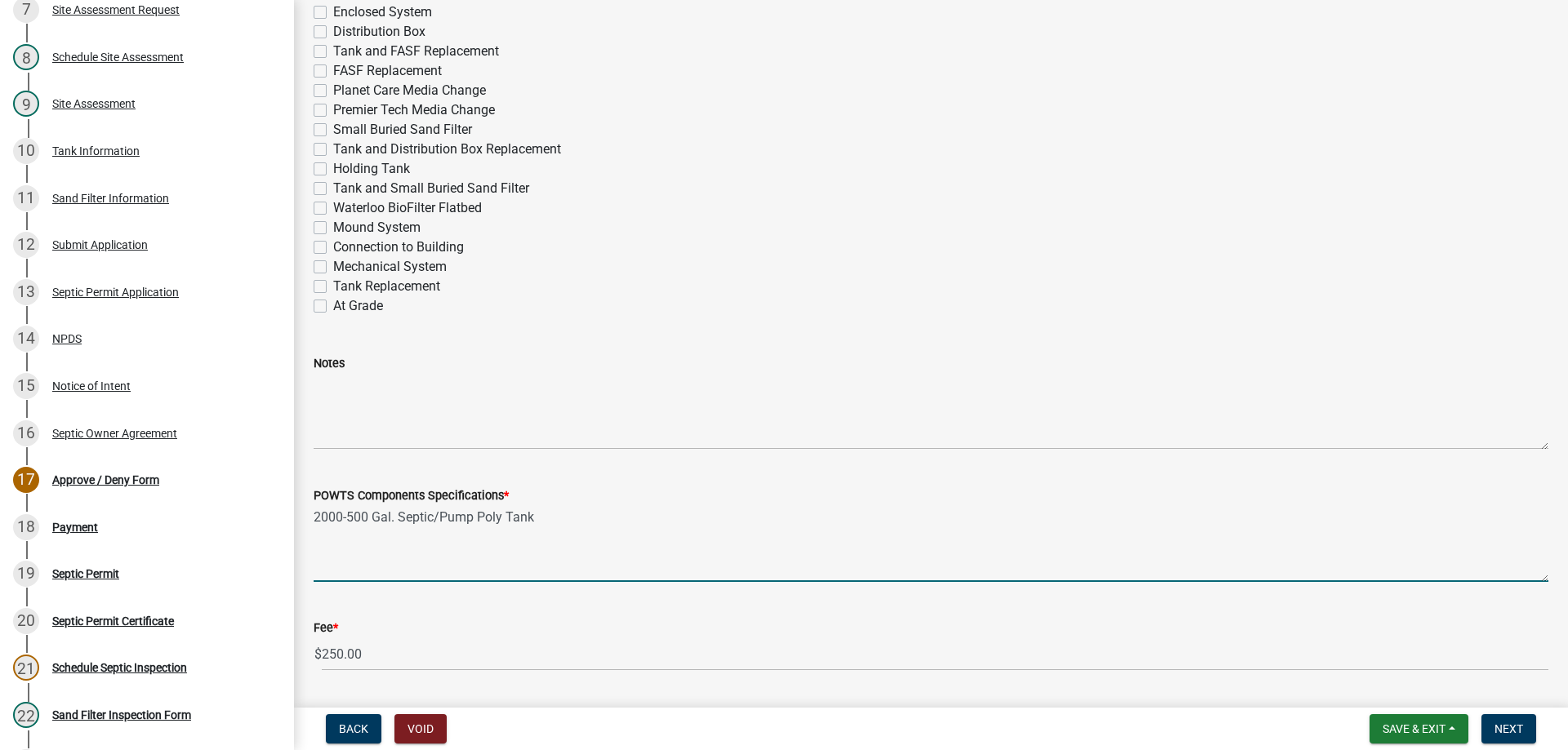
click at [349, 511] on textarea "2000-500 Gal. Septic/Pump Poly Tank" at bounding box center [931, 543] width 1234 height 76
click at [563, 533] on textarea "2000/500 Gal. Septic/Pump Poly Tank" at bounding box center [931, 543] width 1234 height 76
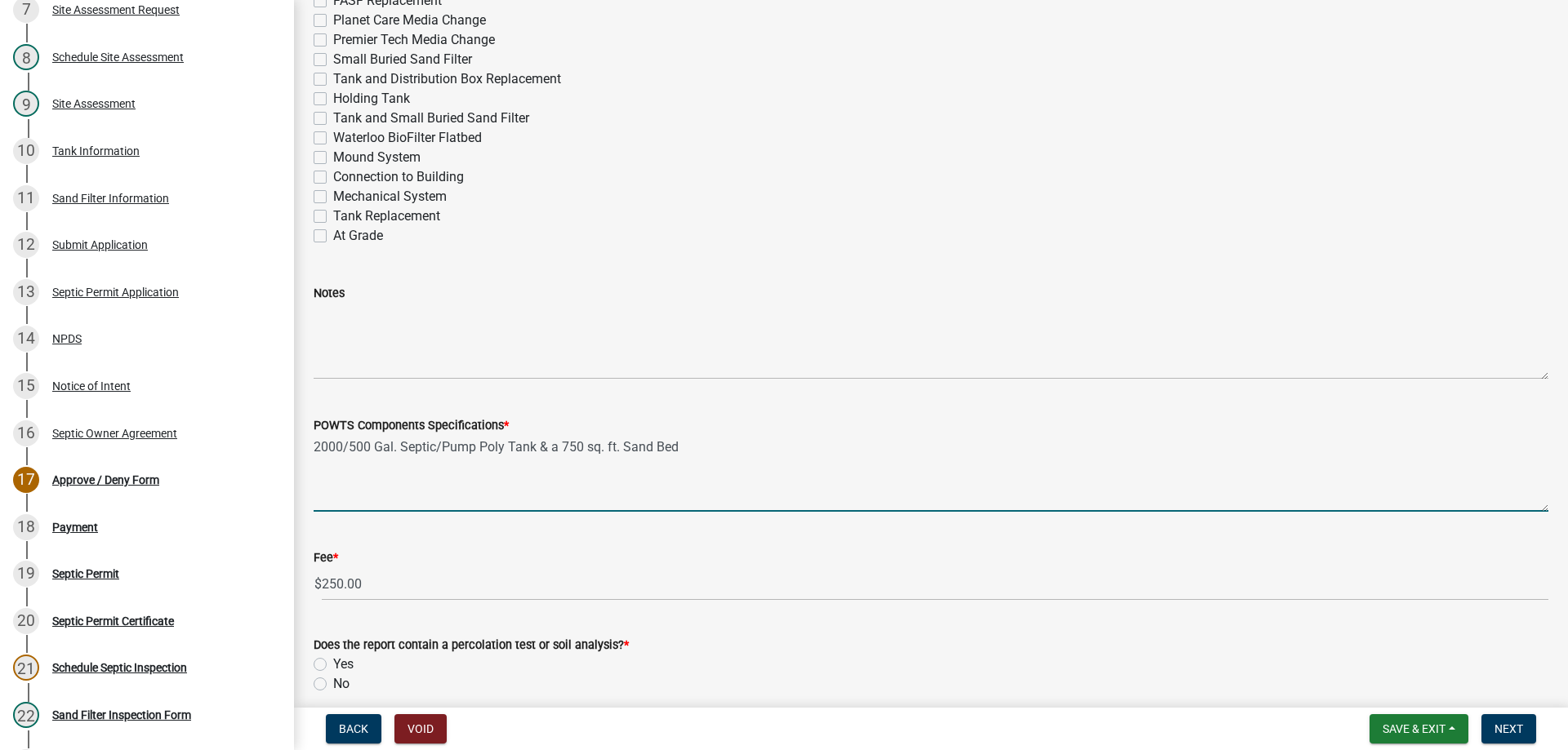
scroll to position [1142, 0]
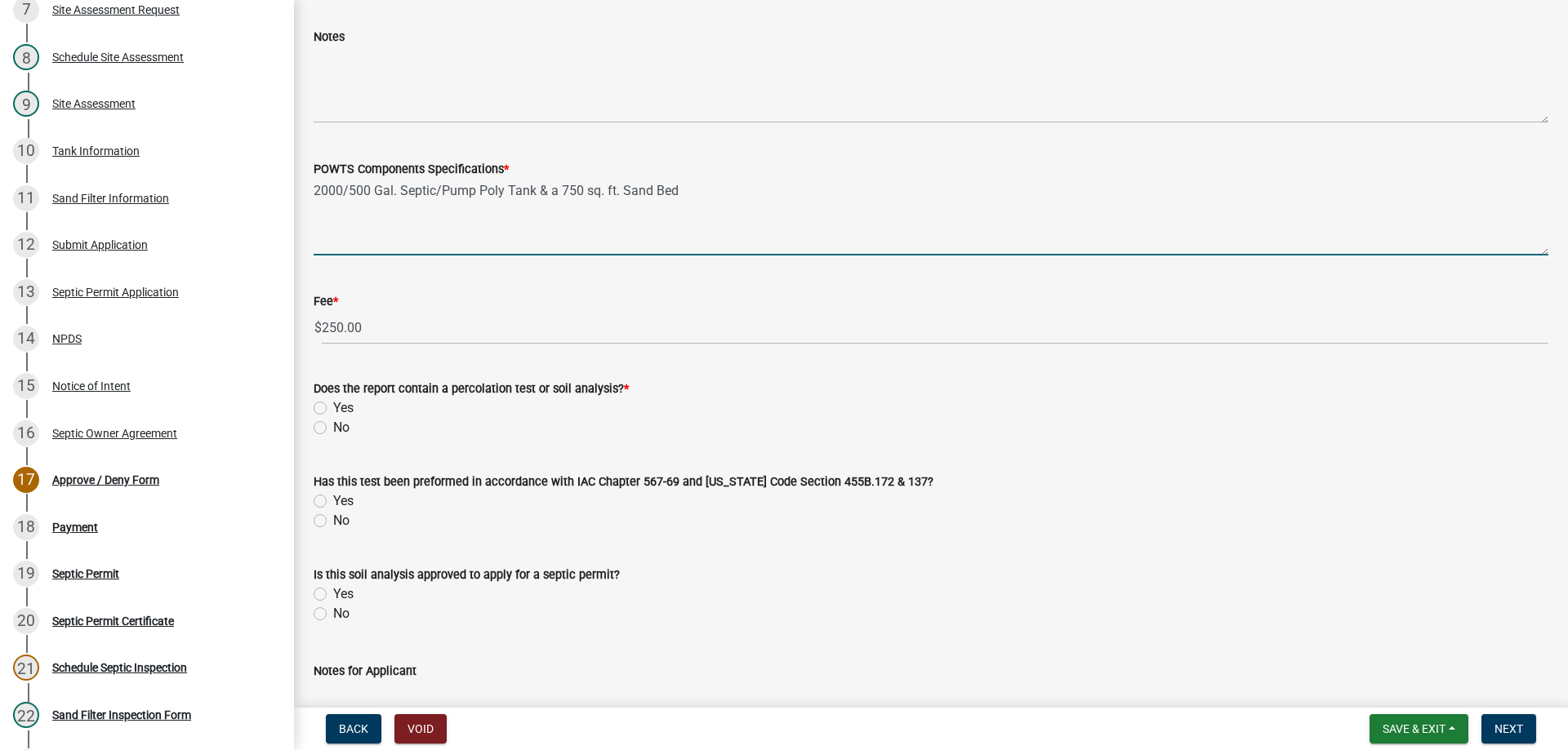
type textarea "2000/500 Gal. Septic/Pump Poly Tank & a 750 sq. ft. Sand Bed"
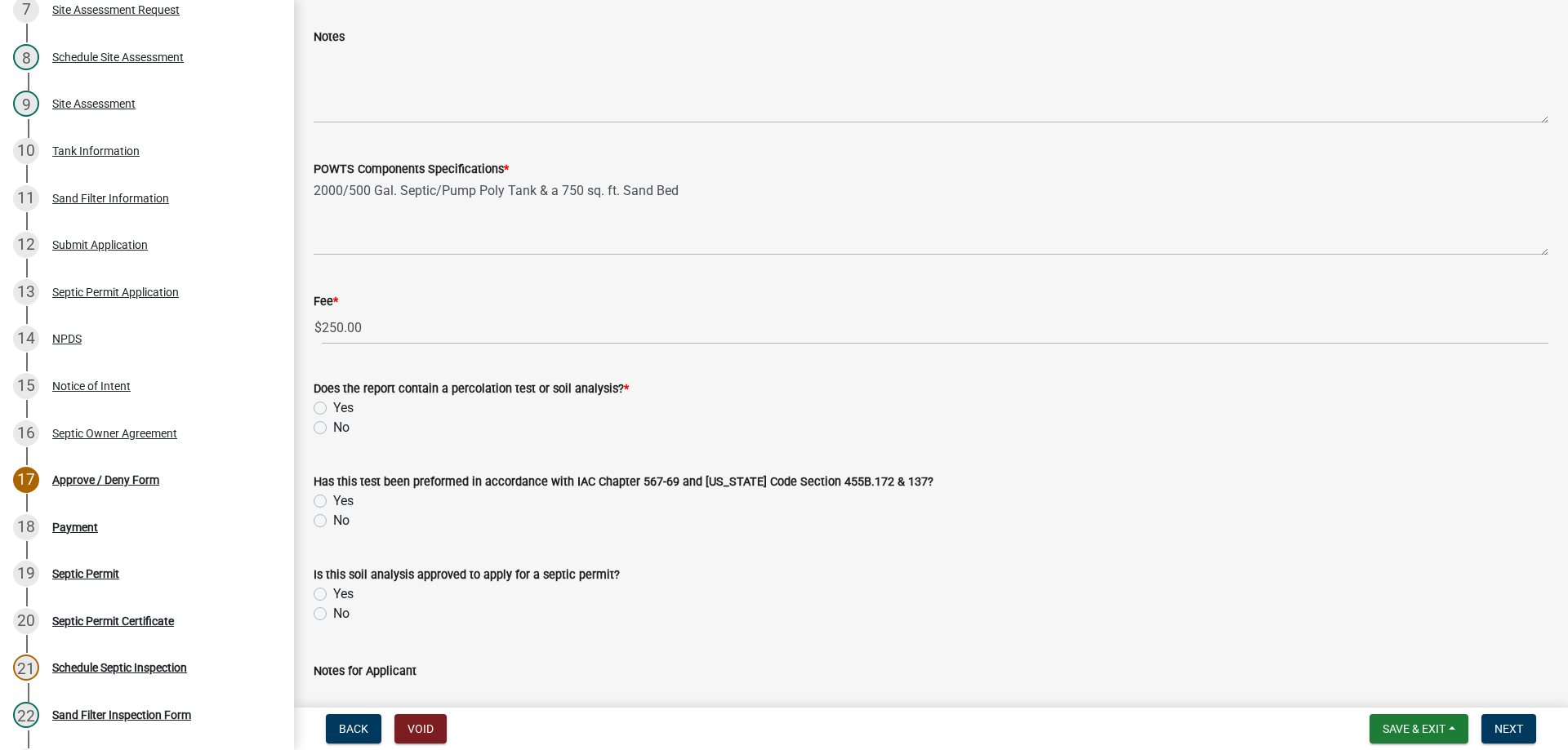
click at [318, 400] on div "Yes" at bounding box center [931, 408] width 1234 height 20
click at [333, 405] on label "Yes" at bounding box center [343, 408] width 20 height 20
click at [333, 405] on input "Yes" at bounding box center [338, 404] width 11 height 11
radio input "true"
click at [333, 501] on label "Yes" at bounding box center [343, 501] width 20 height 20
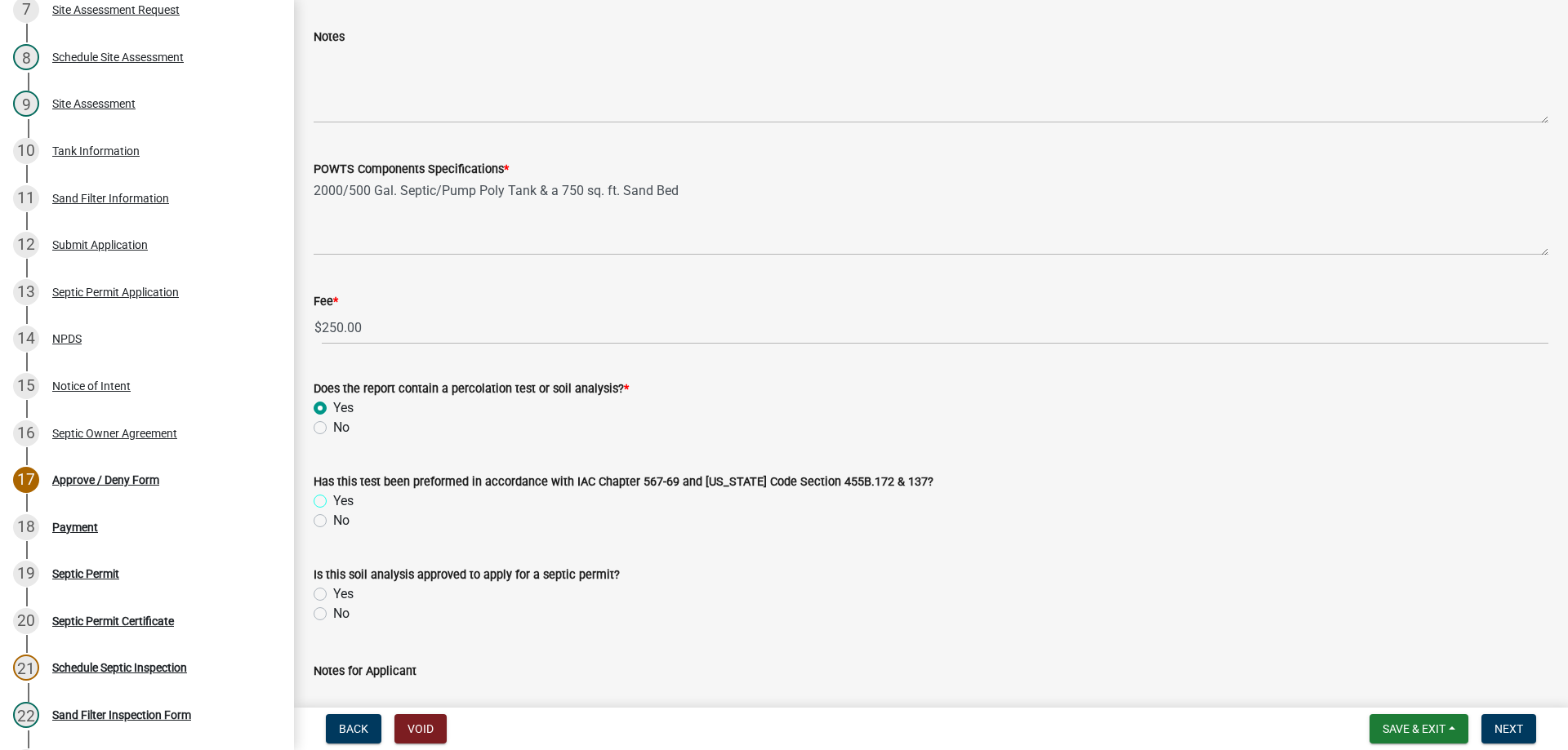
click at [333, 501] on input "Yes" at bounding box center [338, 497] width 11 height 11
radio input "true"
click at [324, 587] on div "Yes" at bounding box center [931, 594] width 1234 height 20
click at [333, 592] on label "Yes" at bounding box center [343, 594] width 20 height 20
click at [333, 592] on input "Yes" at bounding box center [338, 589] width 11 height 11
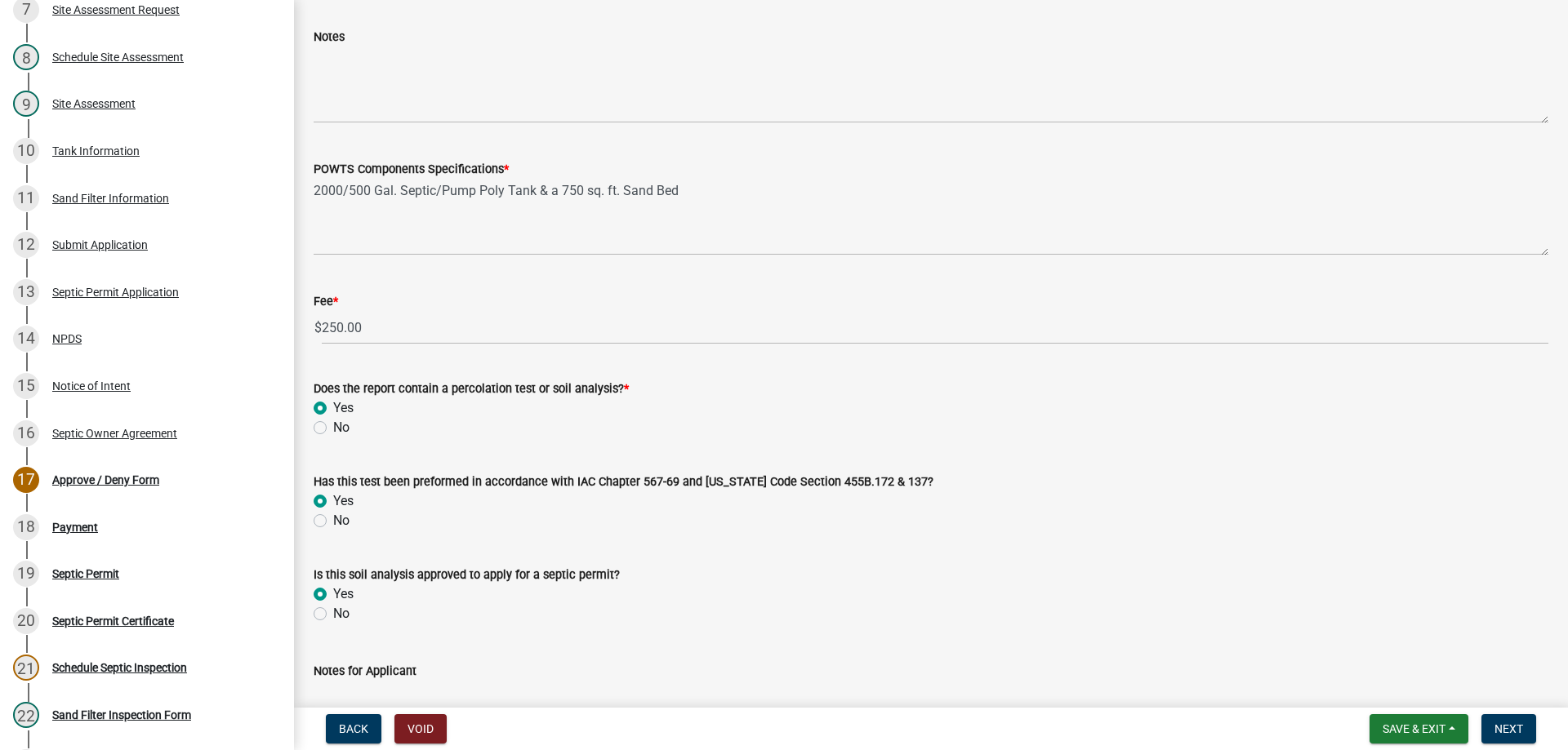
radio input "true"
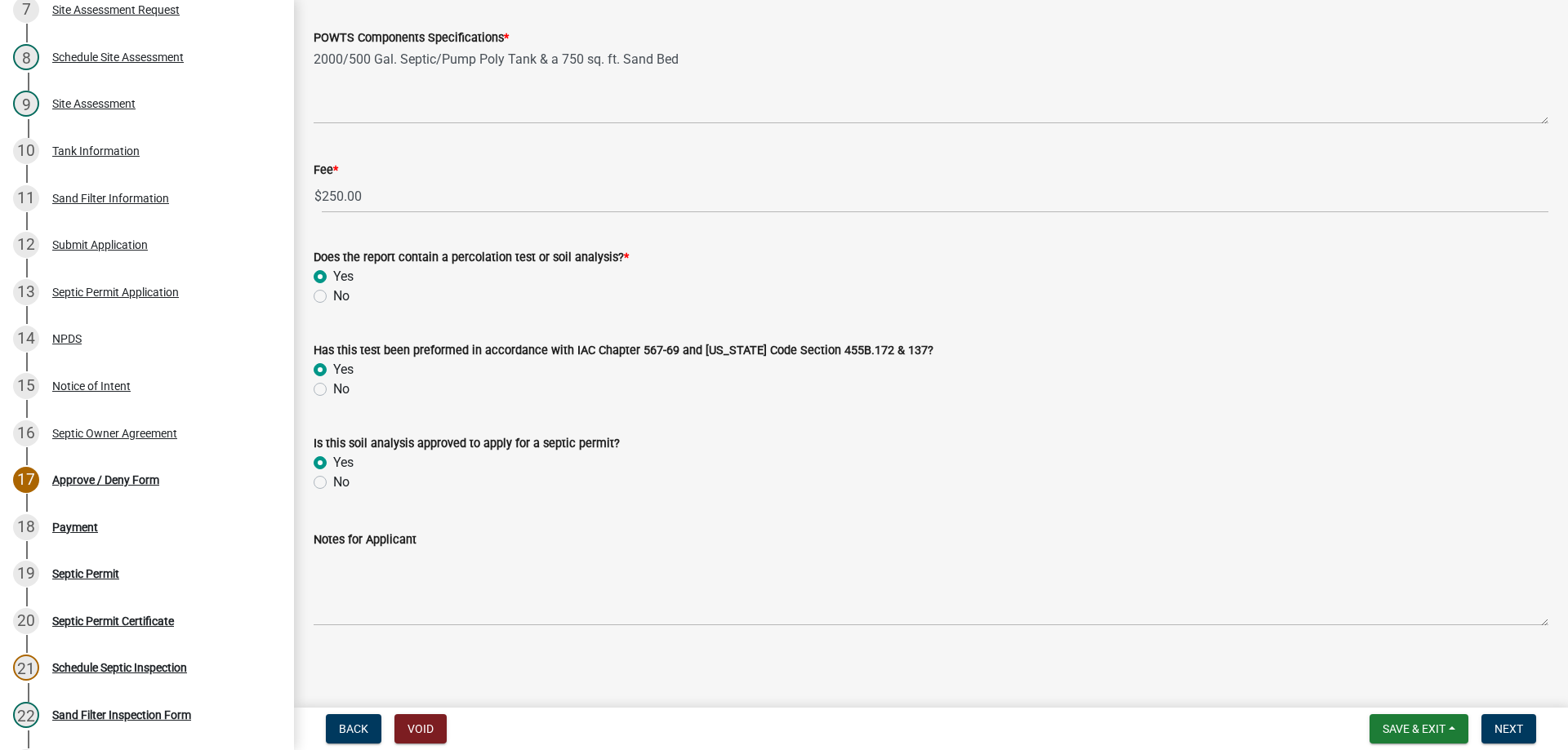
scroll to position [1275, 0]
click at [1494, 724] on span "Next" at bounding box center [1509, 729] width 28 height 13
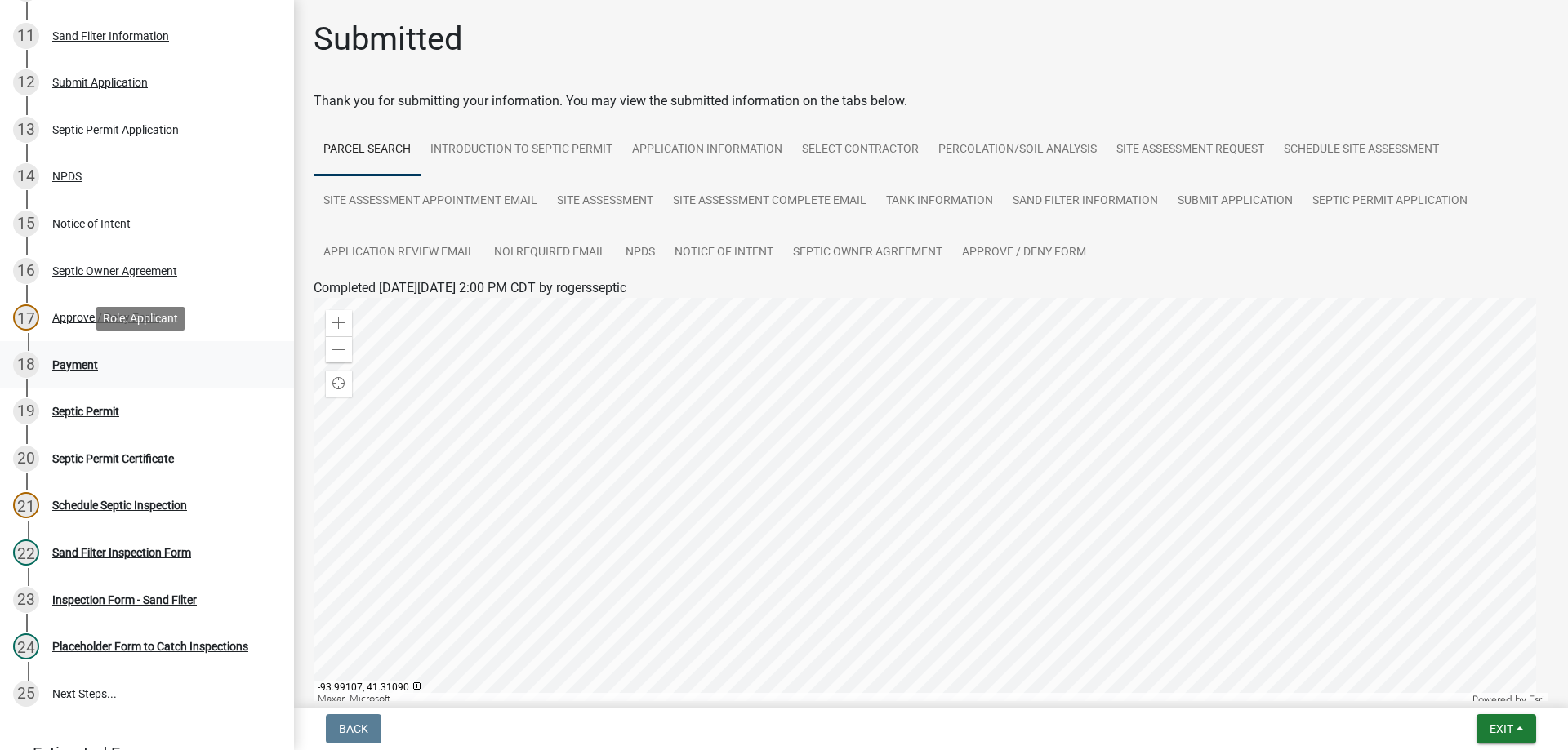
scroll to position [653, 0]
